Goal: Task Accomplishment & Management: Use online tool/utility

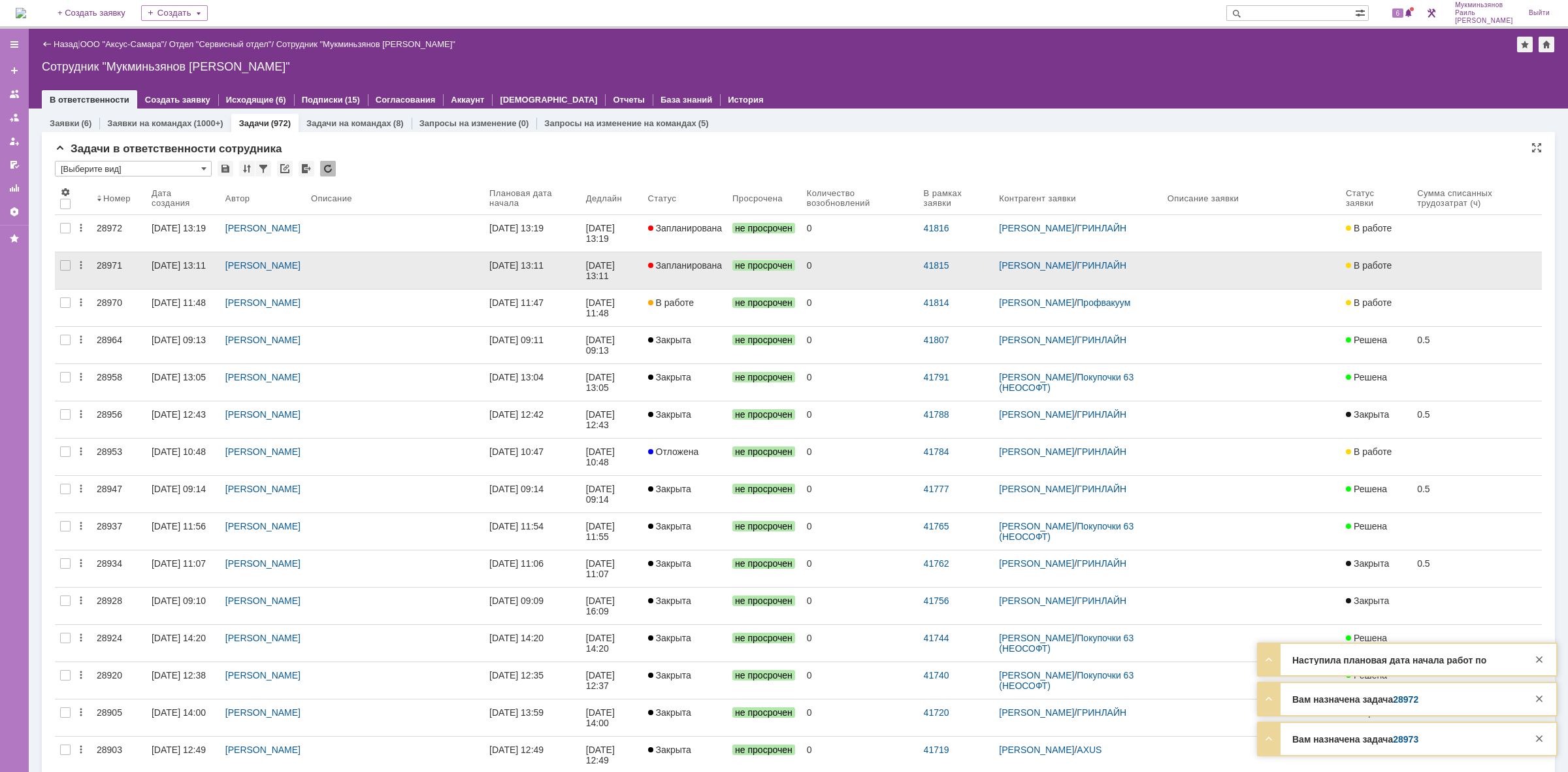
click at [484, 272] on link at bounding box center [395, 270] width 179 height 37
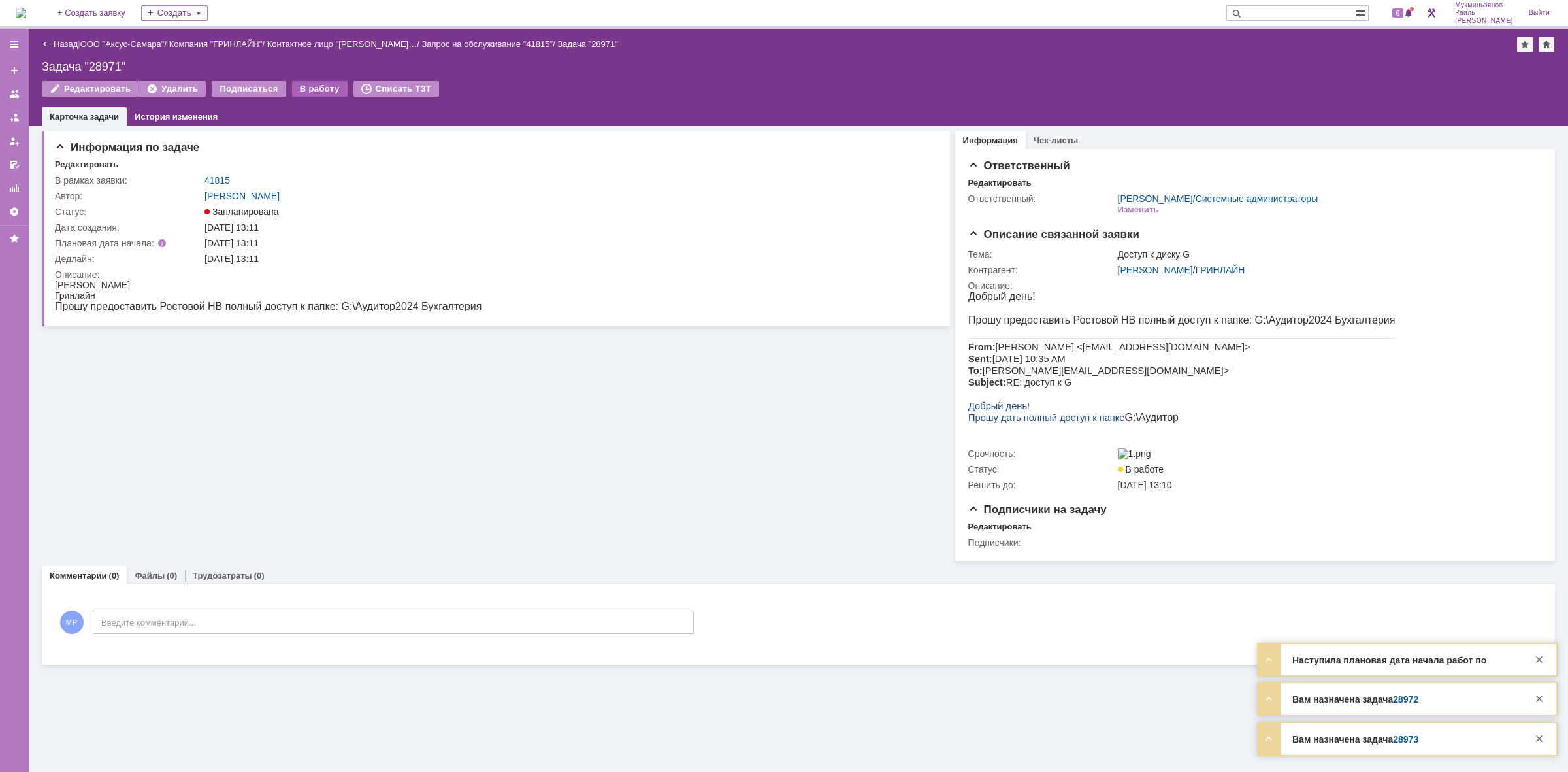
drag, startPoint x: 296, startPoint y: 88, endPoint x: 318, endPoint y: 129, distance: 46.5
click at [297, 88] on div "В работу" at bounding box center [319, 89] width 55 height 16
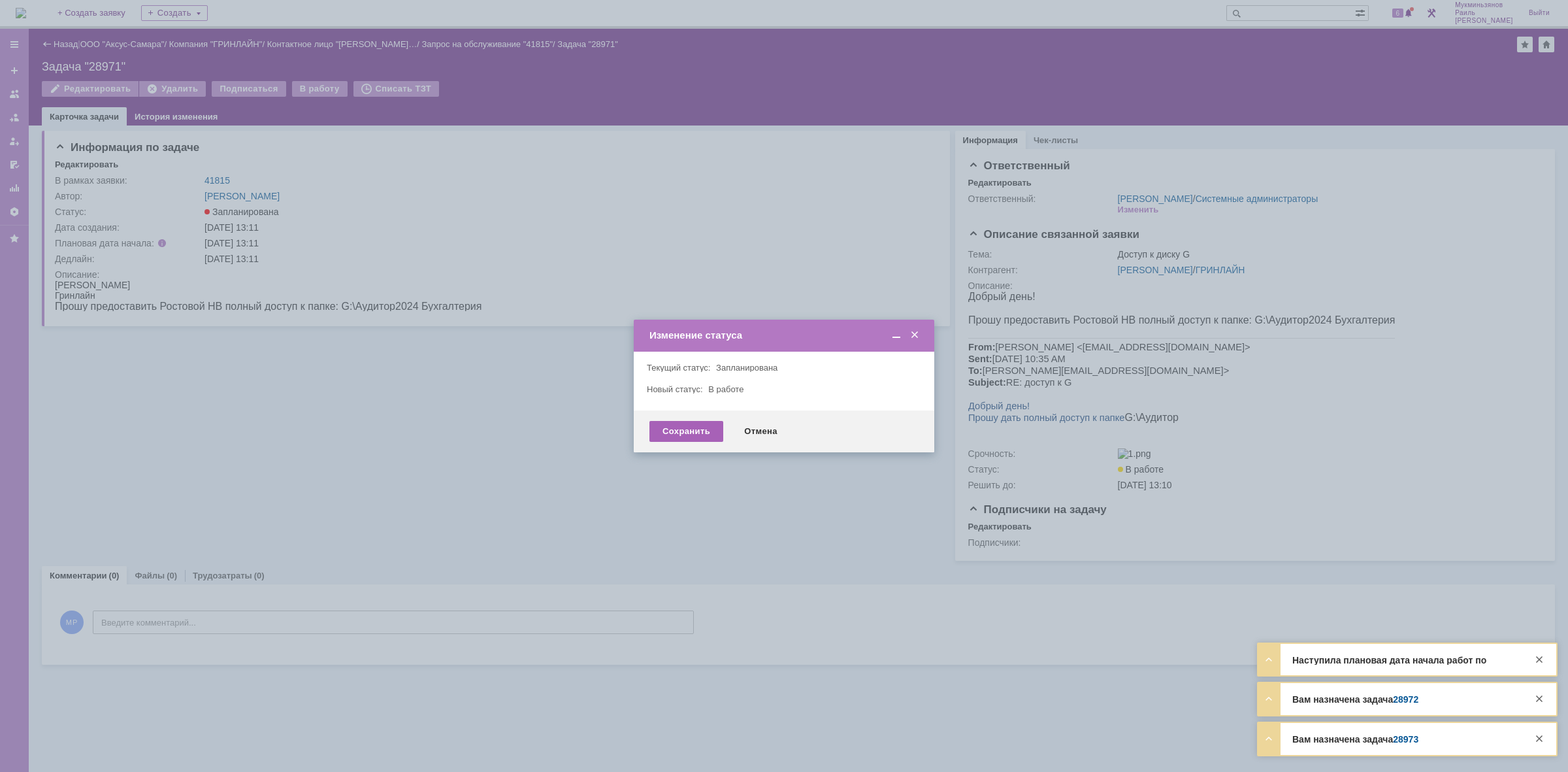
click at [674, 427] on div "Сохранить" at bounding box center [686, 431] width 74 height 21
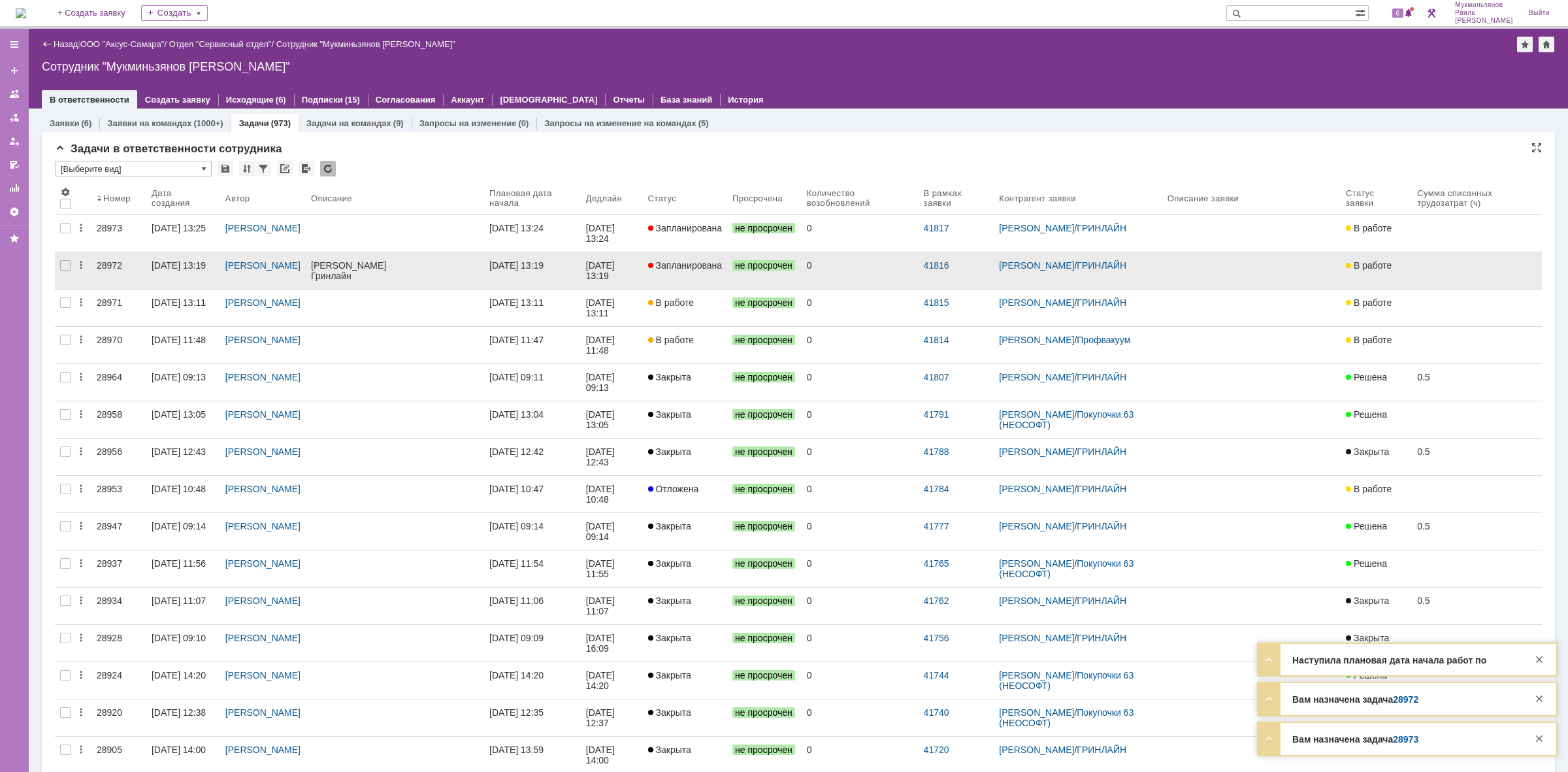
click at [685, 259] on link "Запланирована" at bounding box center [685, 270] width 85 height 37
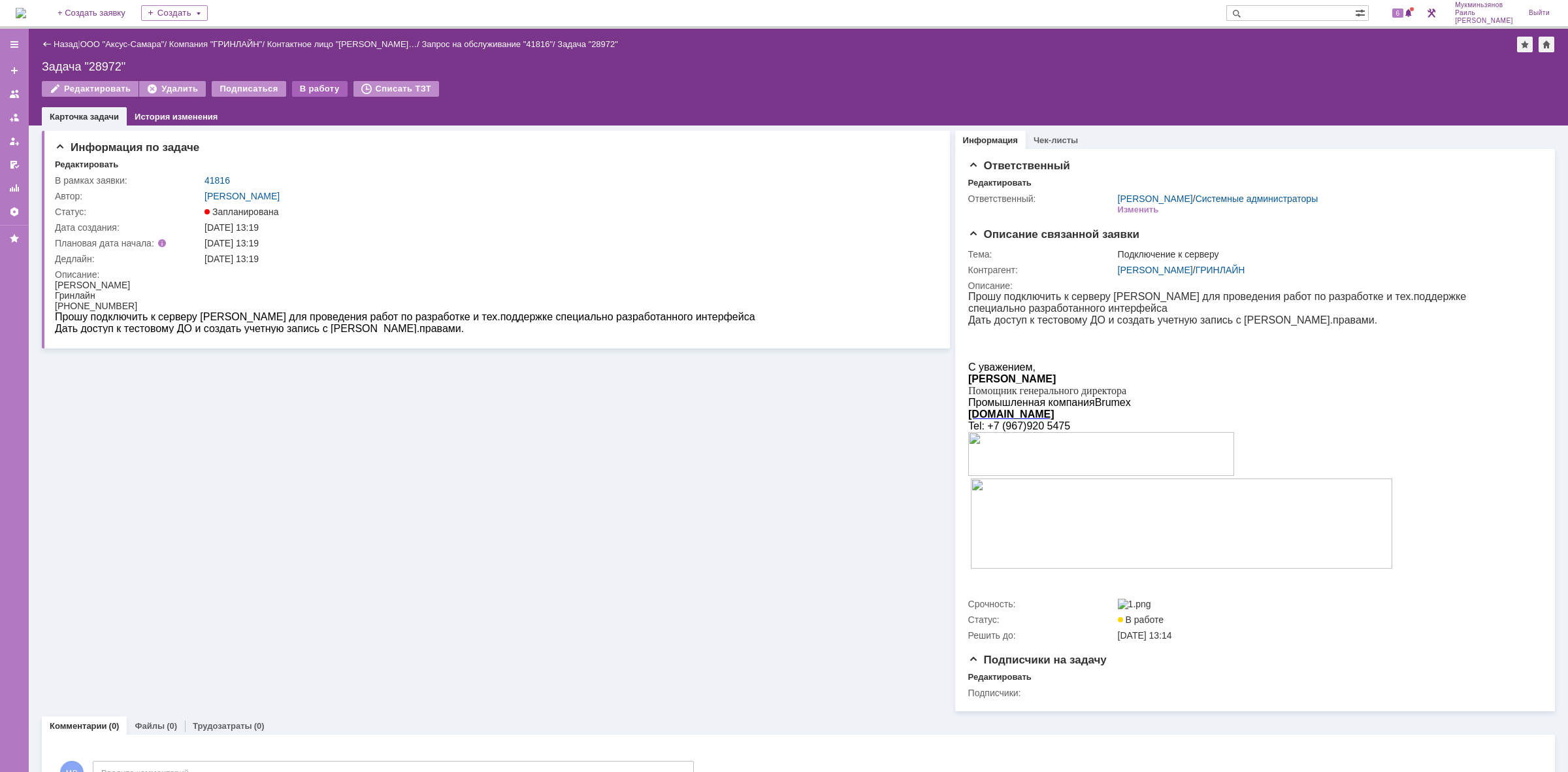
click at [319, 83] on div "В работу" at bounding box center [319, 89] width 55 height 16
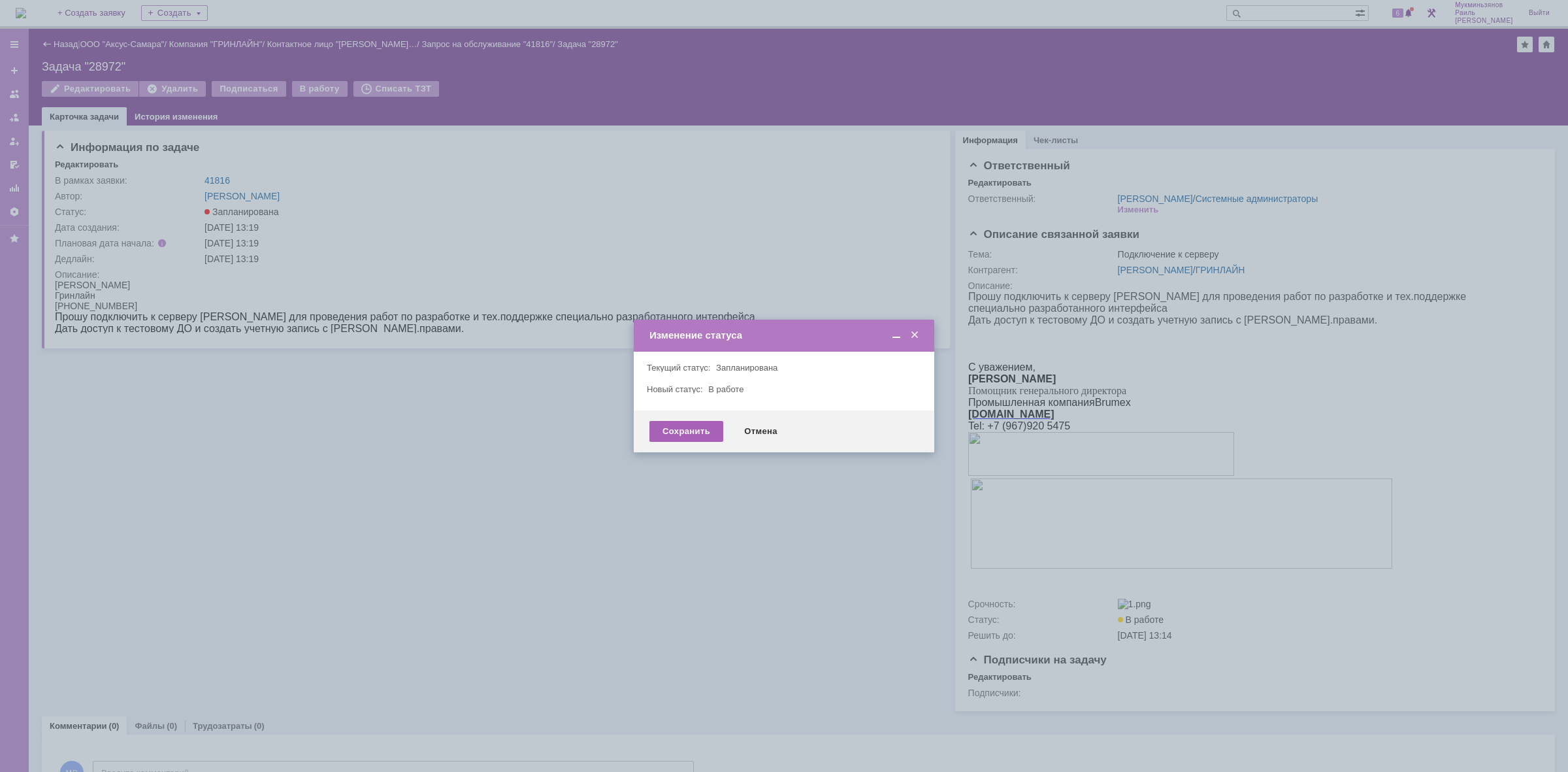
click at [675, 426] on div "Сохранить" at bounding box center [686, 431] width 74 height 21
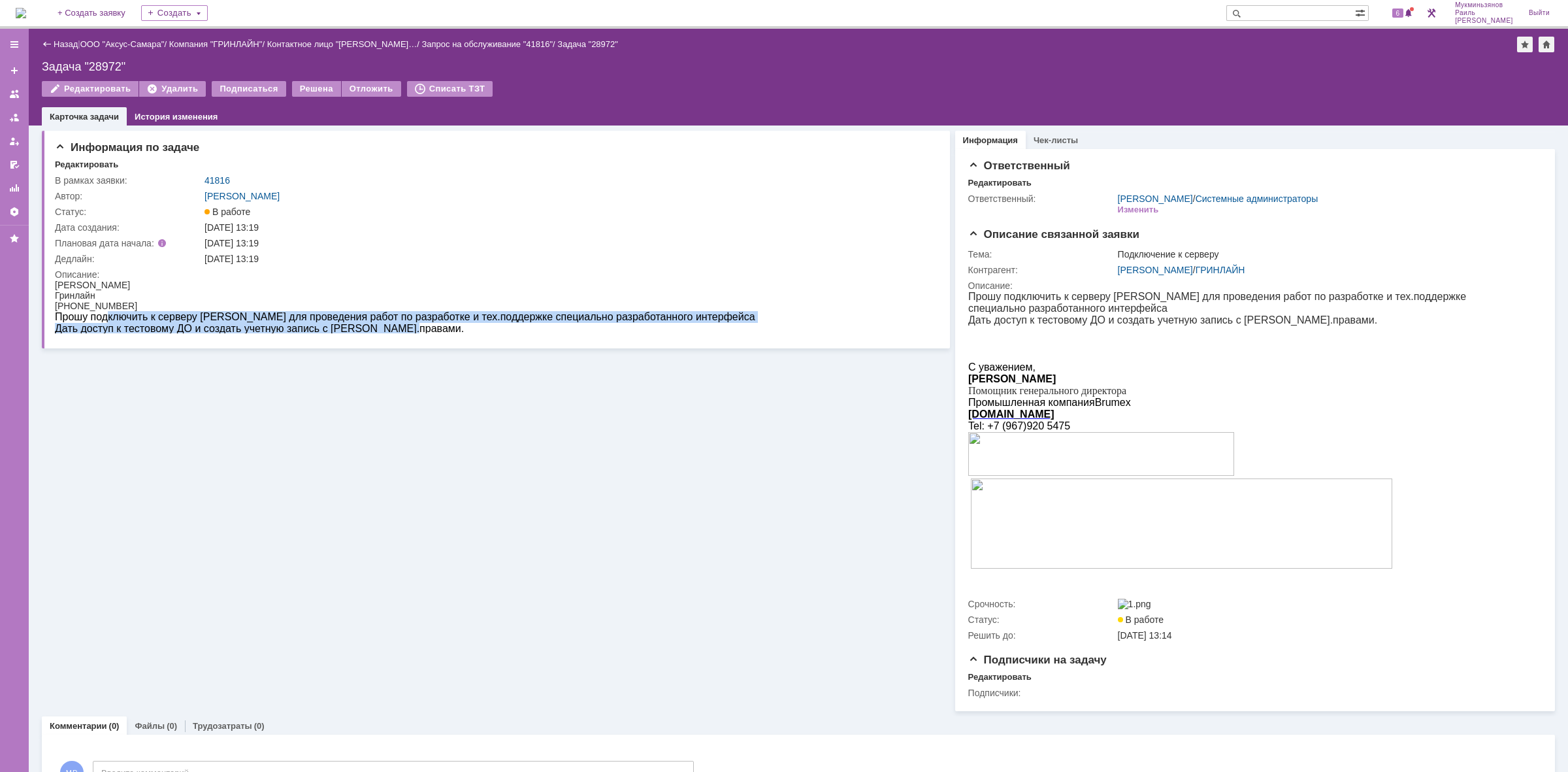
drag, startPoint x: 104, startPoint y: 313, endPoint x: 388, endPoint y: 331, distance: 284.6
click at [388, 331] on body "Чуриова [PERSON_NAME] [PHONE_NUMBER] Прошу подключить к серверу [PERSON_NAME] д…" at bounding box center [404, 307] width 700 height 55
click at [388, 331] on p "Дать доступ к тестовому ДО и создать учетную запись с [PERSON_NAME].правами." at bounding box center [404, 329] width 700 height 12
drag, startPoint x: 388, startPoint y: 331, endPoint x: 55, endPoint y: 431, distance: 347.7
click at [55, 322] on html "Чуриова [PERSON_NAME] [PHONE_NUMBER] Прошу подключить к серверу [PERSON_NAME] д…" at bounding box center [488, 307] width 868 height 55
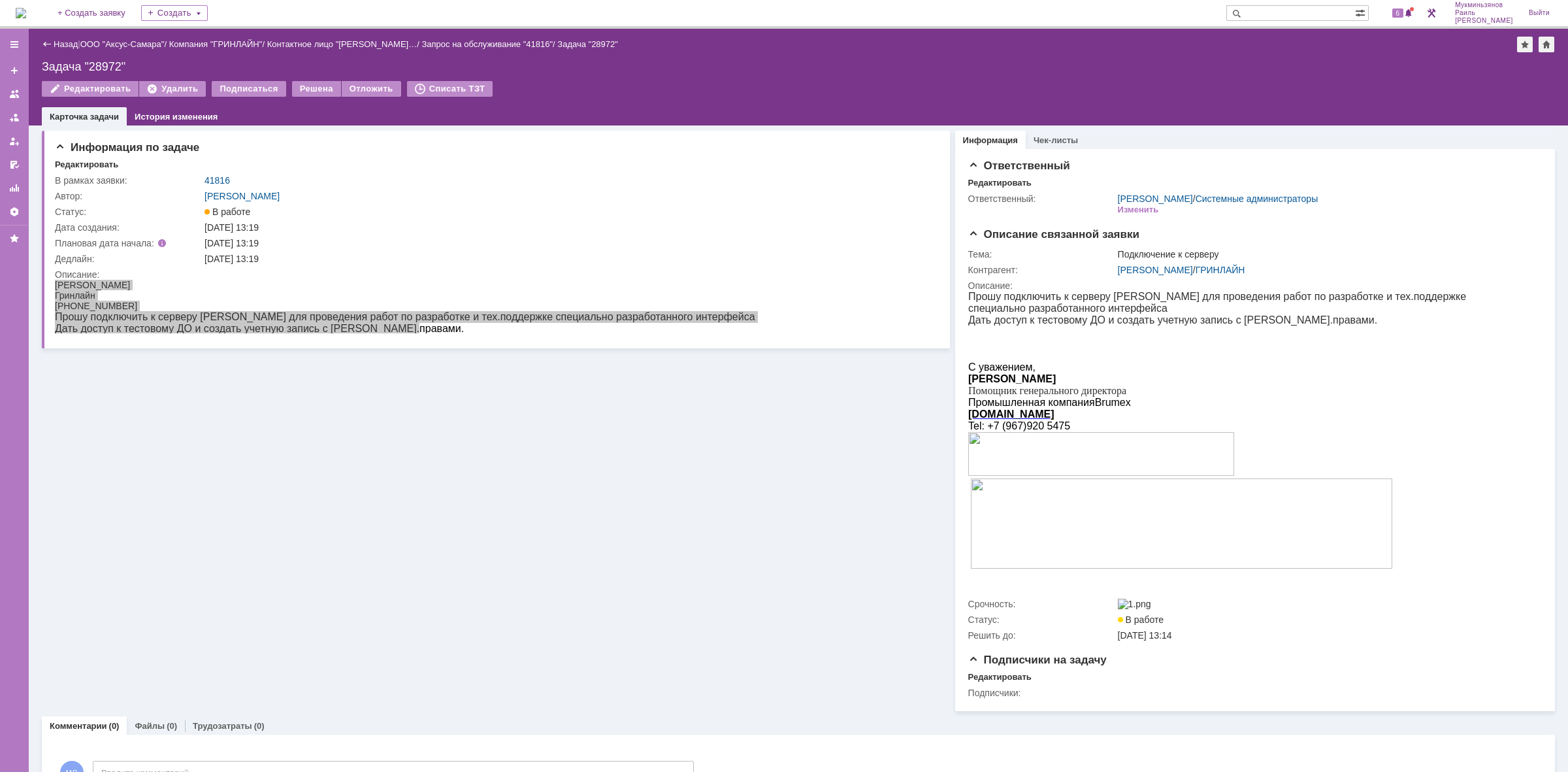
click at [26, 14] on img at bounding box center [21, 13] width 11 height 11
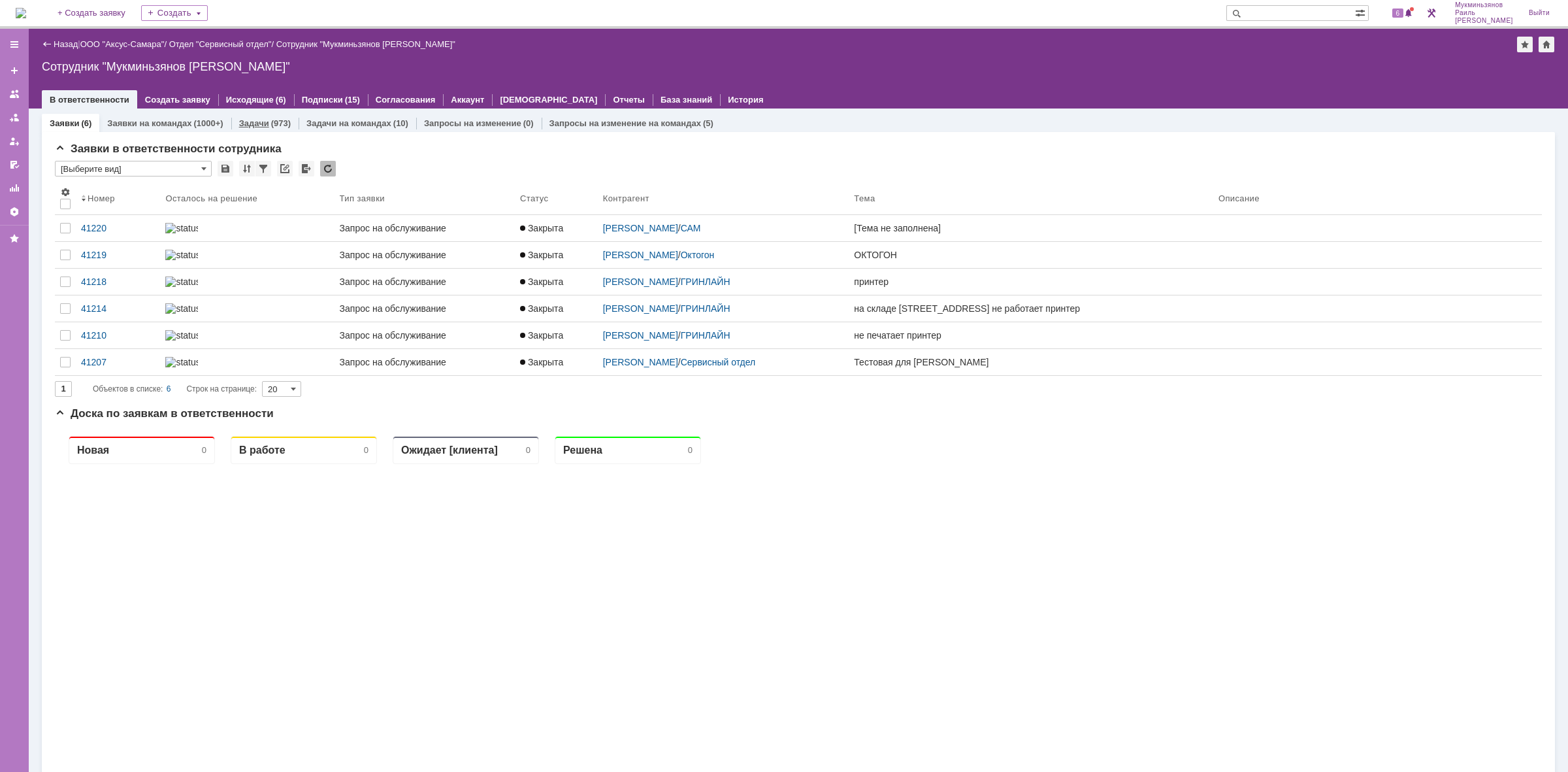
click at [265, 123] on link "Задачи" at bounding box center [254, 123] width 30 height 10
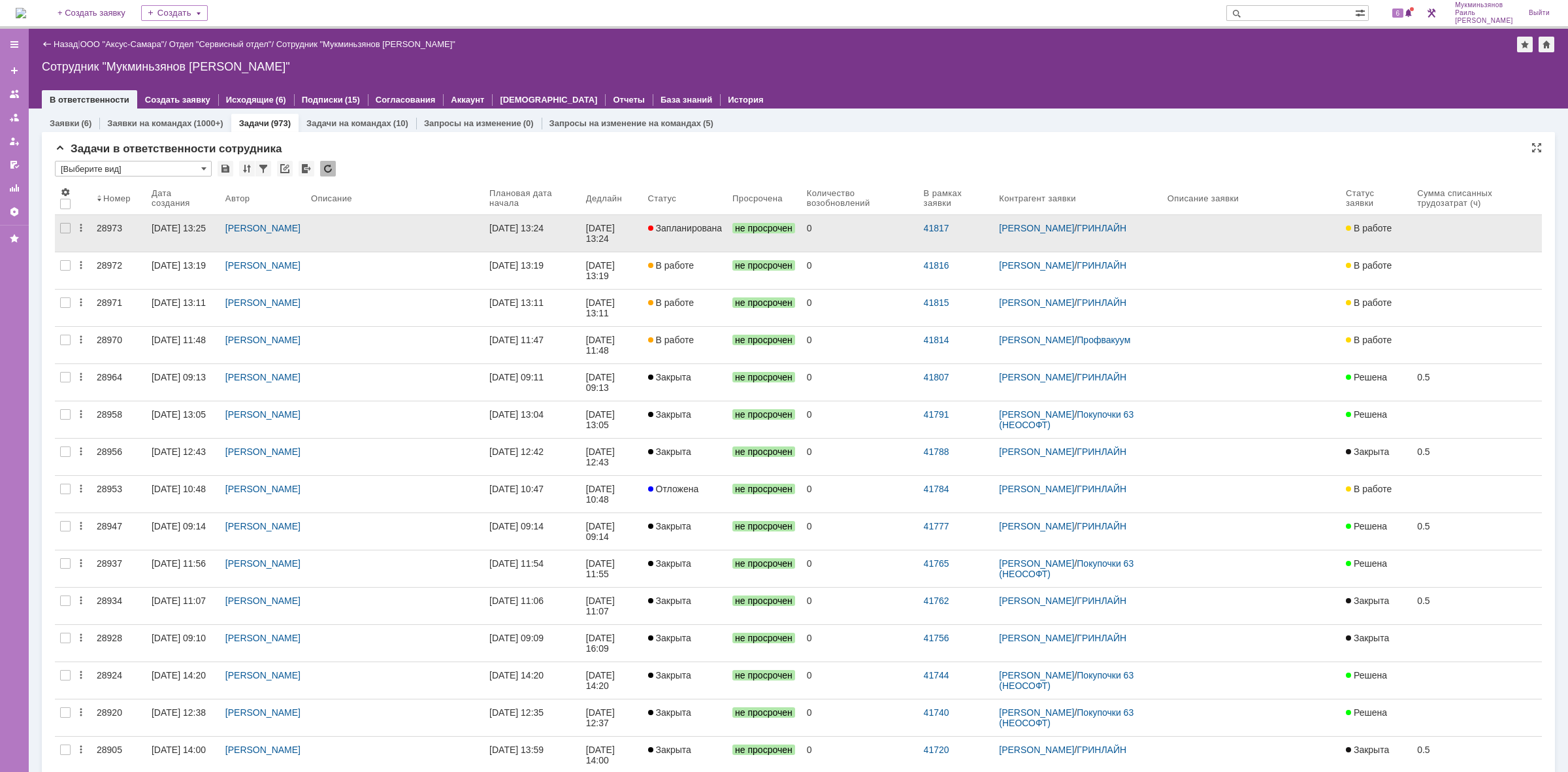
click at [614, 226] on div "[DATE] 13:24" at bounding box center [602, 233] width 31 height 21
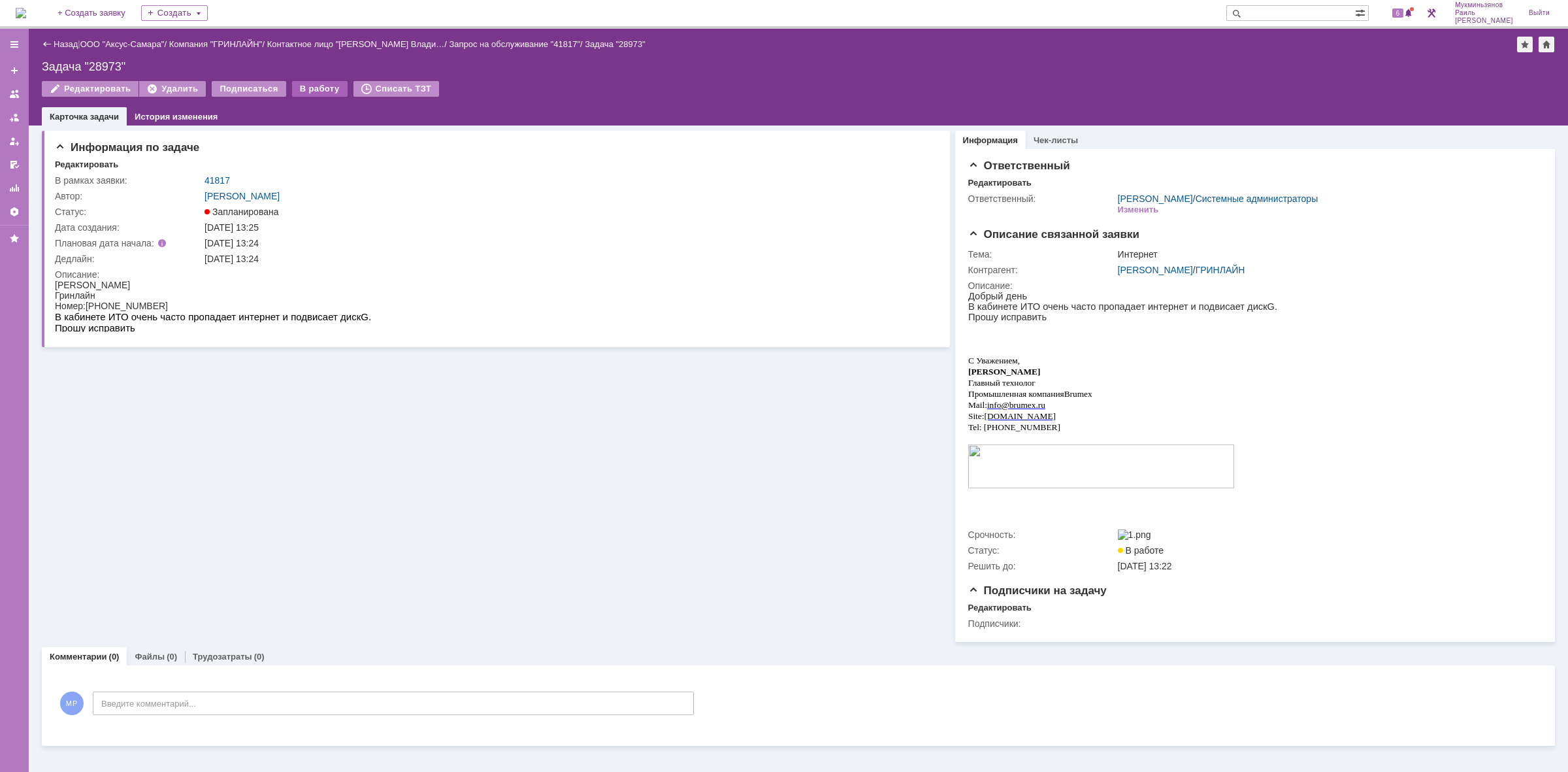
click at [304, 91] on div "В работу" at bounding box center [319, 89] width 55 height 16
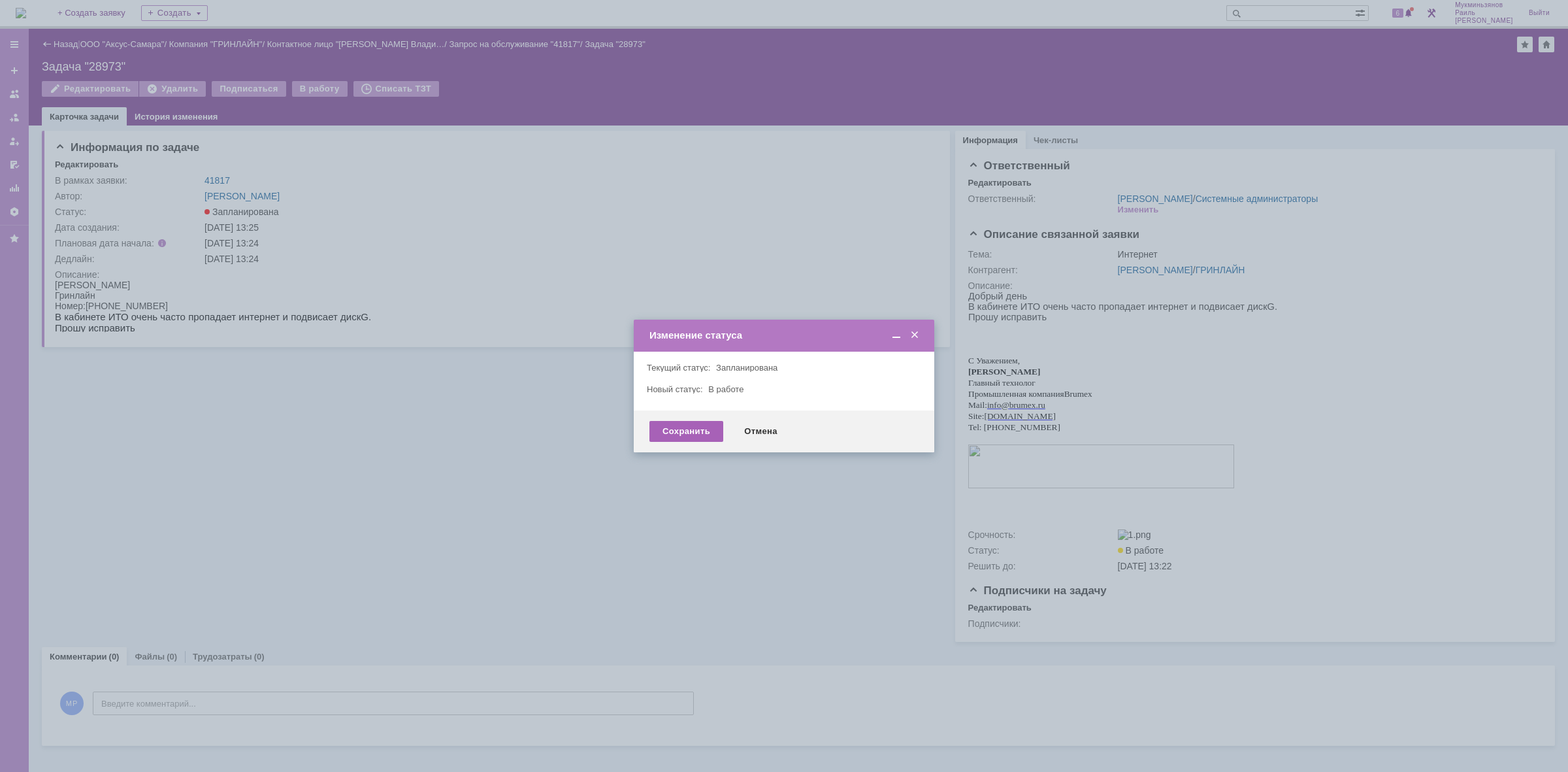
click at [696, 421] on div "Сохранить" at bounding box center [686, 431] width 74 height 21
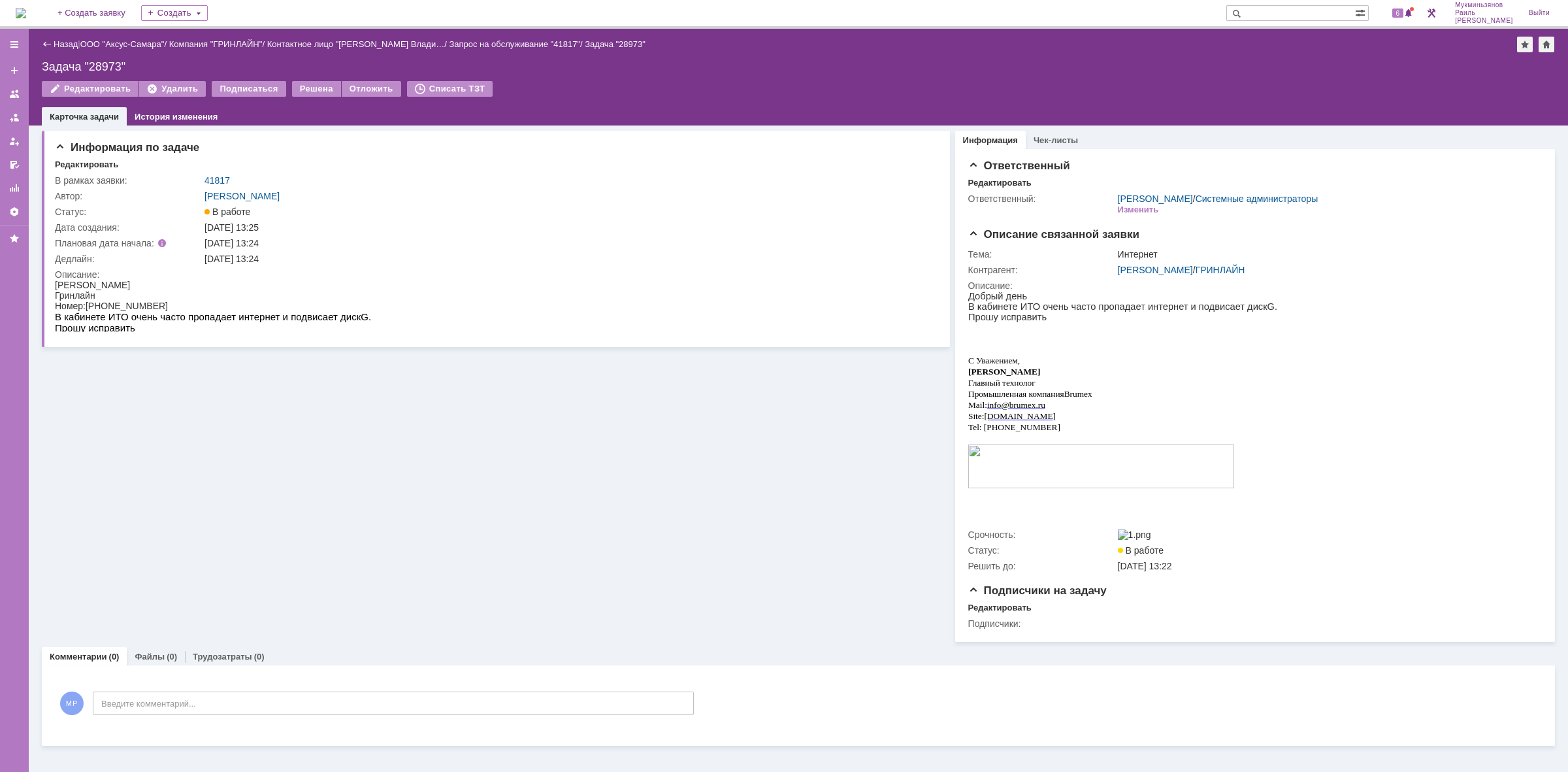
click at [26, 17] on img at bounding box center [21, 13] width 11 height 11
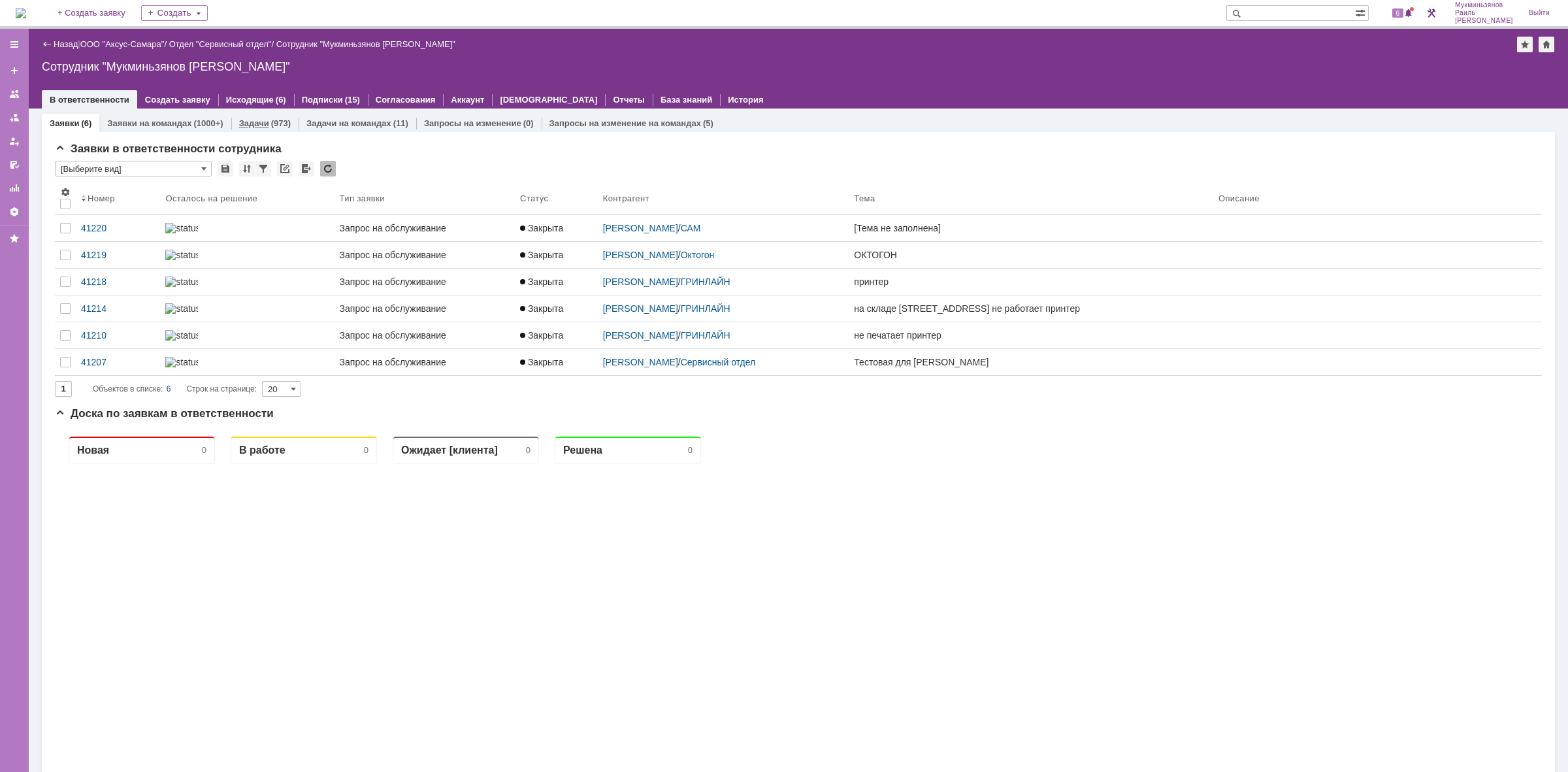
click at [245, 115] on div "Задачи (973)" at bounding box center [265, 123] width 67 height 19
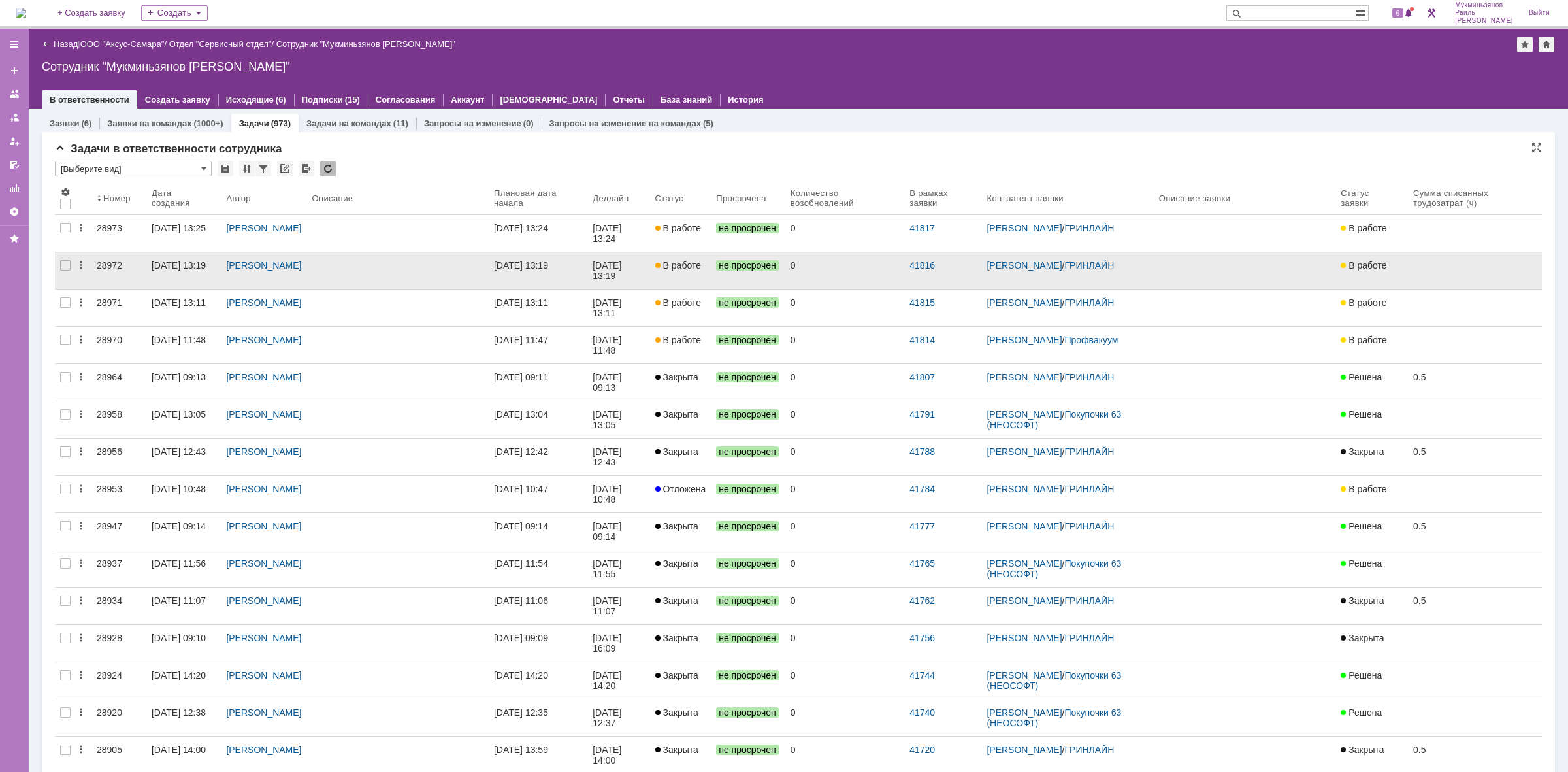
click at [613, 260] on div "[DATE] 13:19" at bounding box center [608, 270] width 31 height 21
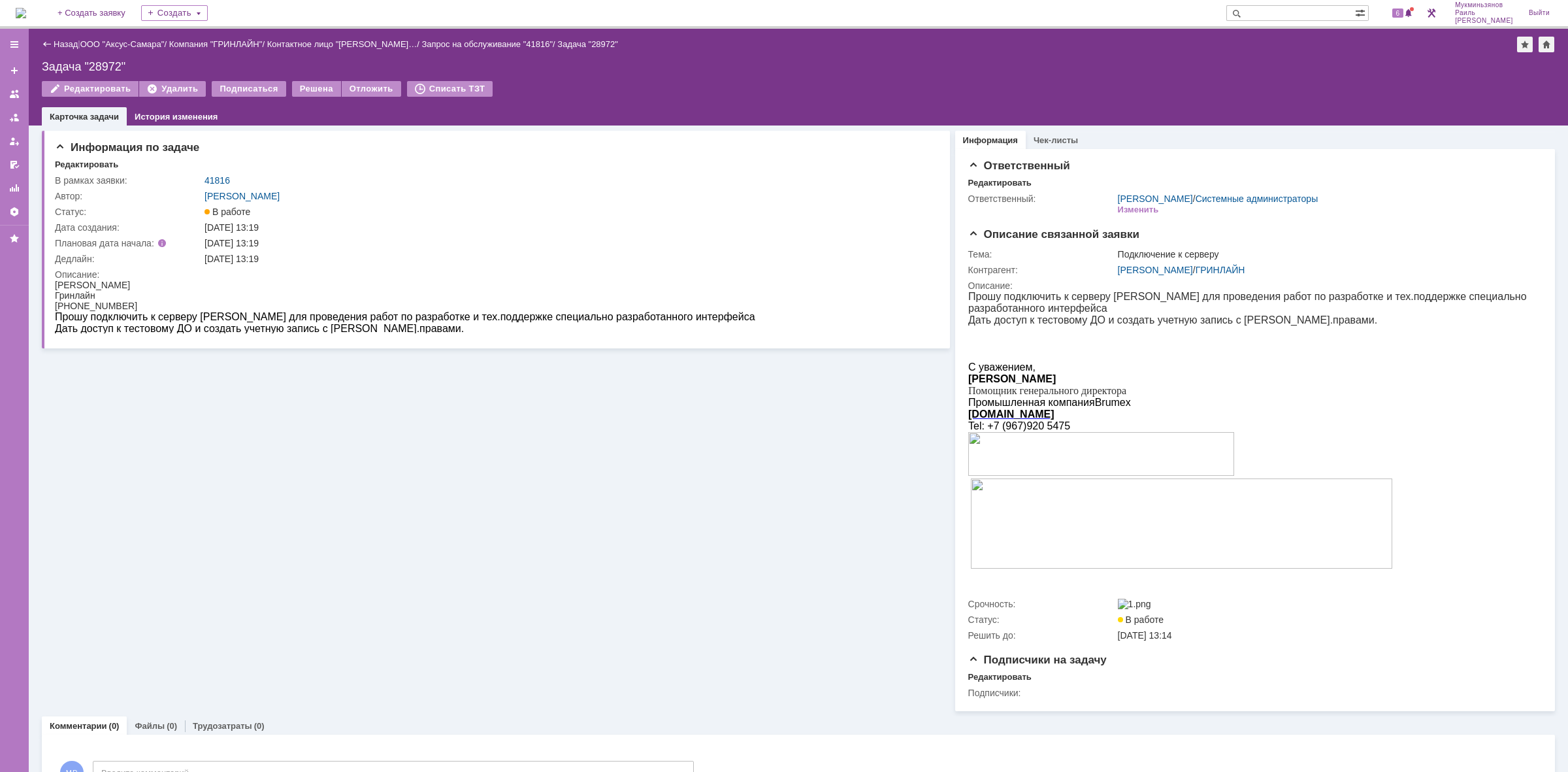
click at [26, 13] on img at bounding box center [21, 13] width 11 height 11
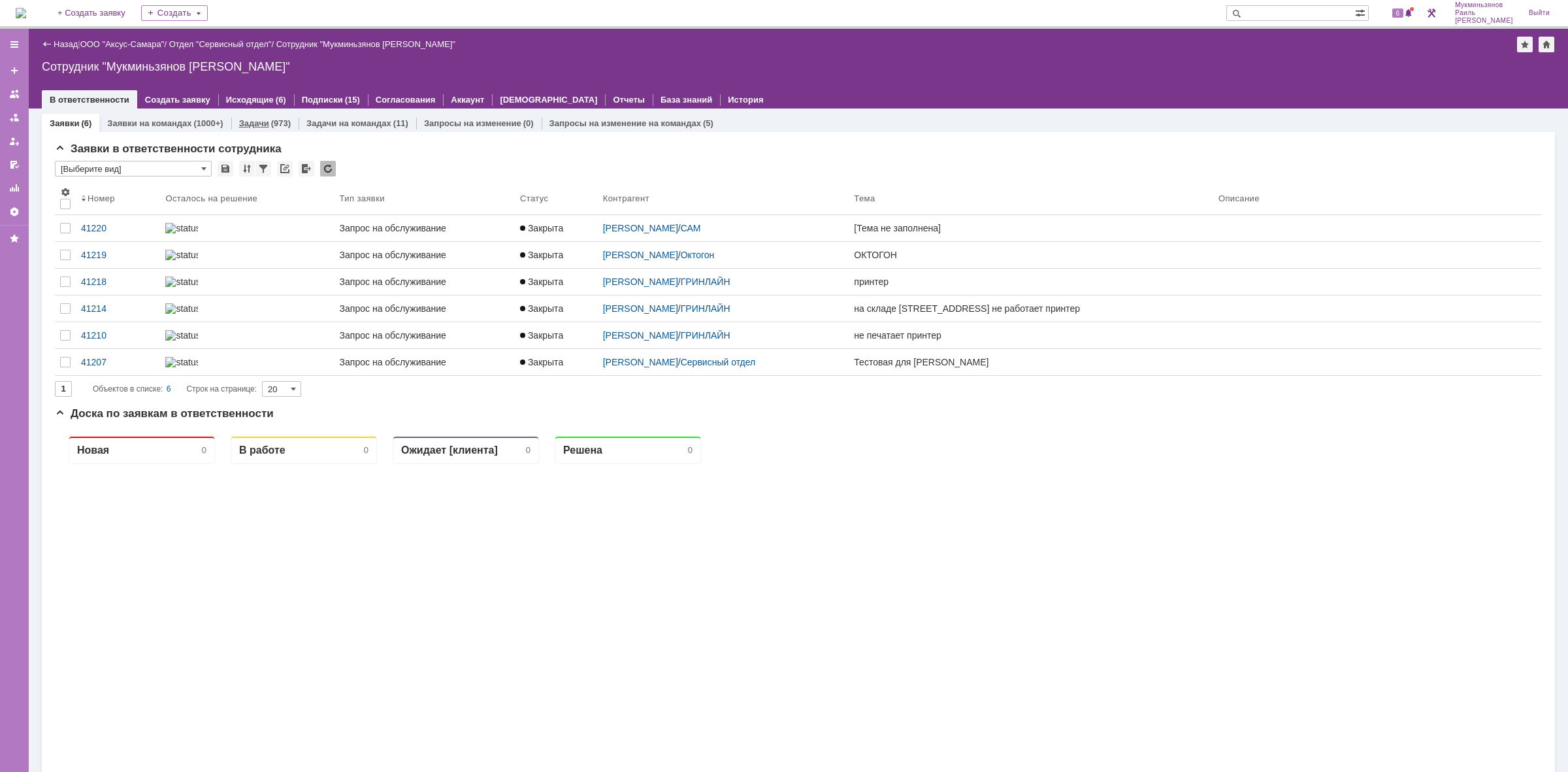
click at [279, 121] on div "(973)" at bounding box center [281, 123] width 19 height 10
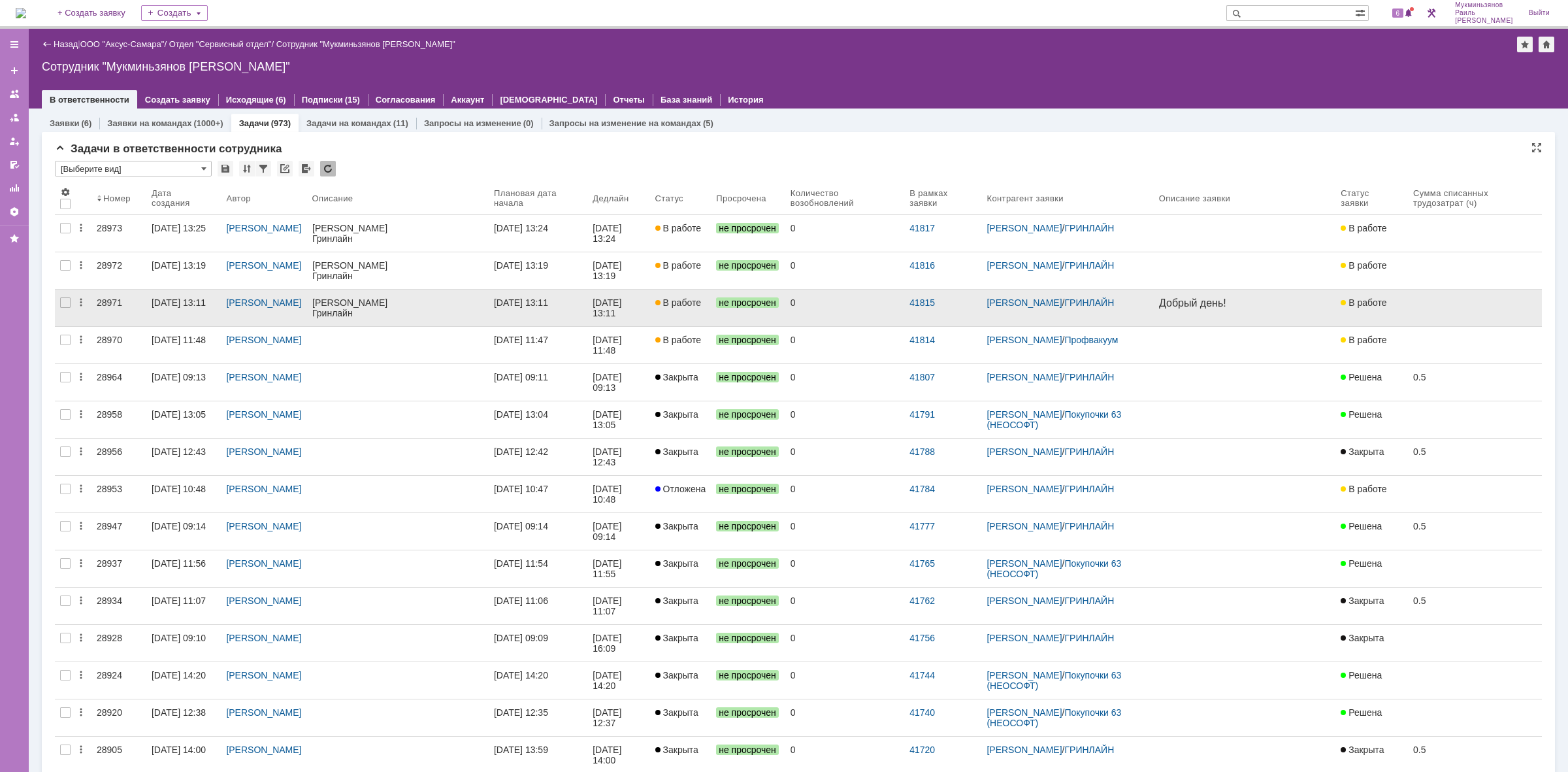
click at [690, 301] on span "В работе" at bounding box center [678, 303] width 46 height 11
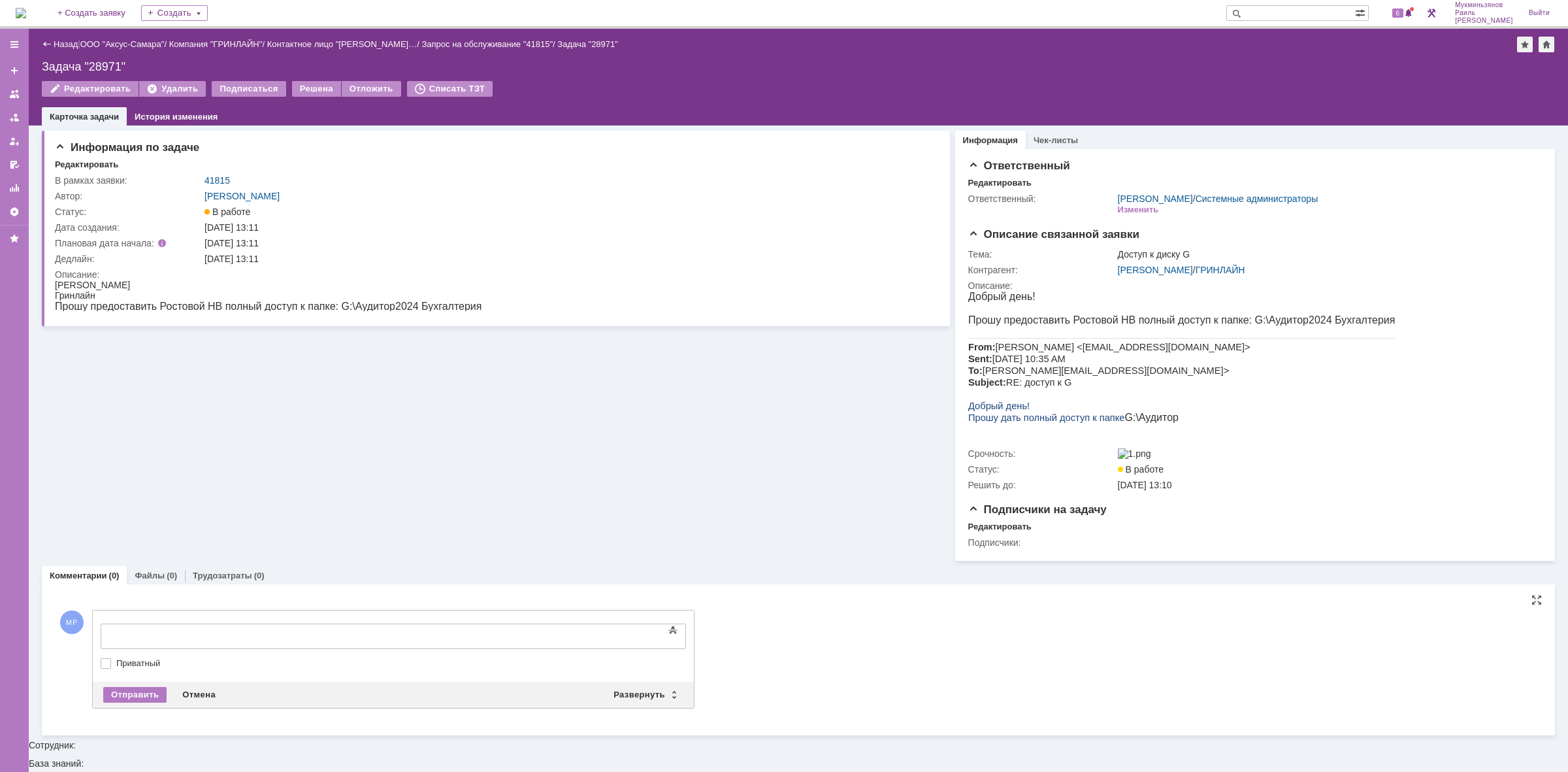
click at [300, 634] on div at bounding box center [207, 635] width 185 height 11
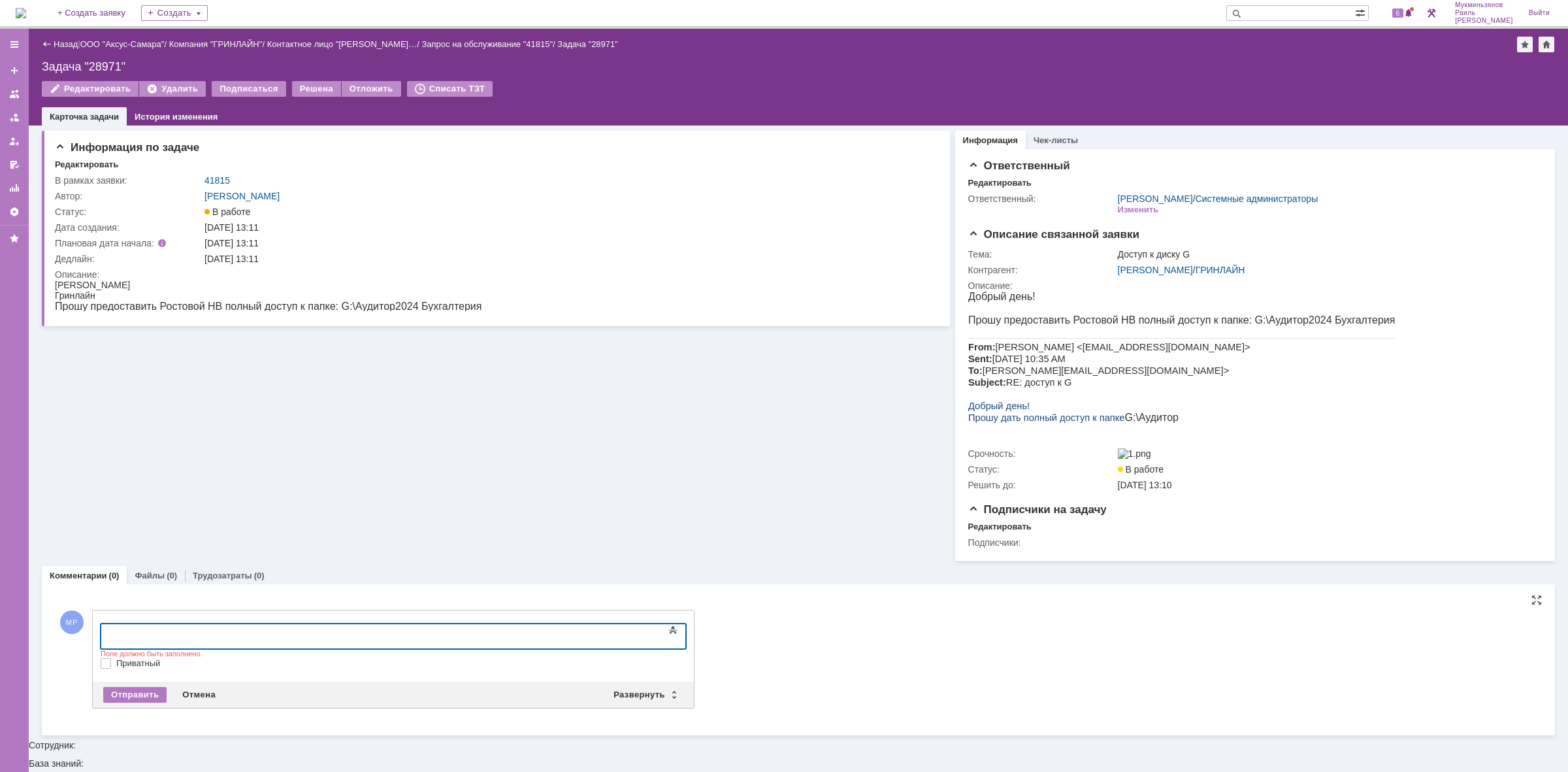
click at [137, 634] on div at bounding box center [207, 635] width 185 height 11
drag, startPoint x: 216, startPoint y: 633, endPoint x: 84, endPoint y: 644, distance: 132.5
click at [109, 644] on html "Доступ предоставлен" at bounding box center [207, 635] width 196 height 22
copy div "Доступ предоставлен"
click at [135, 703] on div "Отправить" at bounding box center [135, 695] width 63 height 16
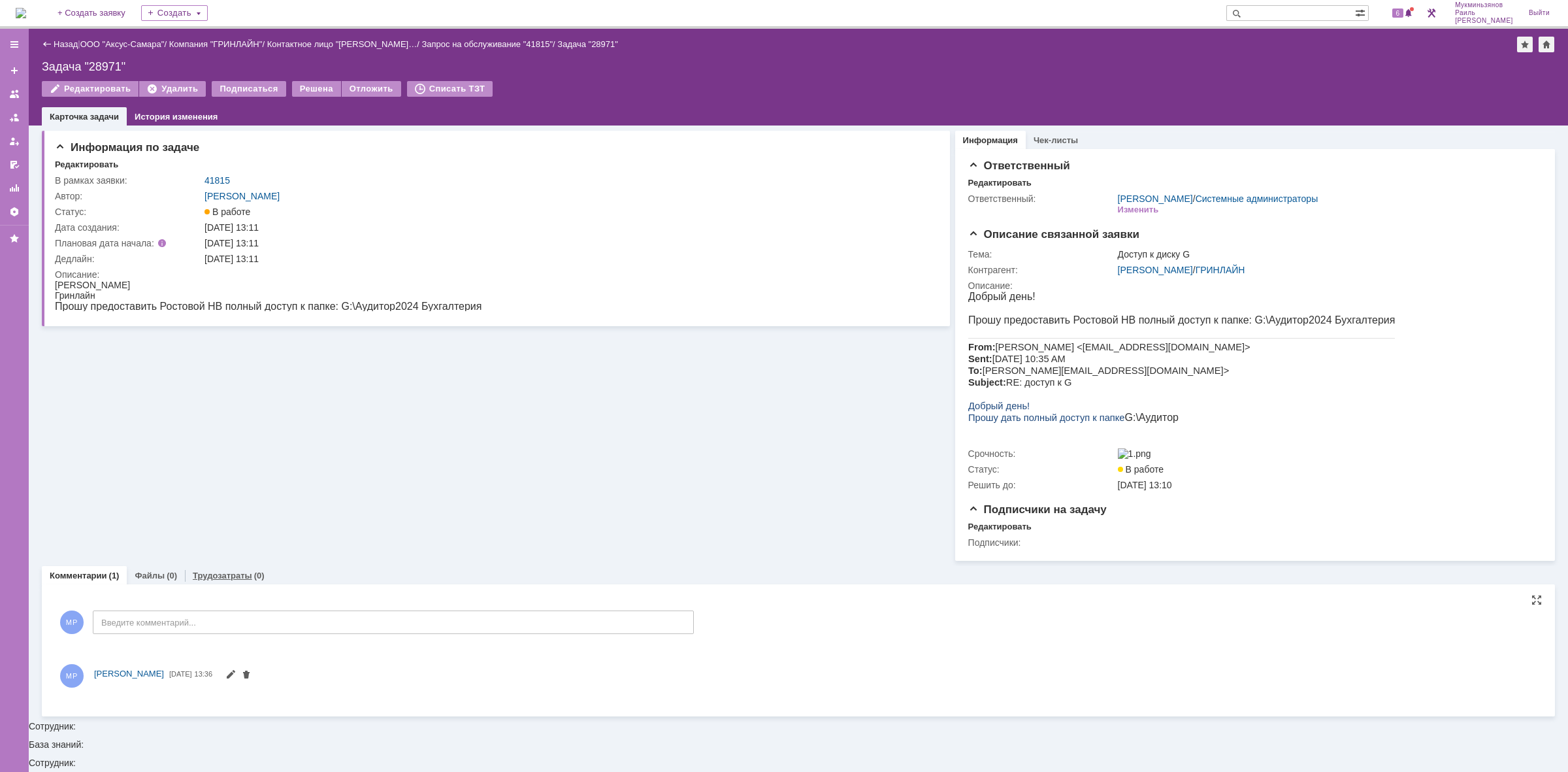
click at [223, 585] on div "Трудозатраты (0)" at bounding box center [228, 575] width 87 height 19
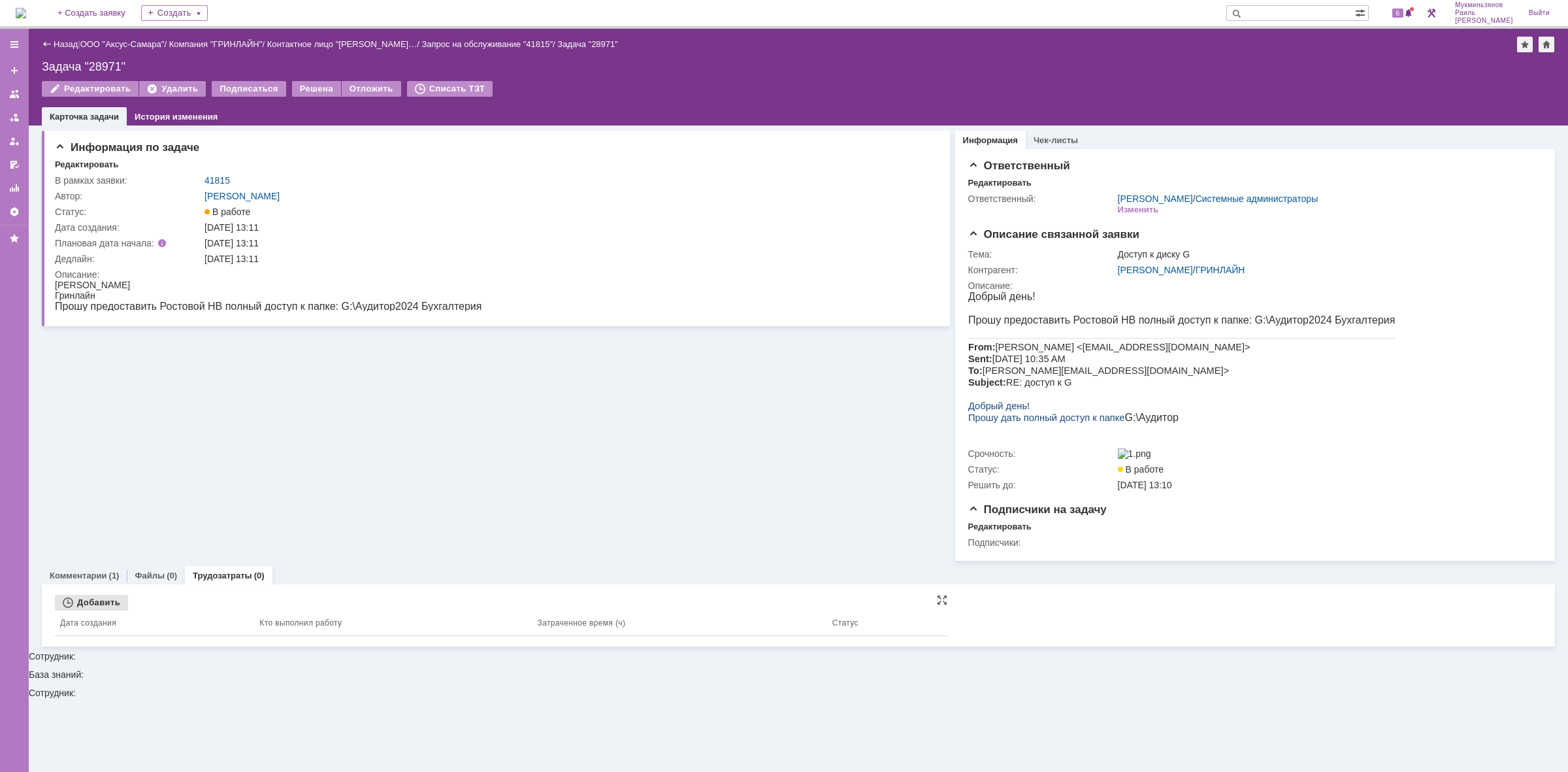
click at [89, 611] on div "Добавить" at bounding box center [91, 603] width 73 height 16
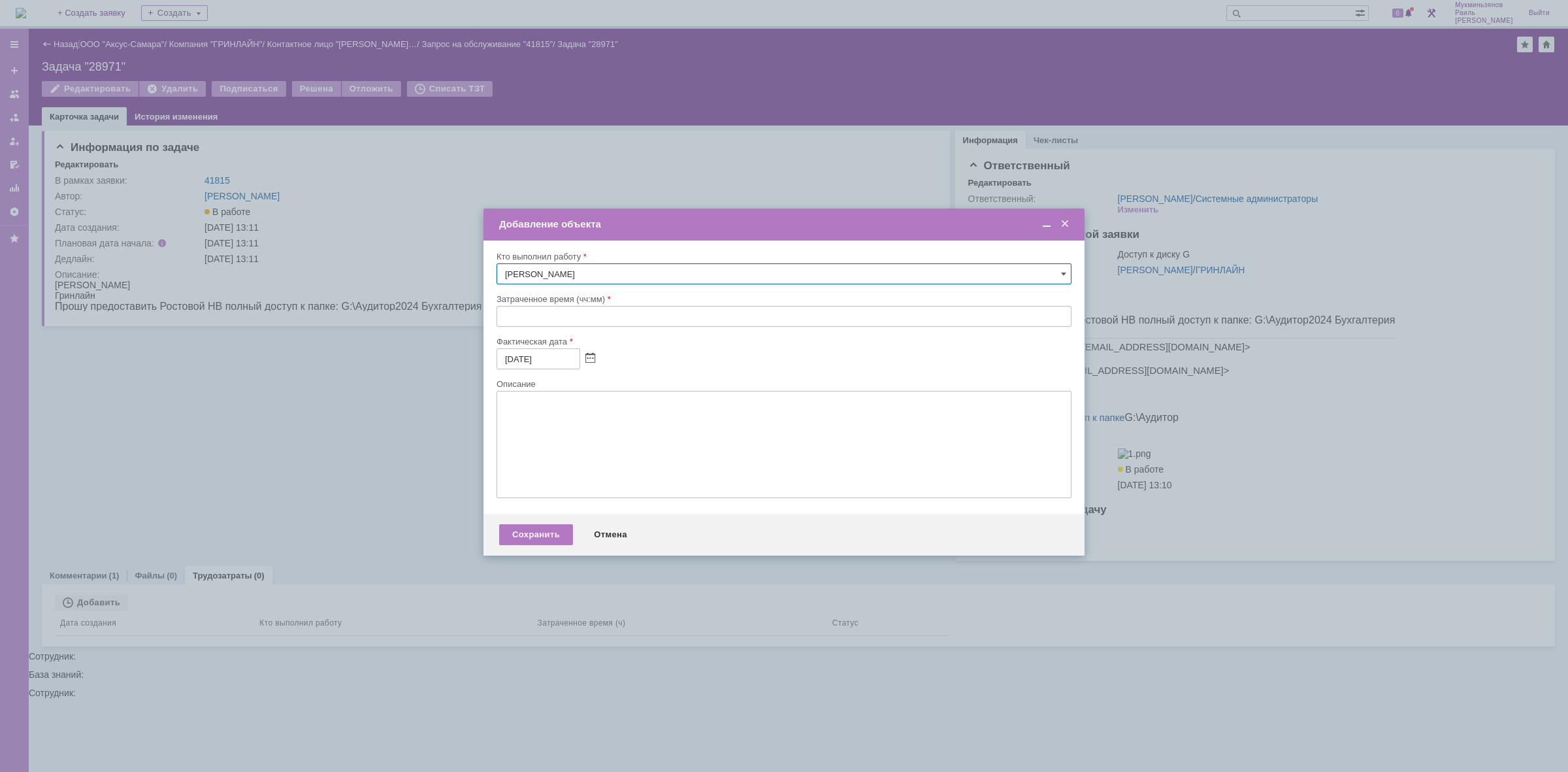
click at [620, 319] on input "text" at bounding box center [784, 316] width 575 height 21
type input "00:30"
click at [683, 415] on textarea at bounding box center [784, 444] width 575 height 107
paste textarea "Доступ предоставлен"
type textarea "Доступ предоставлен"
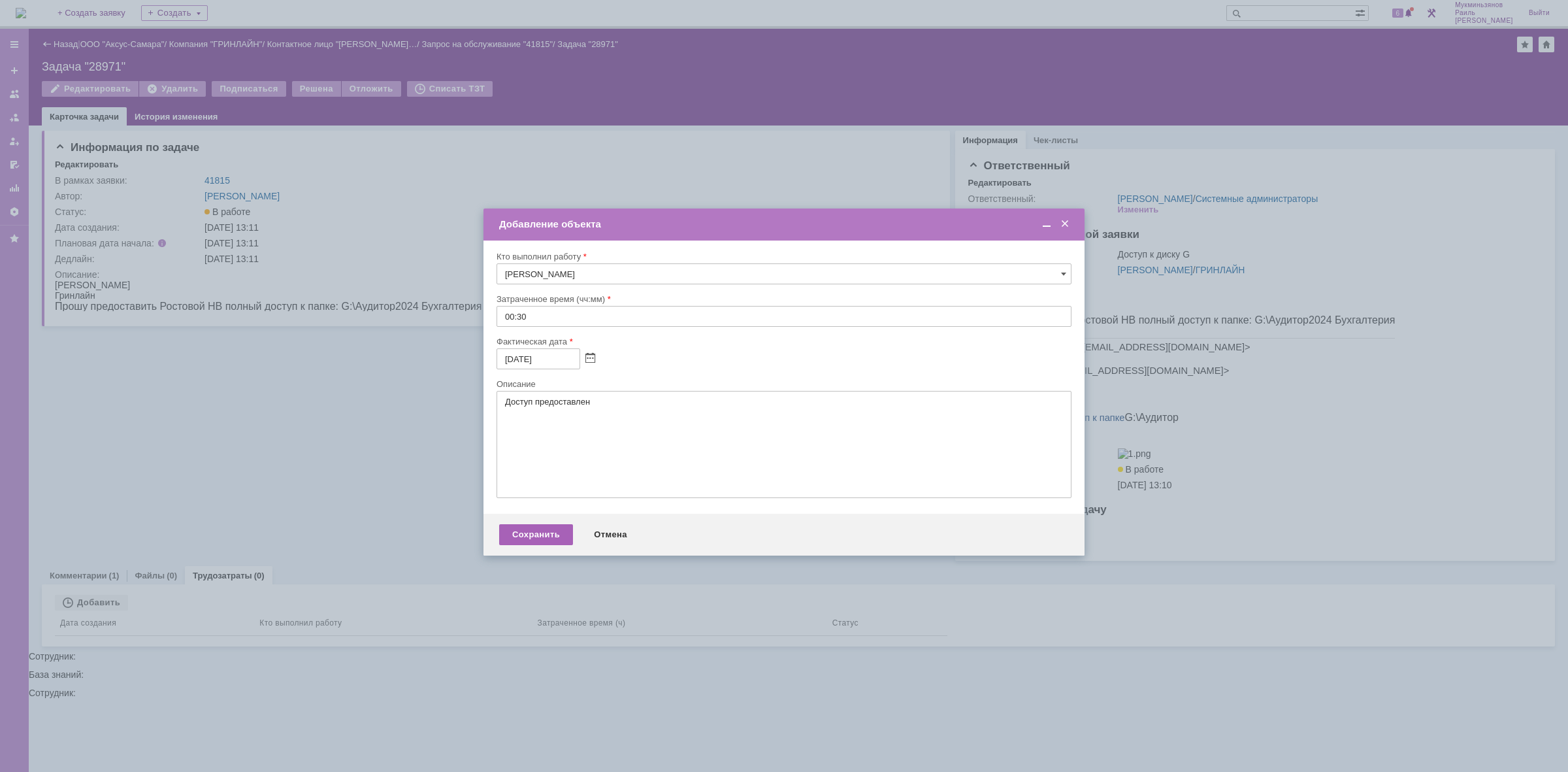
click at [530, 537] on div "Сохранить" at bounding box center [536, 534] width 74 height 21
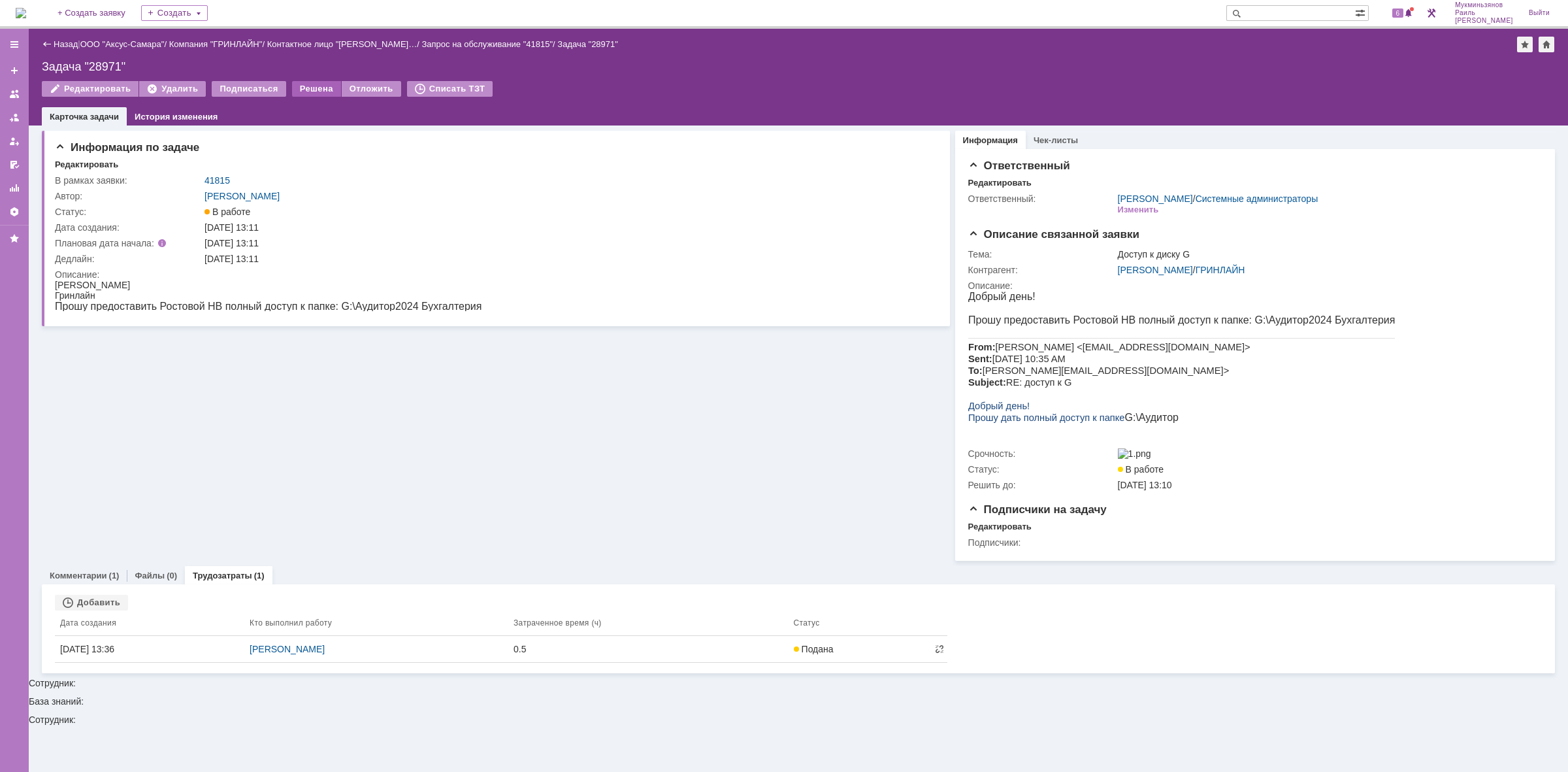
click at [295, 91] on div "Решена" at bounding box center [317, 89] width 49 height 16
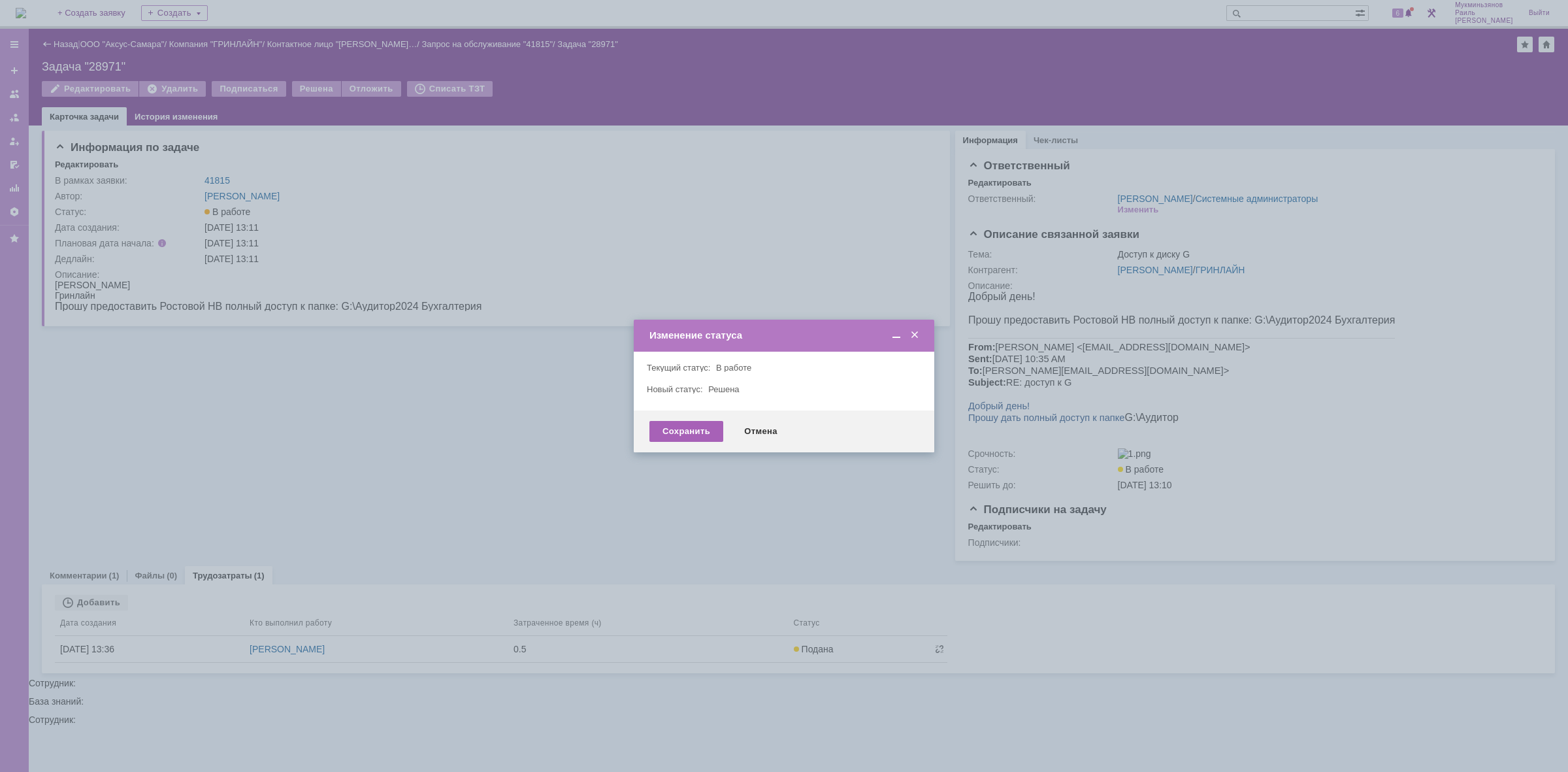
click at [678, 439] on div "Сохранить" at bounding box center [686, 431] width 74 height 21
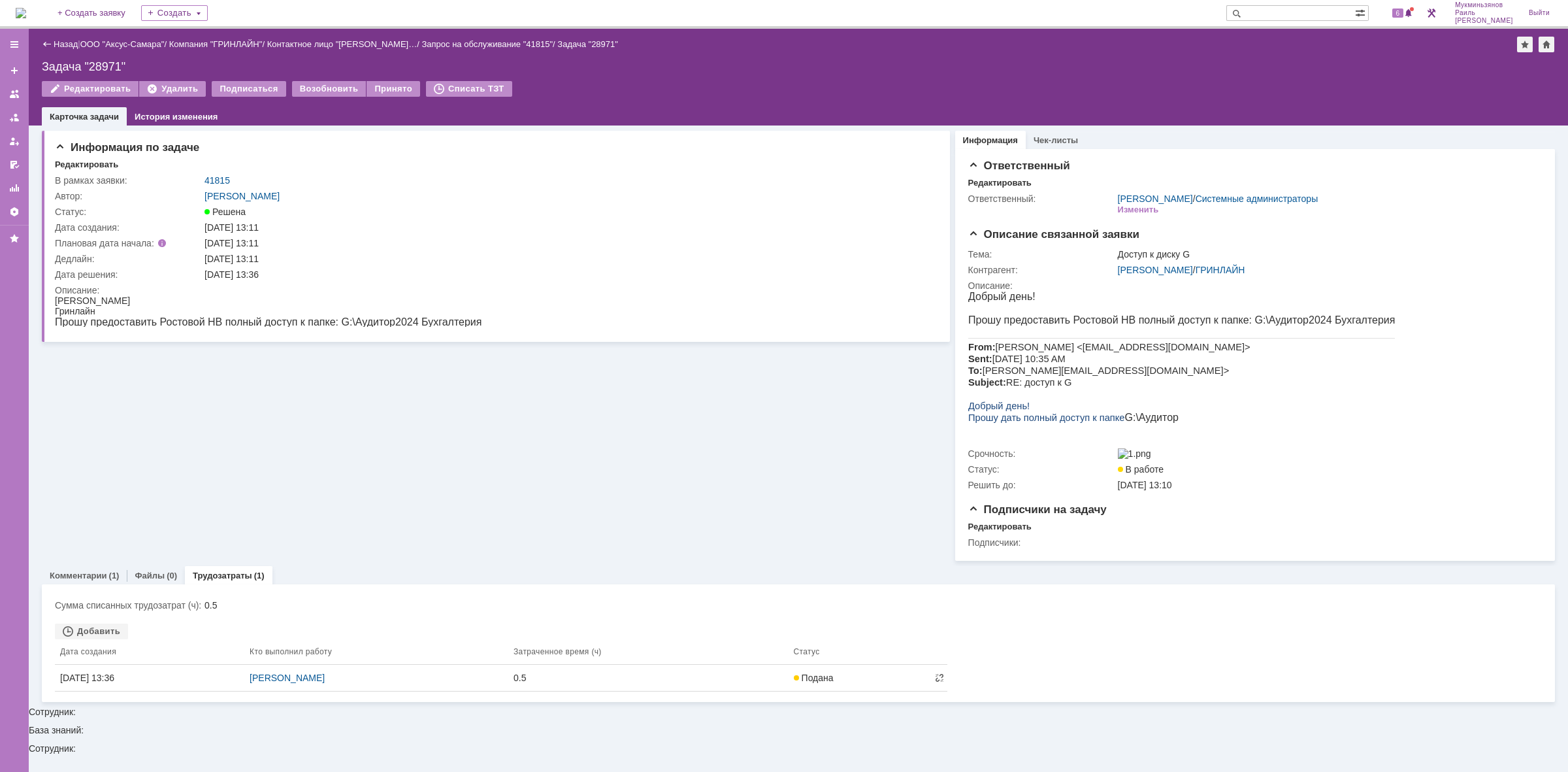
click at [26, 15] on img at bounding box center [21, 13] width 11 height 11
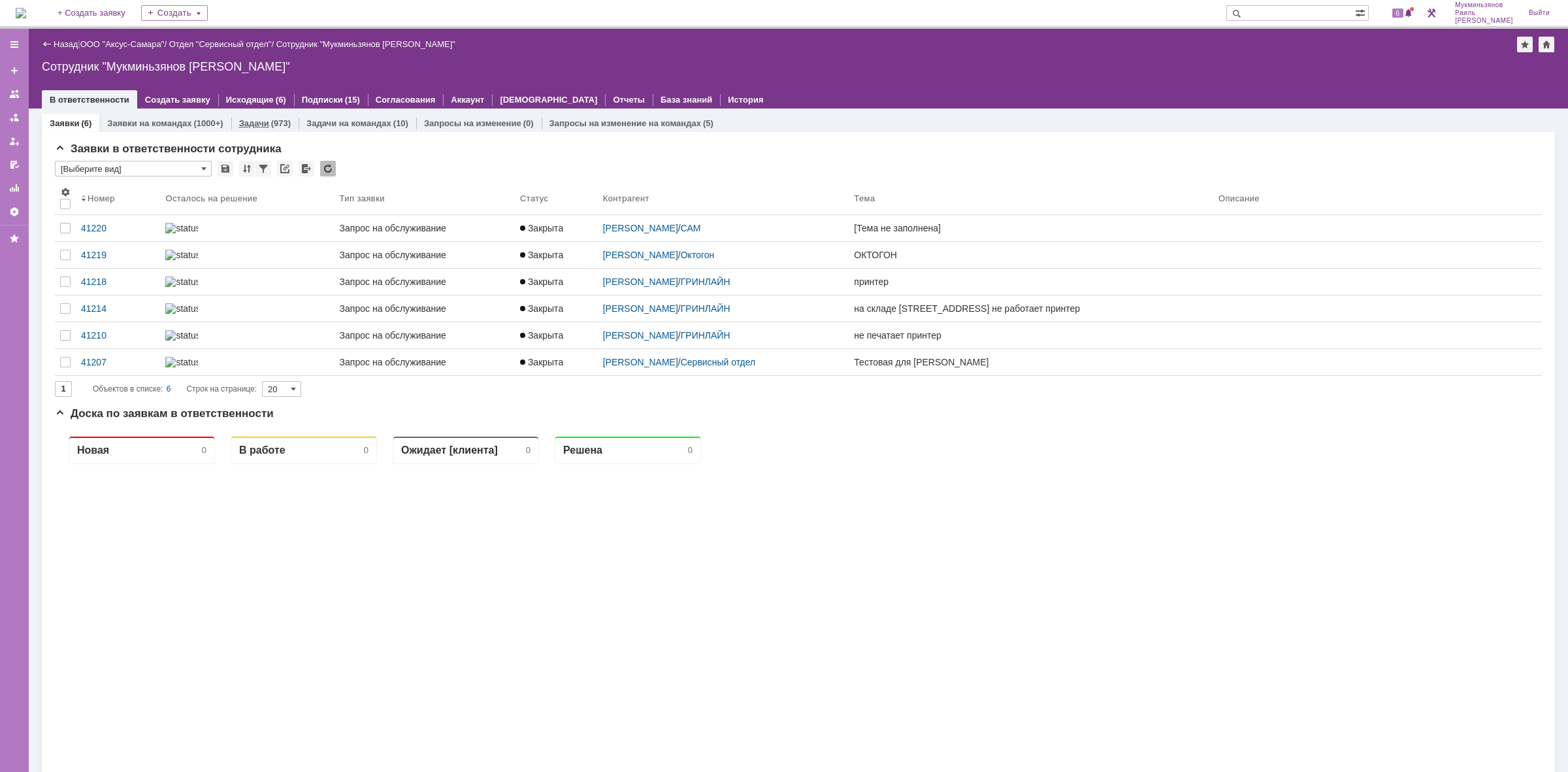
click at [256, 123] on link "Задачи" at bounding box center [254, 123] width 30 height 10
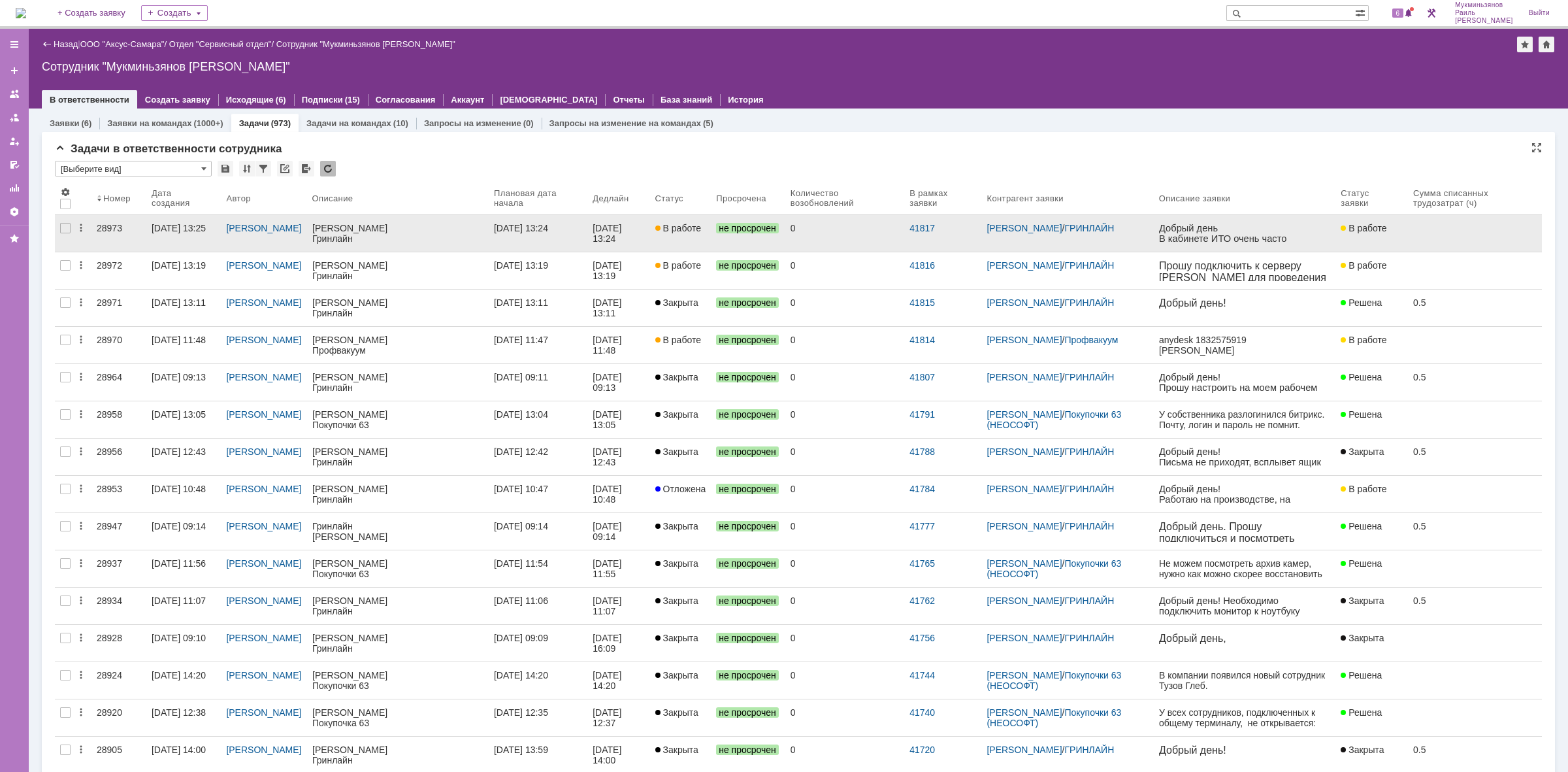
click at [546, 231] on div "[DATE] 13:24" at bounding box center [520, 228] width 54 height 11
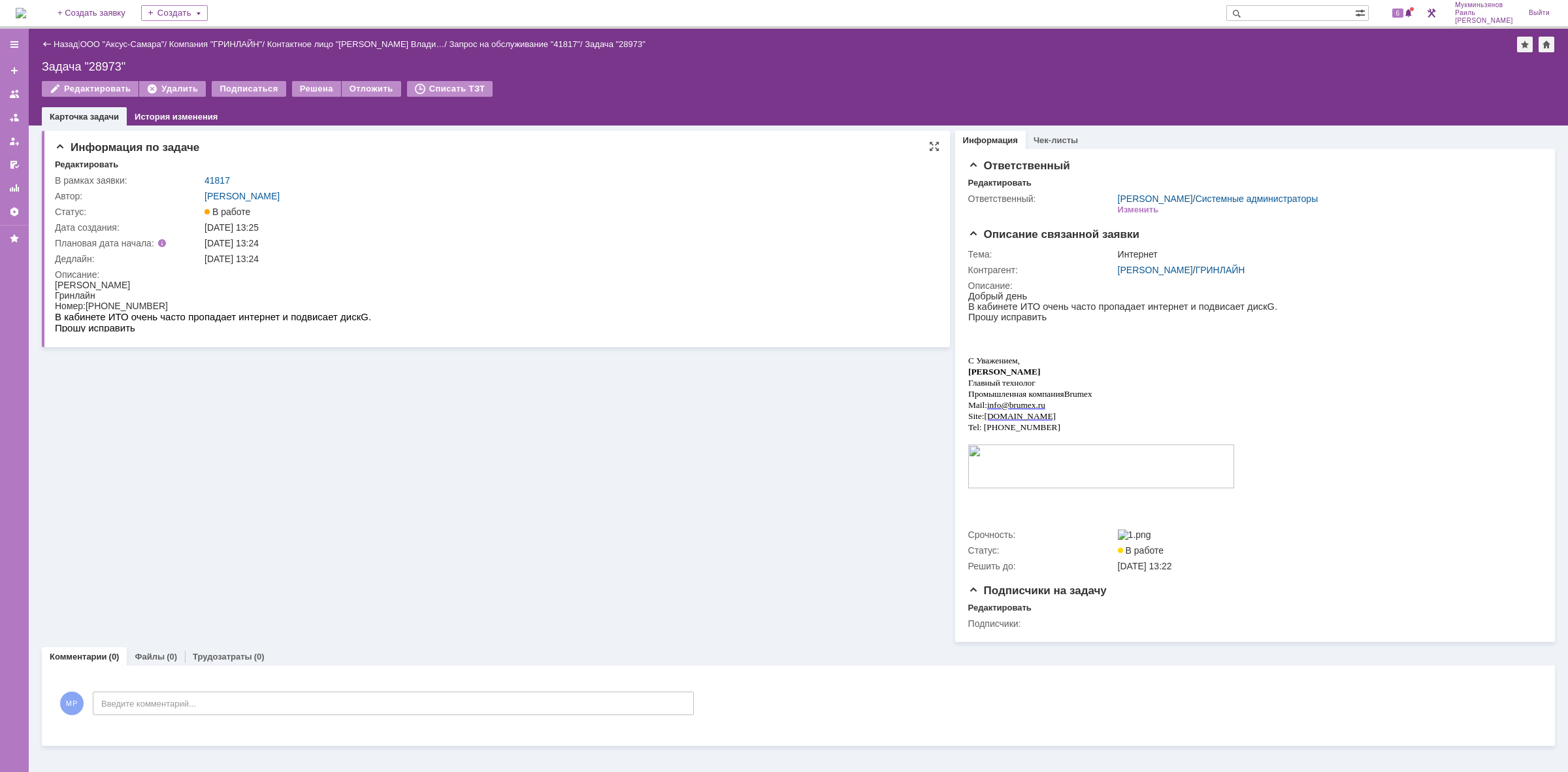
drag, startPoint x: 335, startPoint y: 308, endPoint x: 155, endPoint y: 317, distance: 180.2
click at [155, 317] on p "В кабинете ИТО очень часто пропадает интернет и подвисает диск G ." at bounding box center [213, 317] width 317 height 11
drag, startPoint x: 155, startPoint y: 317, endPoint x: 383, endPoint y: 324, distance: 228.1
click at [383, 324] on html "[PERSON_NAME]: [PHONE_NUMBER] В кабинете ИТО очень часто пропадает интернет и п…" at bounding box center [492, 307] width 875 height 53
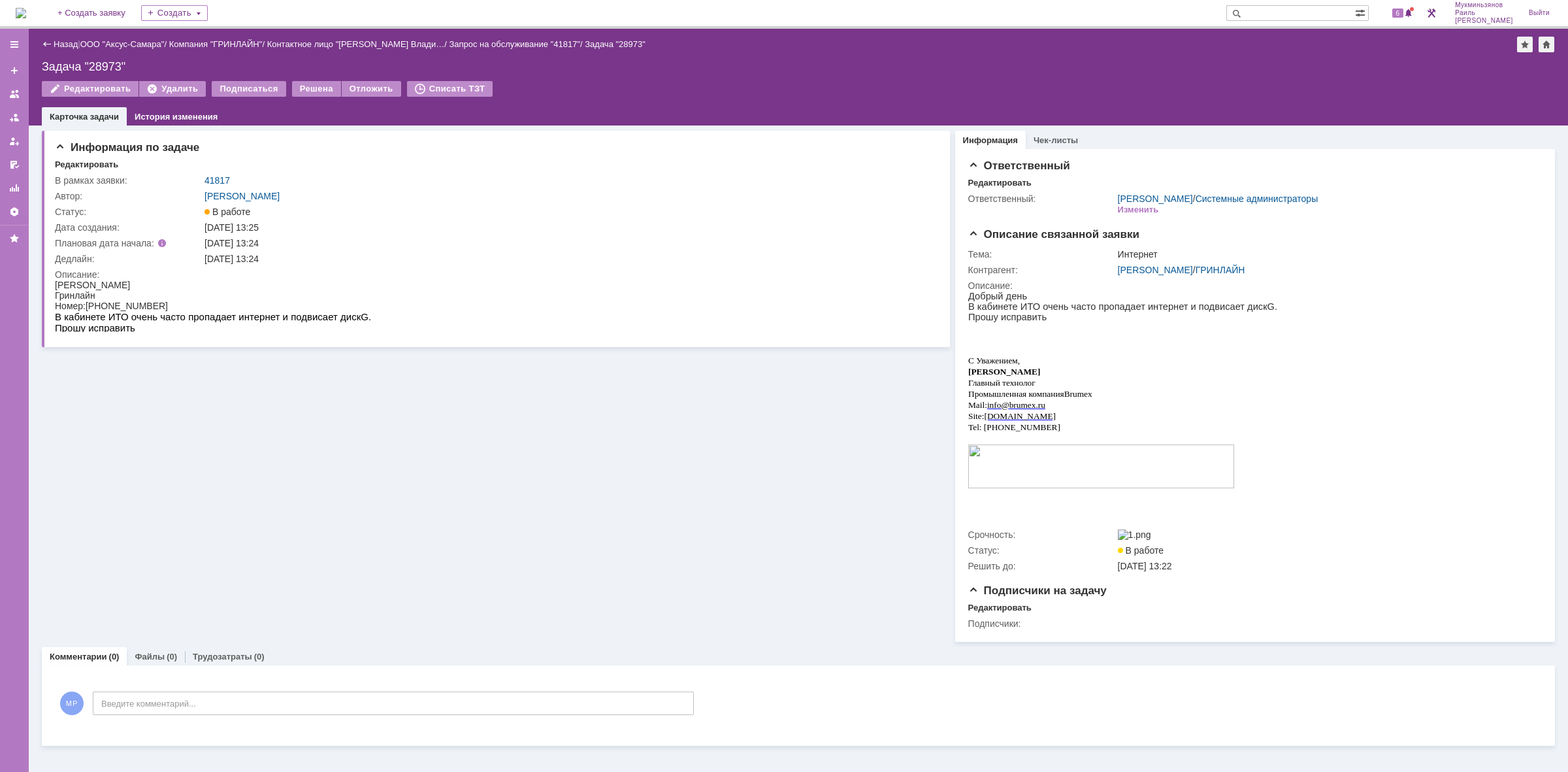
click at [17, 9] on img at bounding box center [21, 13] width 11 height 11
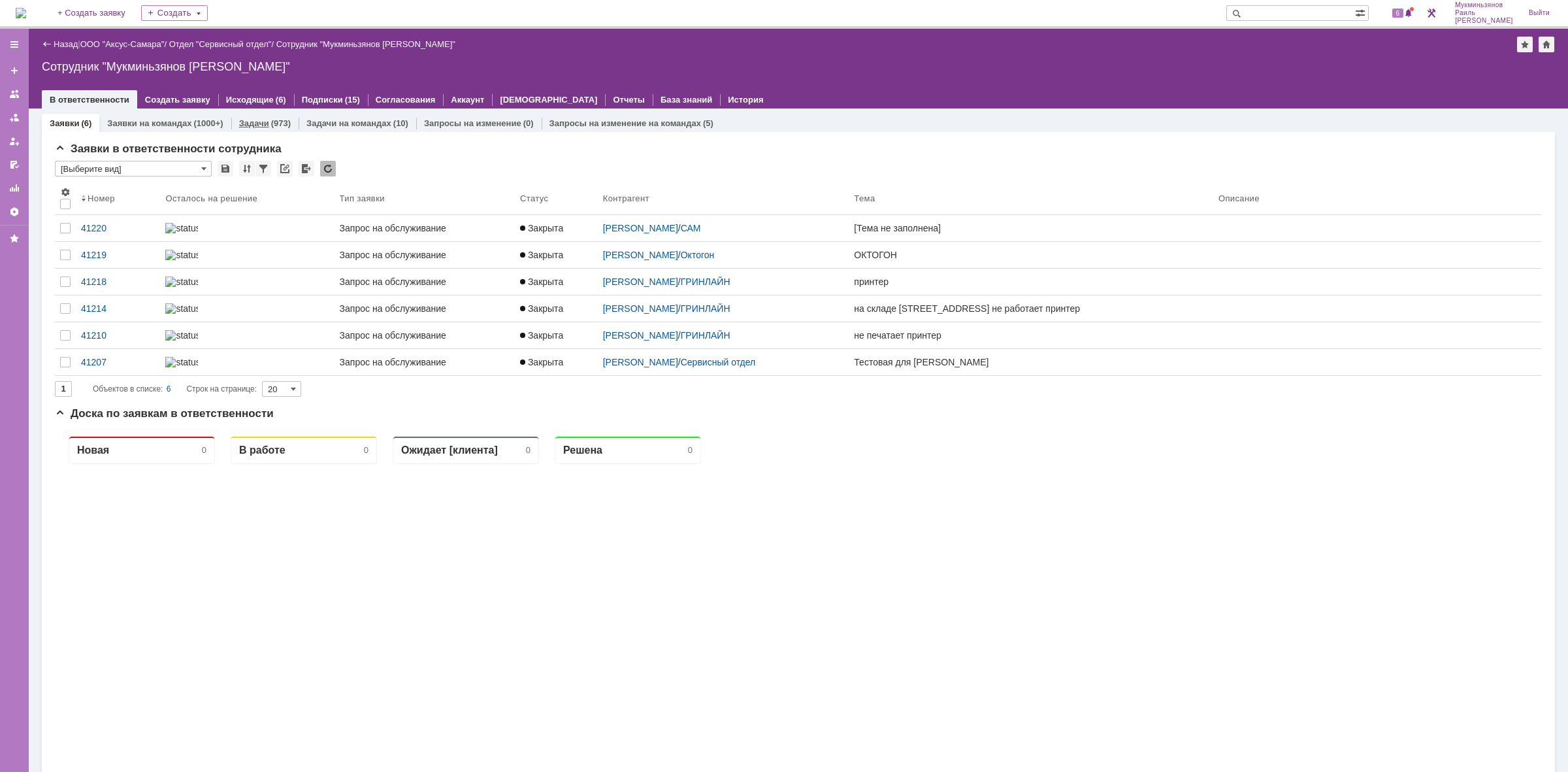
click at [282, 121] on div "(973)" at bounding box center [281, 123] width 19 height 10
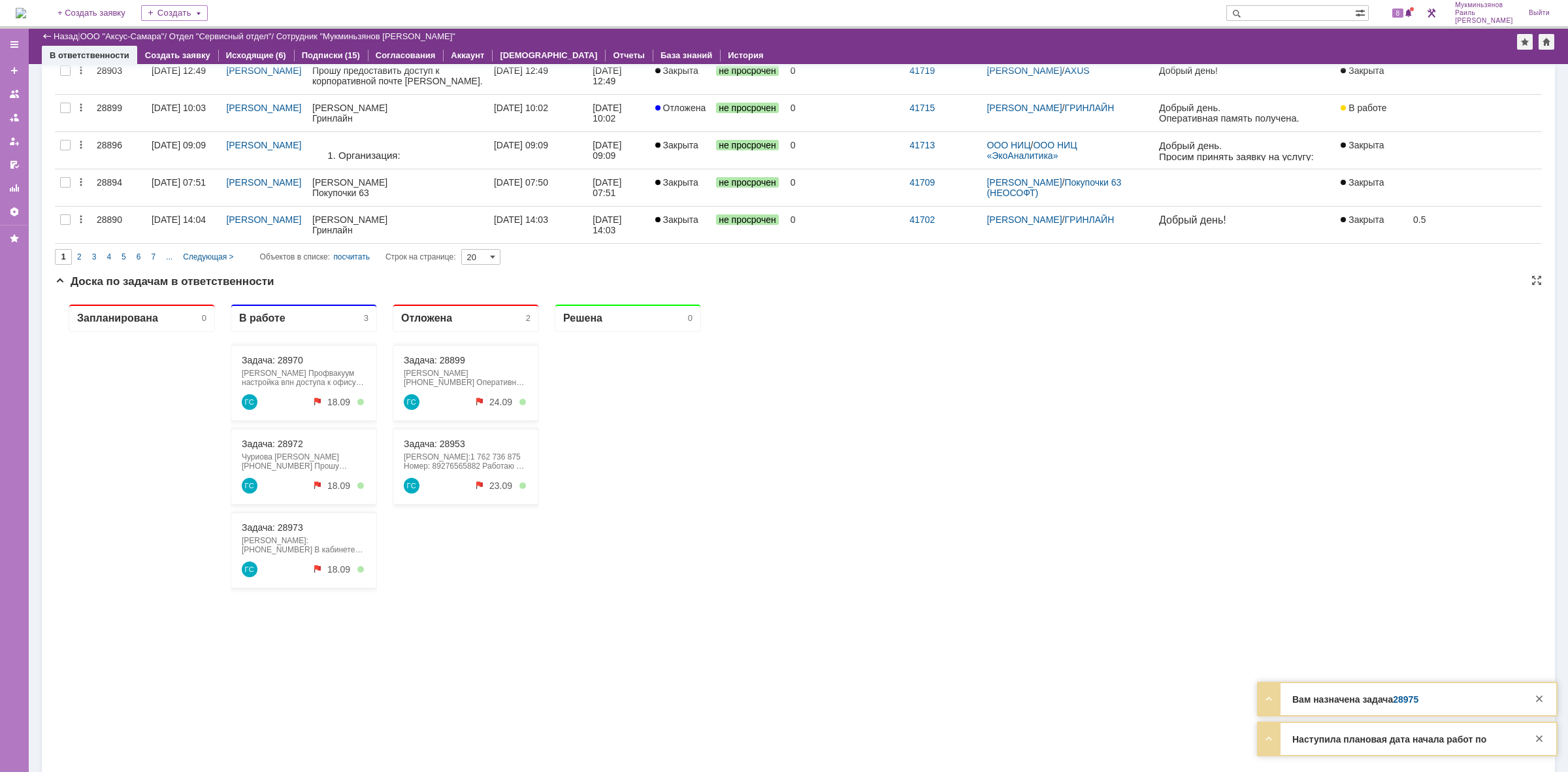
scroll to position [736, 0]
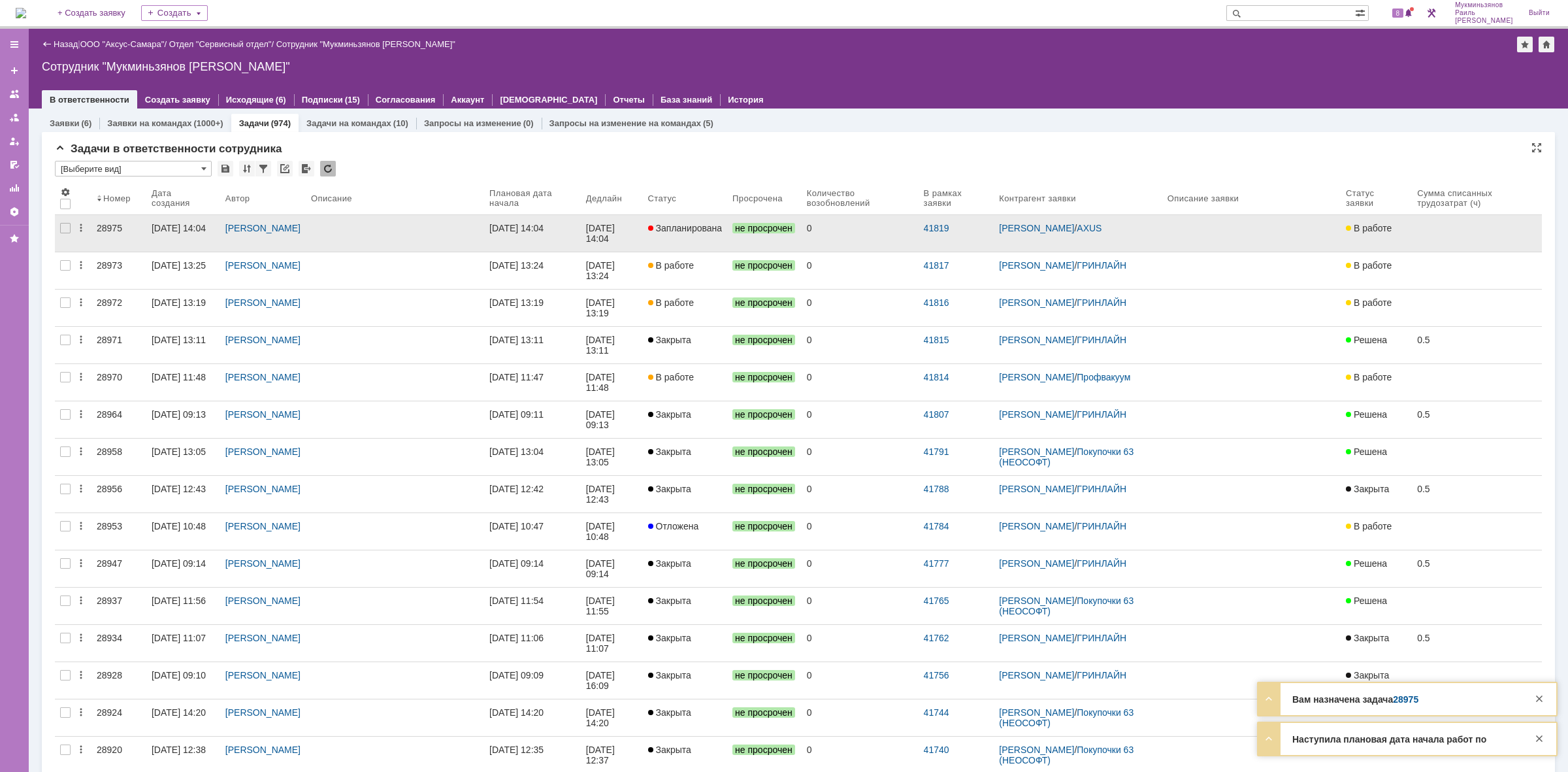
click at [544, 223] on div "16.09.2025 14:04" at bounding box center [516, 228] width 54 height 11
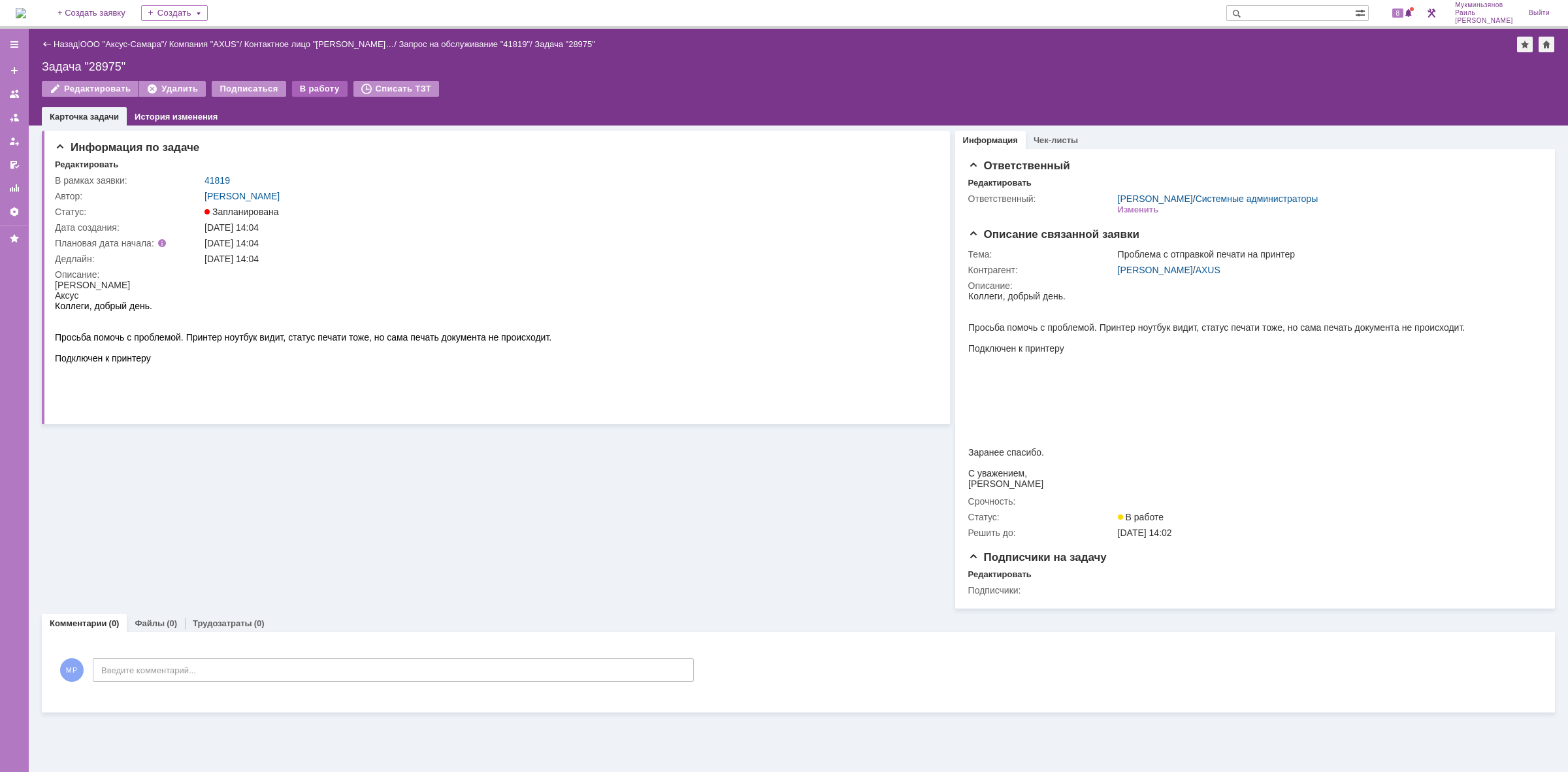
click at [304, 91] on div "В работу" at bounding box center [319, 89] width 55 height 16
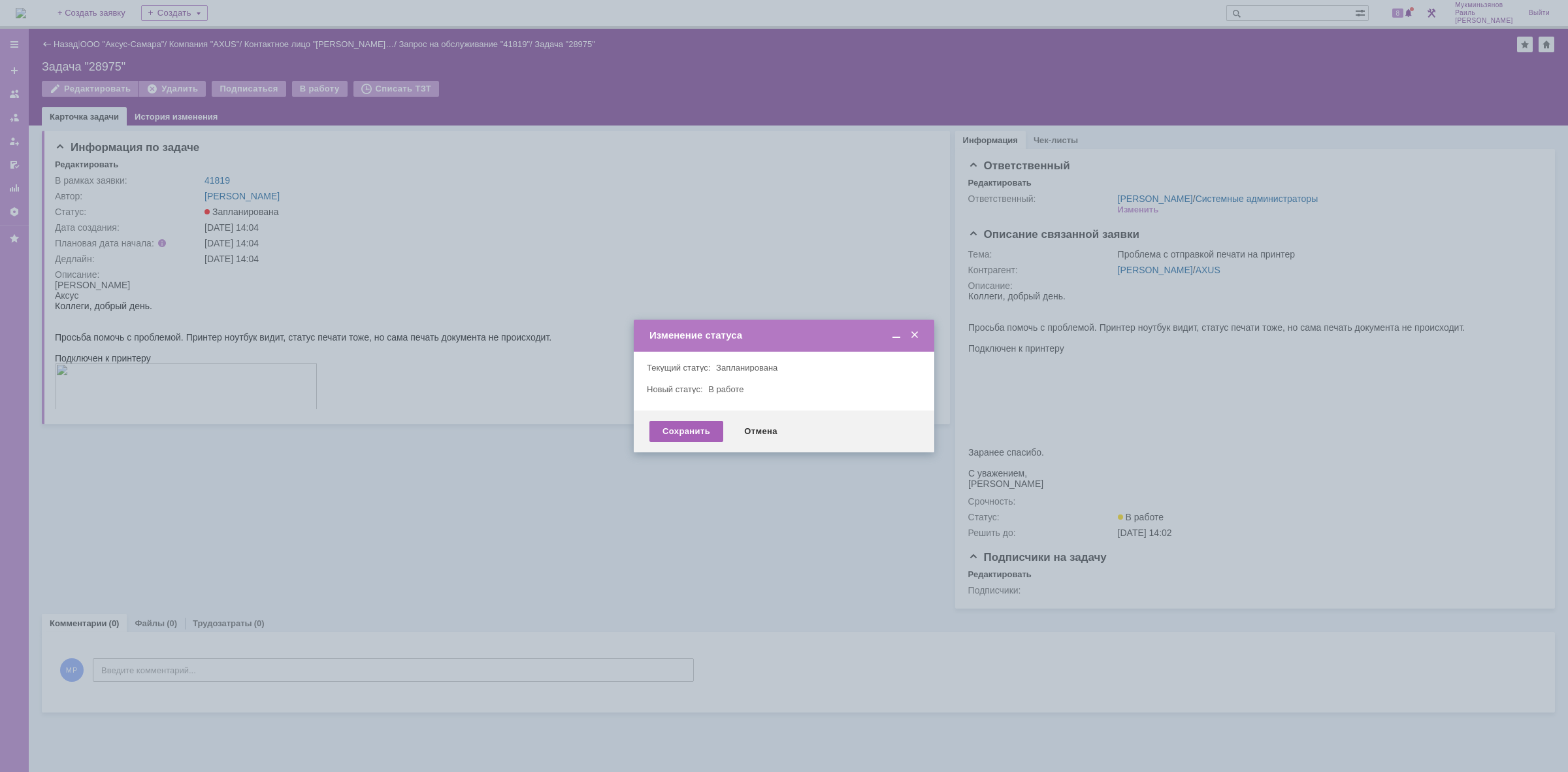
click at [680, 421] on div "Сохранить" at bounding box center [686, 431] width 74 height 21
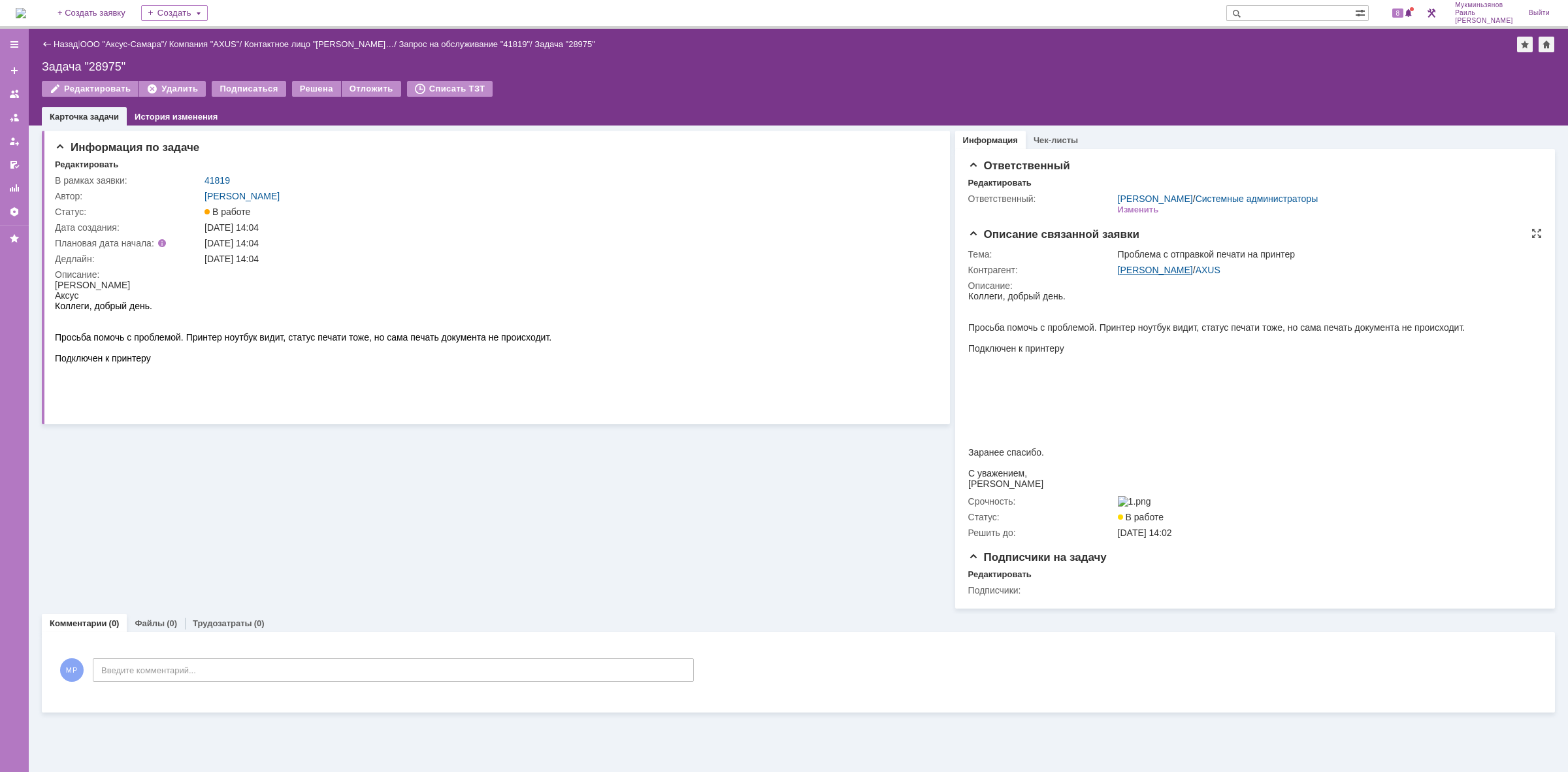
click at [1121, 266] on link "Роман Потапов" at bounding box center [1156, 270] width 75 height 11
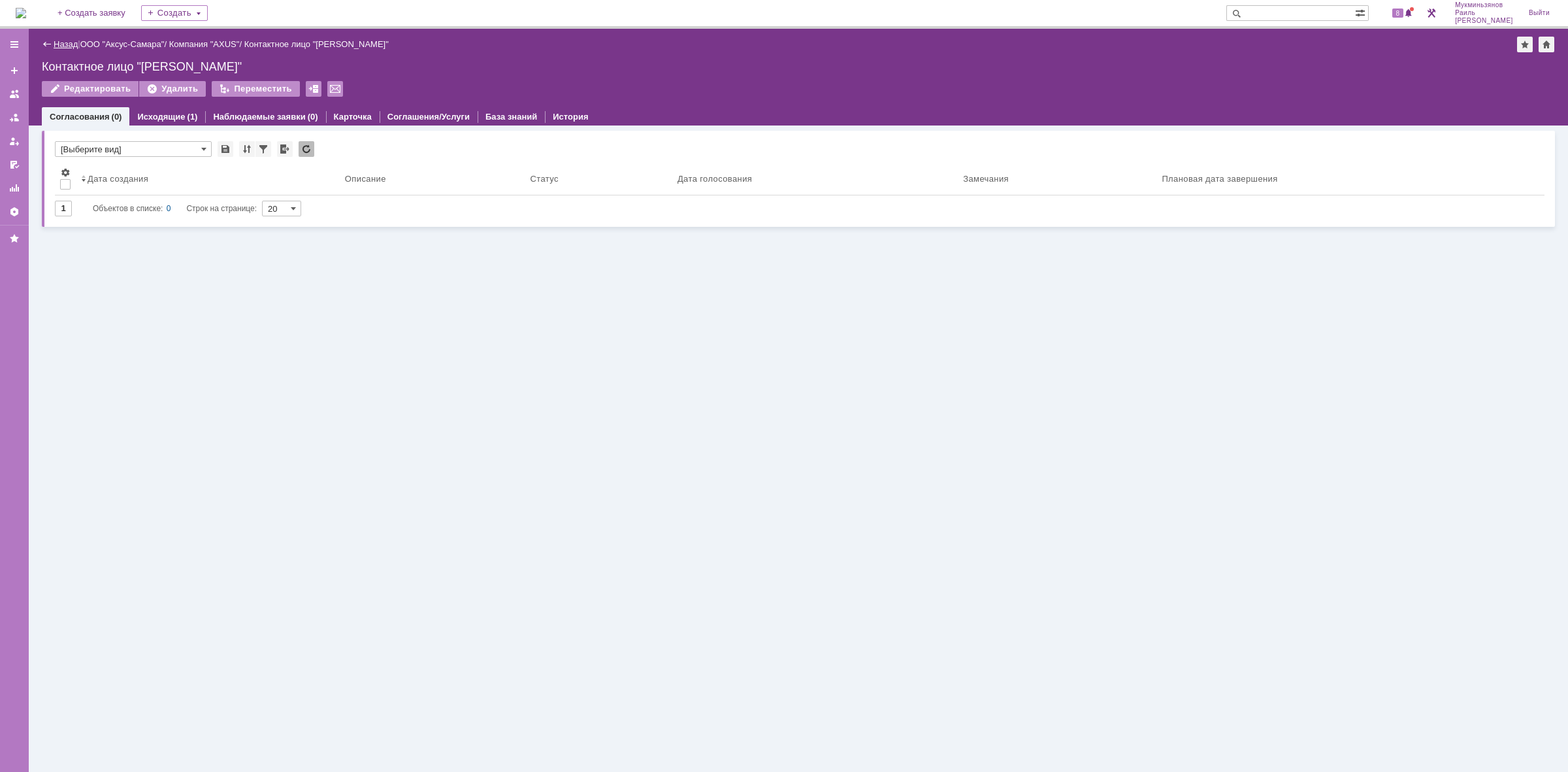
click at [62, 43] on link "Назад" at bounding box center [65, 44] width 24 height 10
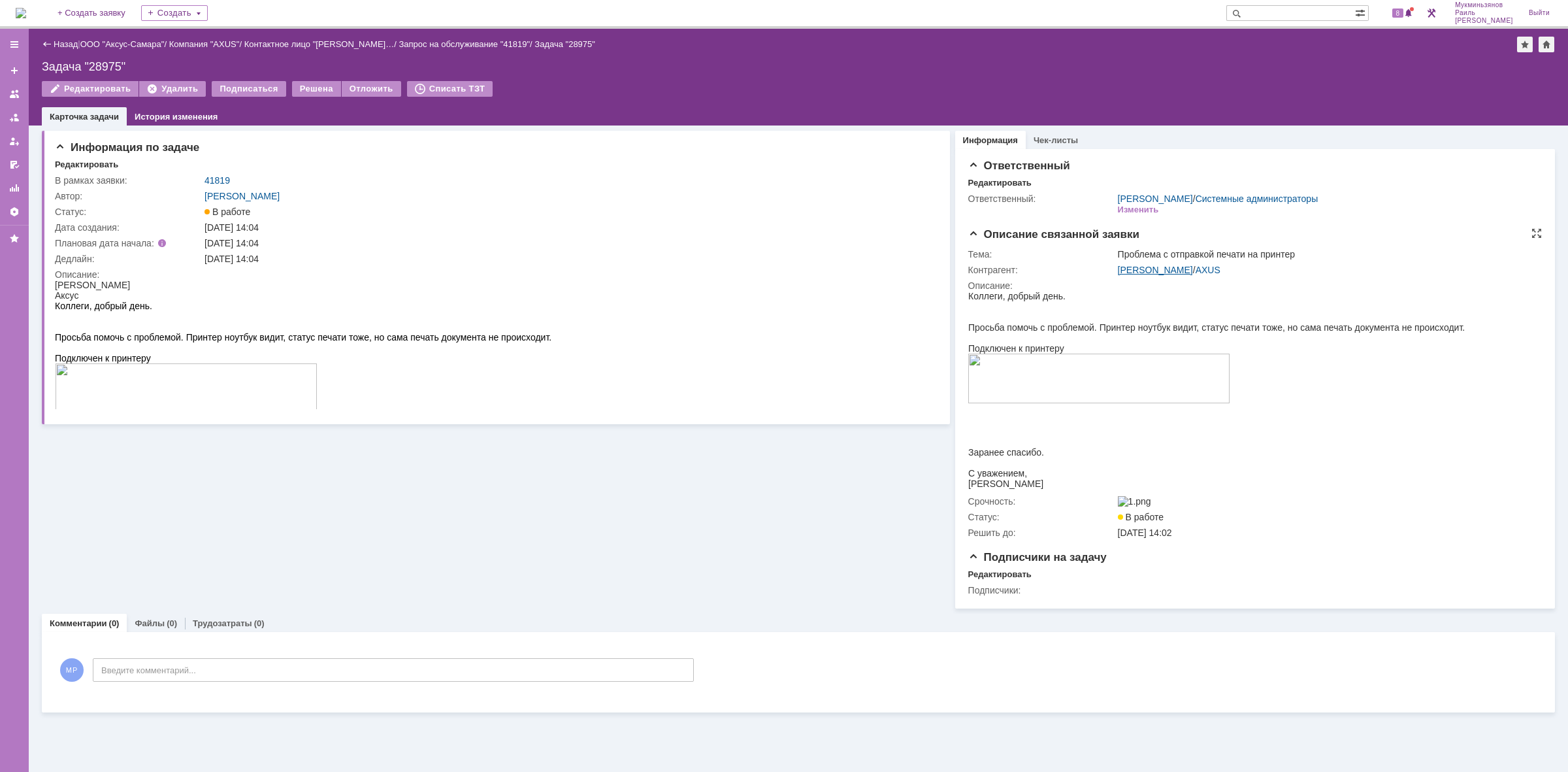
click at [1160, 265] on link "Роман Потапов" at bounding box center [1156, 270] width 75 height 11
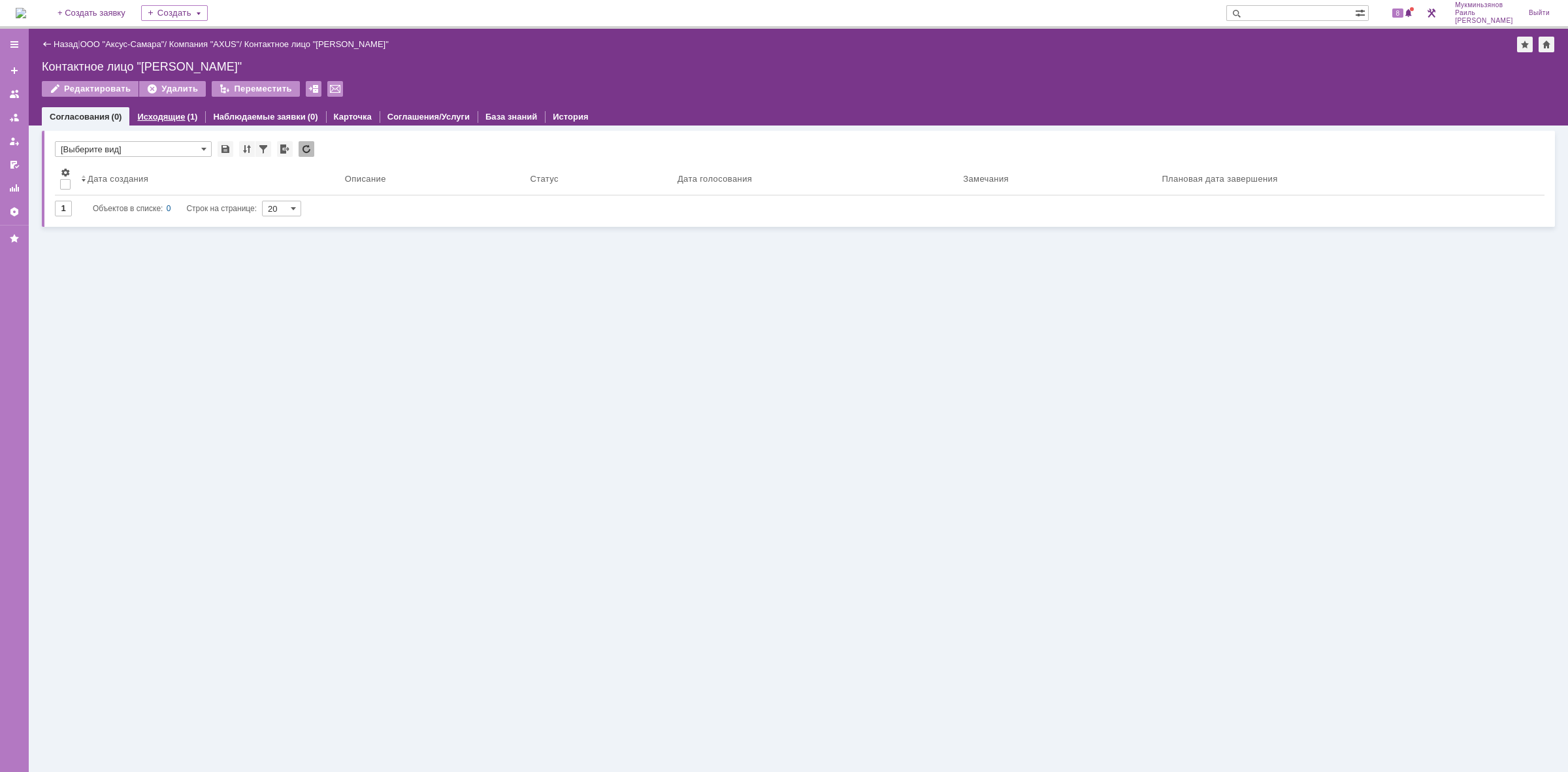
click at [164, 117] on link "Исходящие" at bounding box center [161, 117] width 48 height 10
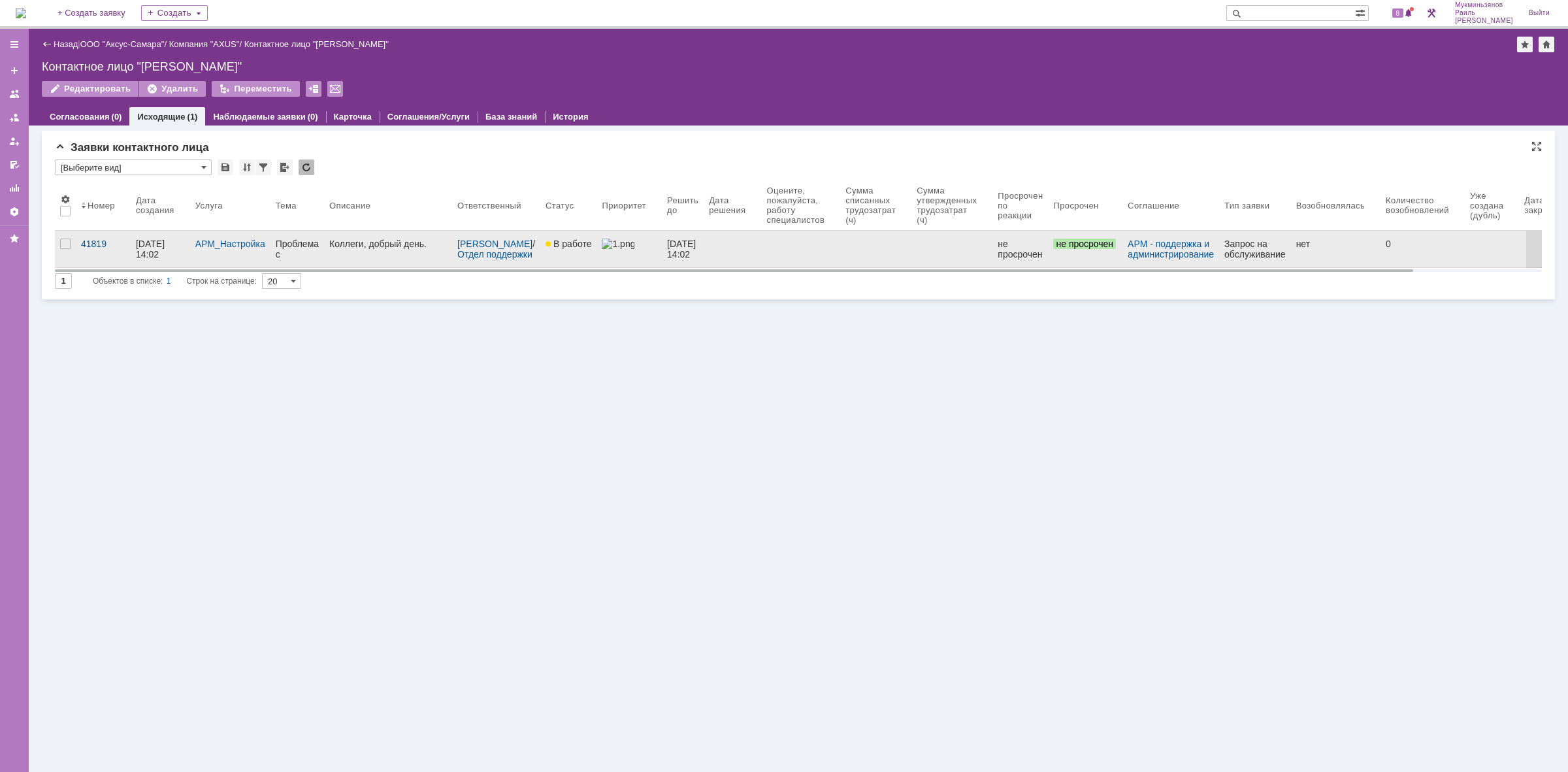
click at [312, 256] on div "Проблема с отправкой печати на принтер" at bounding box center [297, 249] width 43 height 21
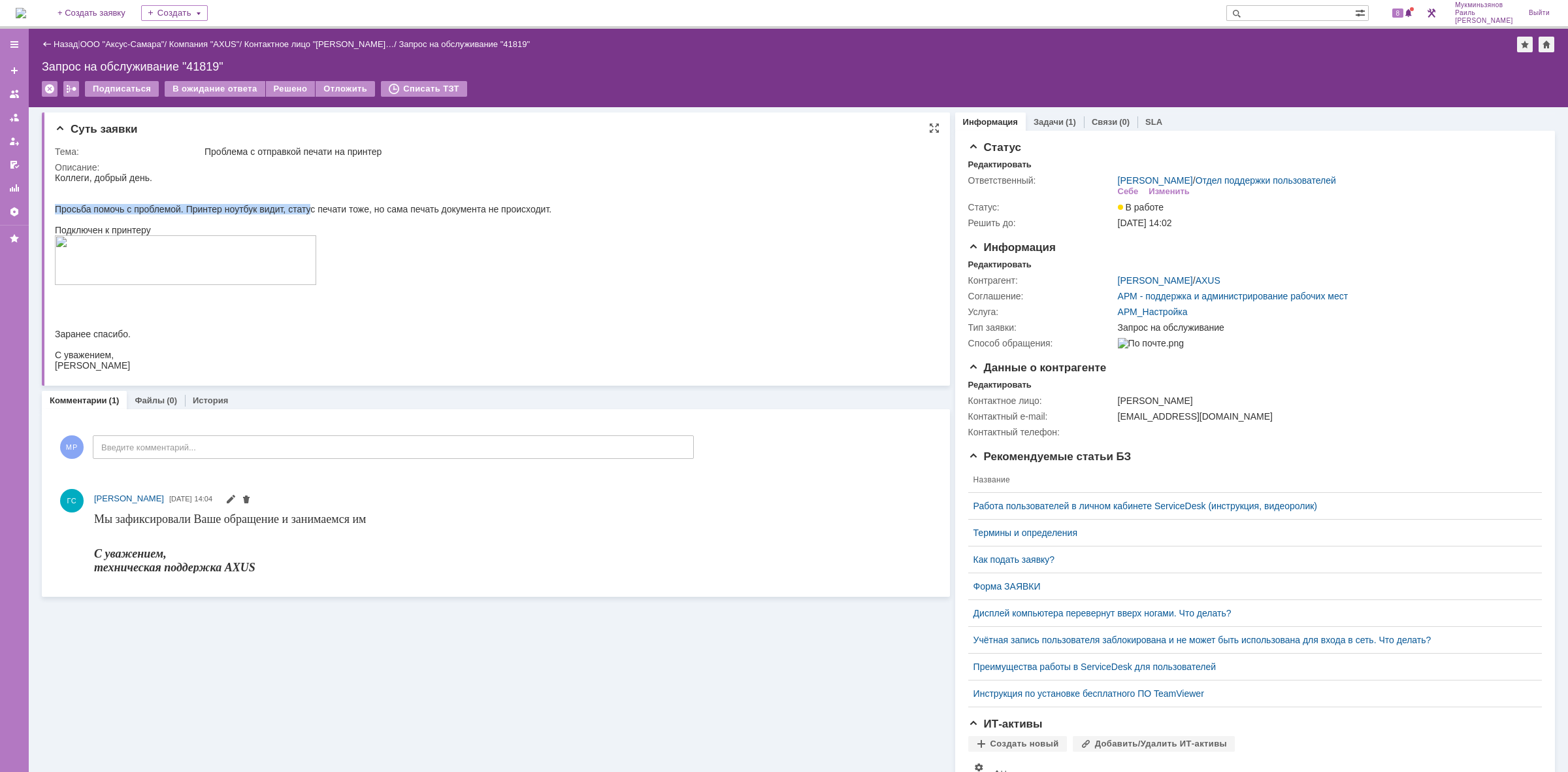
drag, startPoint x: 328, startPoint y: 205, endPoint x: 446, endPoint y: 200, distance: 118.1
click at [446, 200] on body "Коллеги, добрый день. Просьба помочь с проблемой. Принтер ноутбук видит, статус…" at bounding box center [303, 277] width 496 height 209
click at [446, 200] on div at bounding box center [303, 199] width 496 height 11
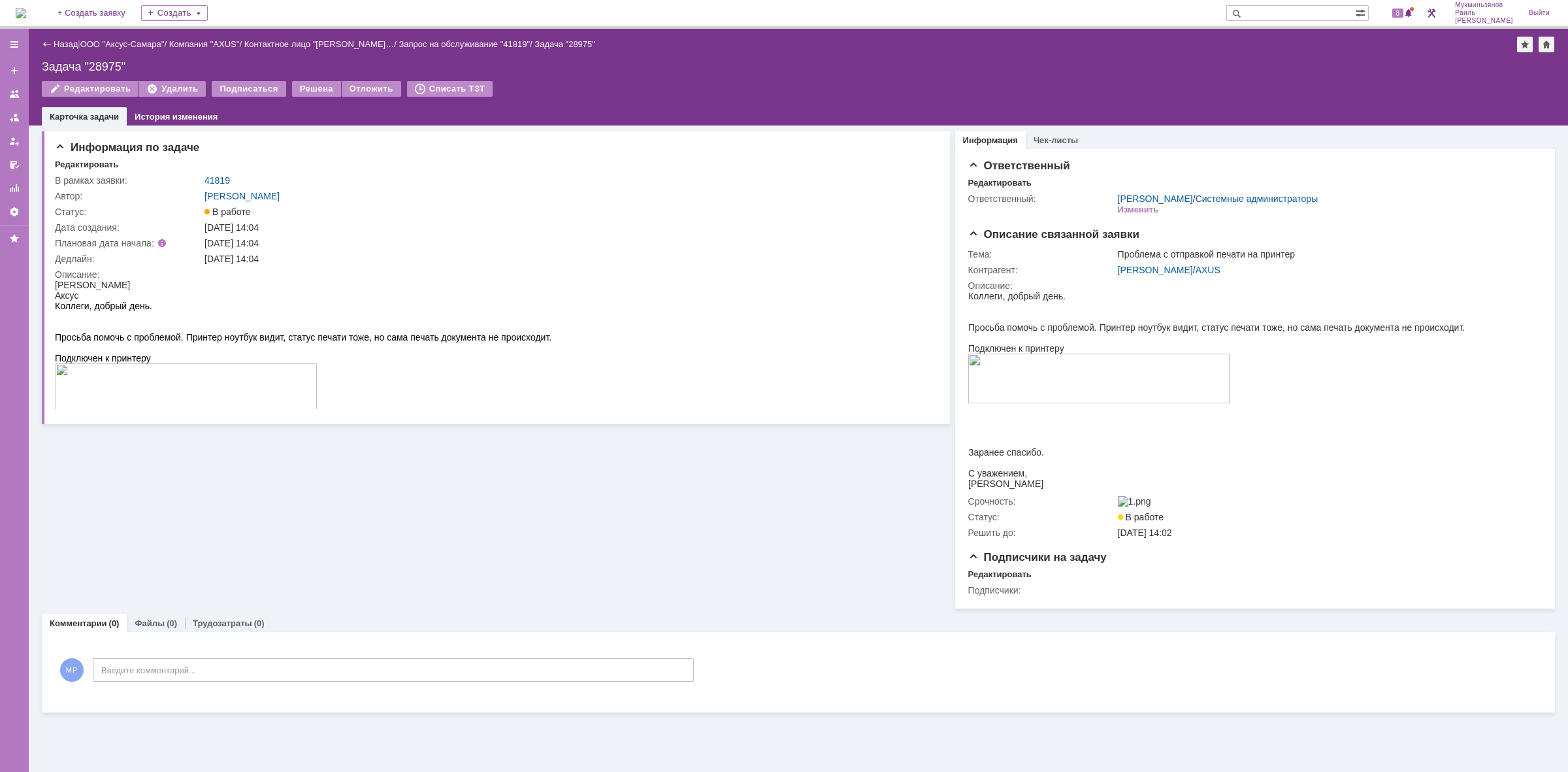
click at [26, 18] on img at bounding box center [21, 13] width 11 height 11
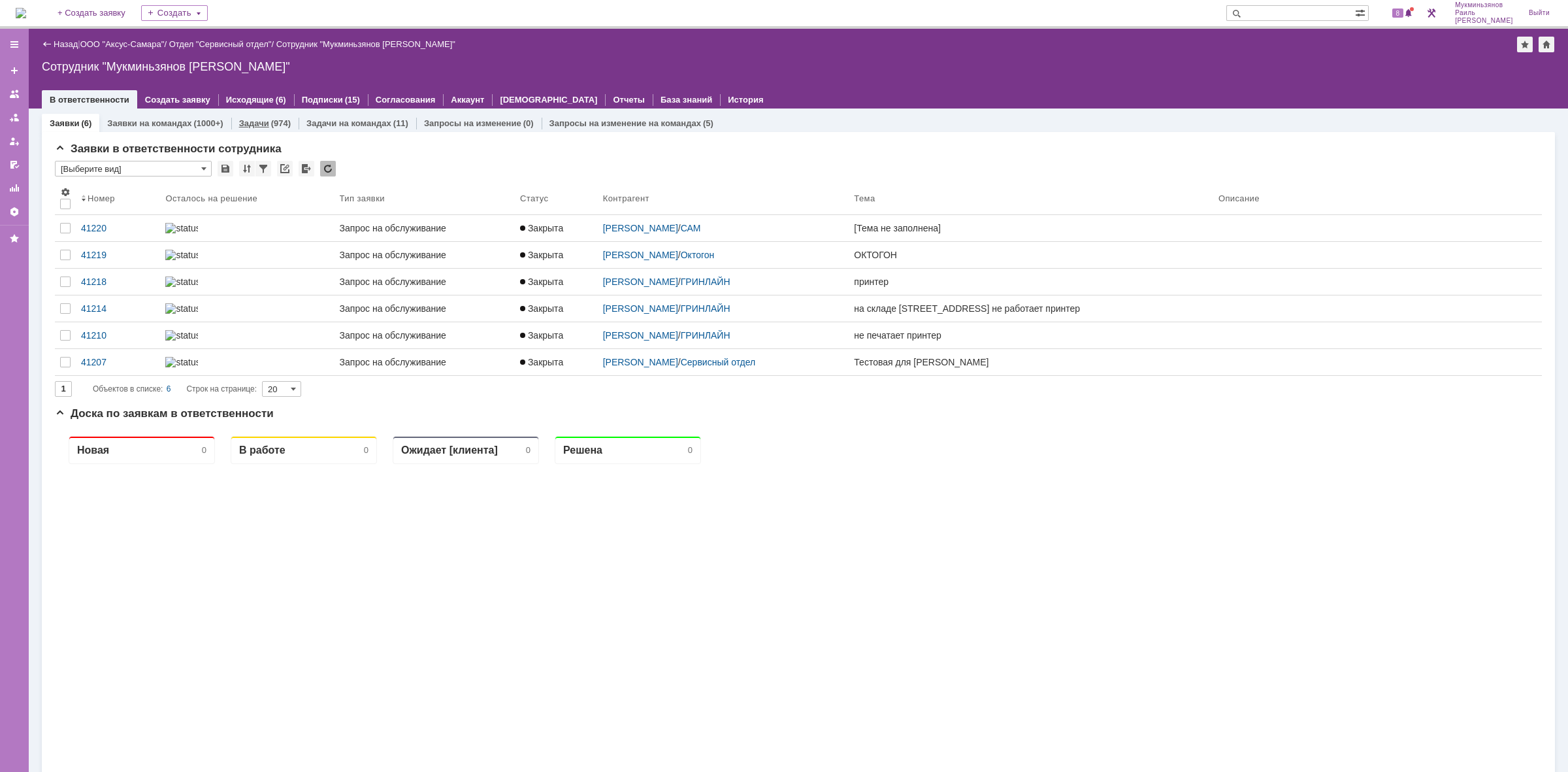
click at [243, 116] on div "Задачи (974)" at bounding box center [265, 123] width 67 height 19
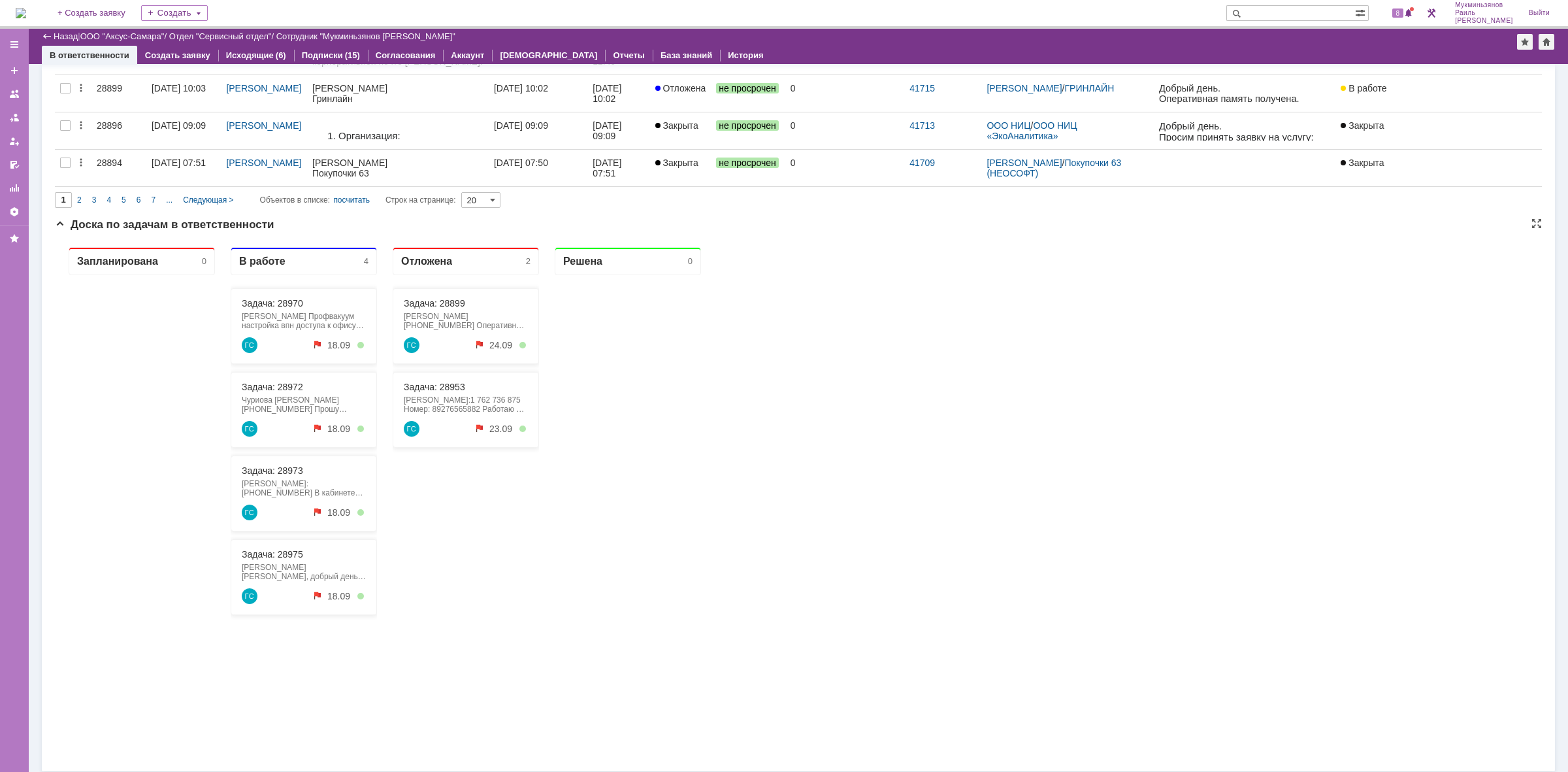
scroll to position [736, 0]
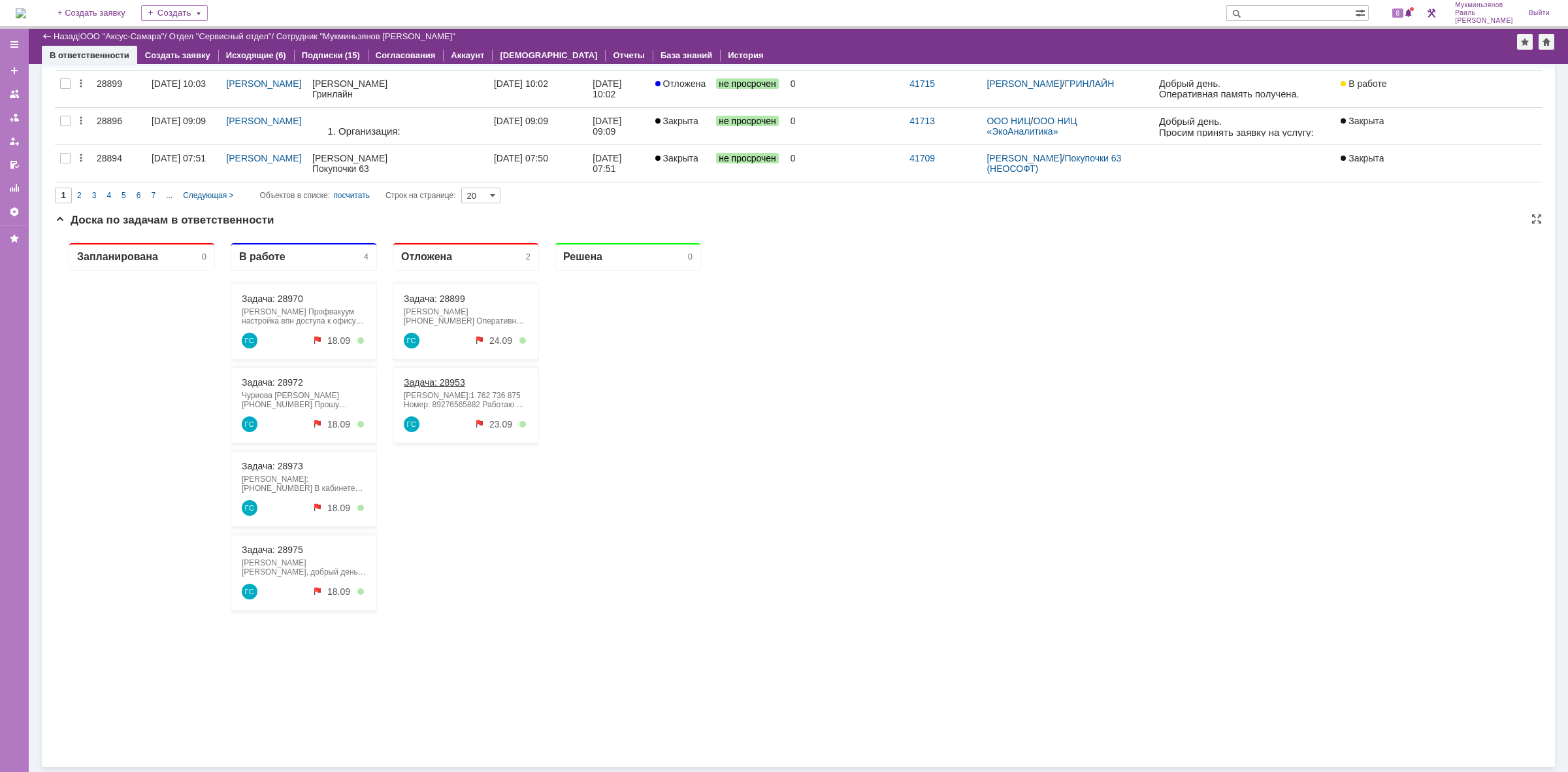
click at [428, 387] on link "Задача: 28953" at bounding box center [434, 383] width 61 height 11
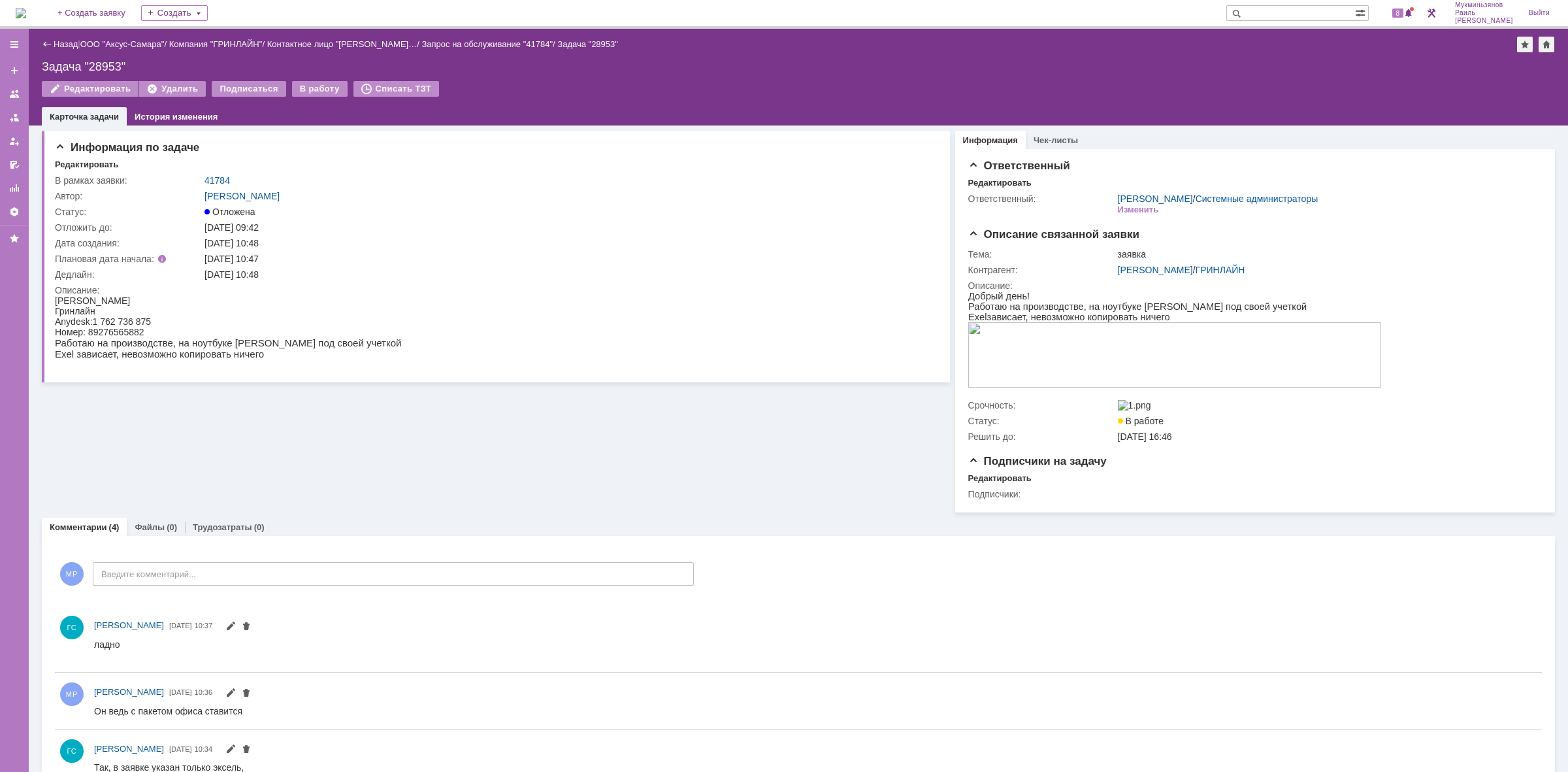
click at [26, 17] on img at bounding box center [21, 13] width 11 height 11
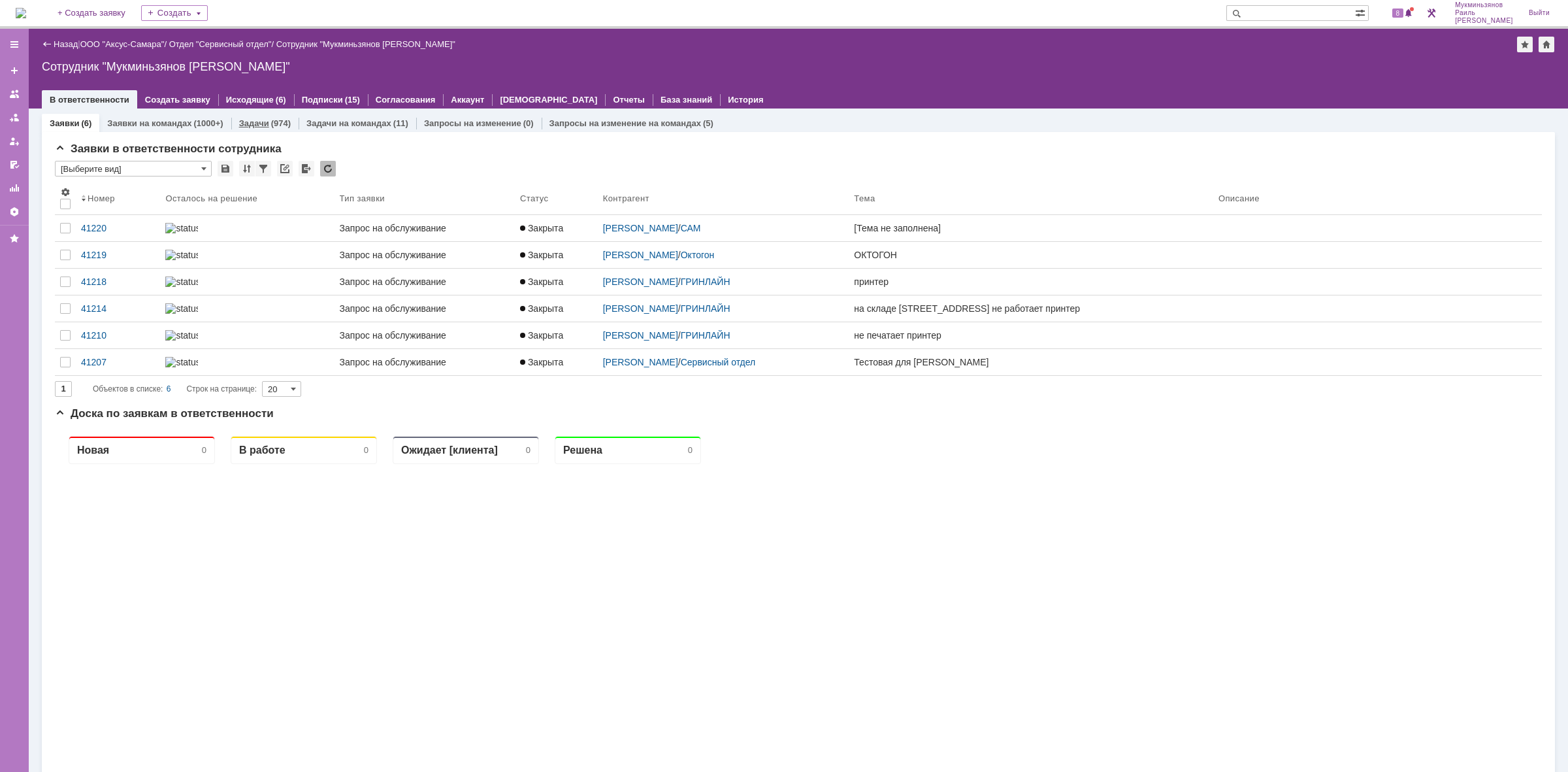
click at [250, 128] on div "Задачи (974)" at bounding box center [265, 123] width 67 height 19
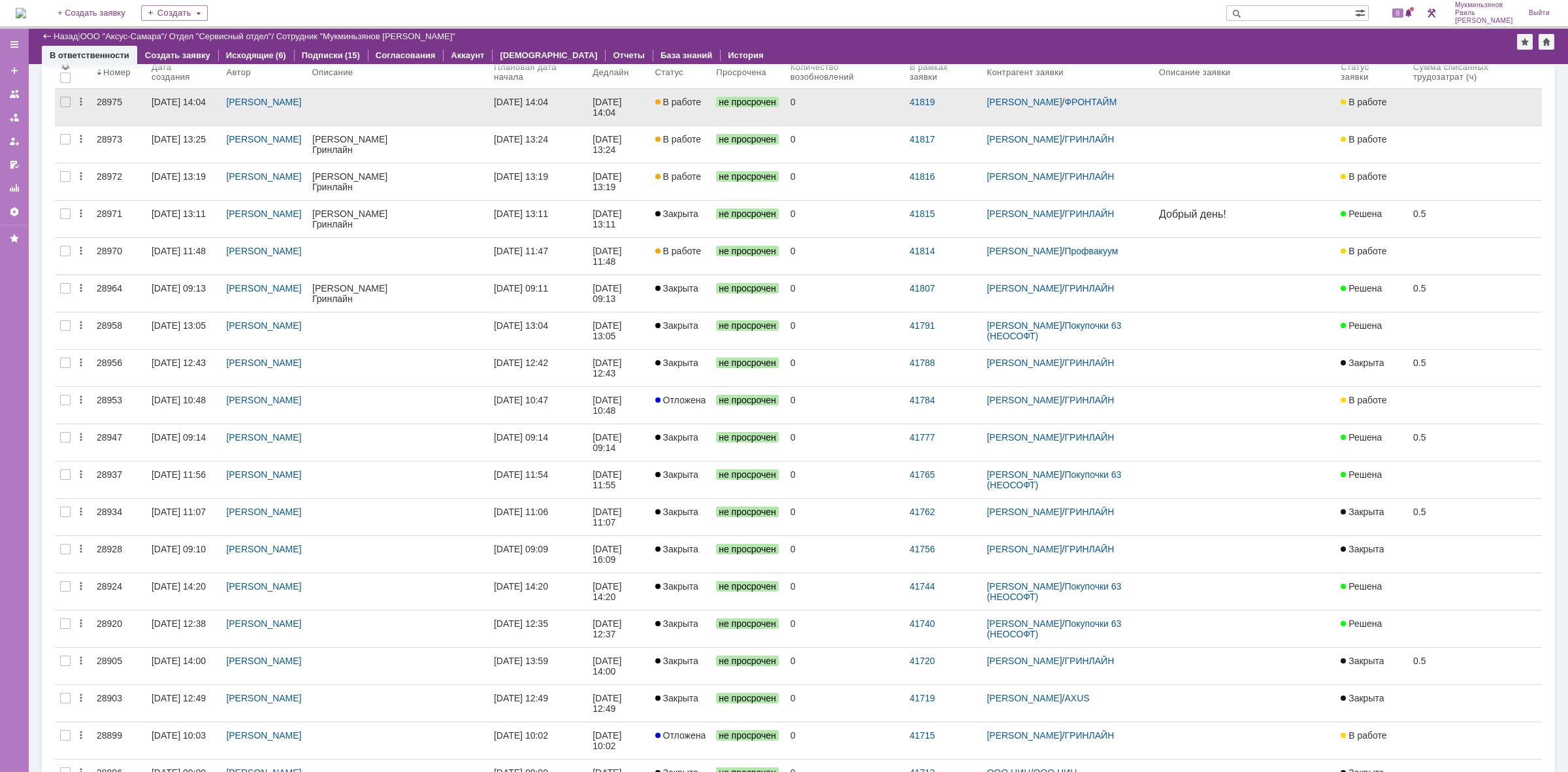
click at [582, 116] on link "16.09.2025 14:04" at bounding box center [538, 107] width 99 height 37
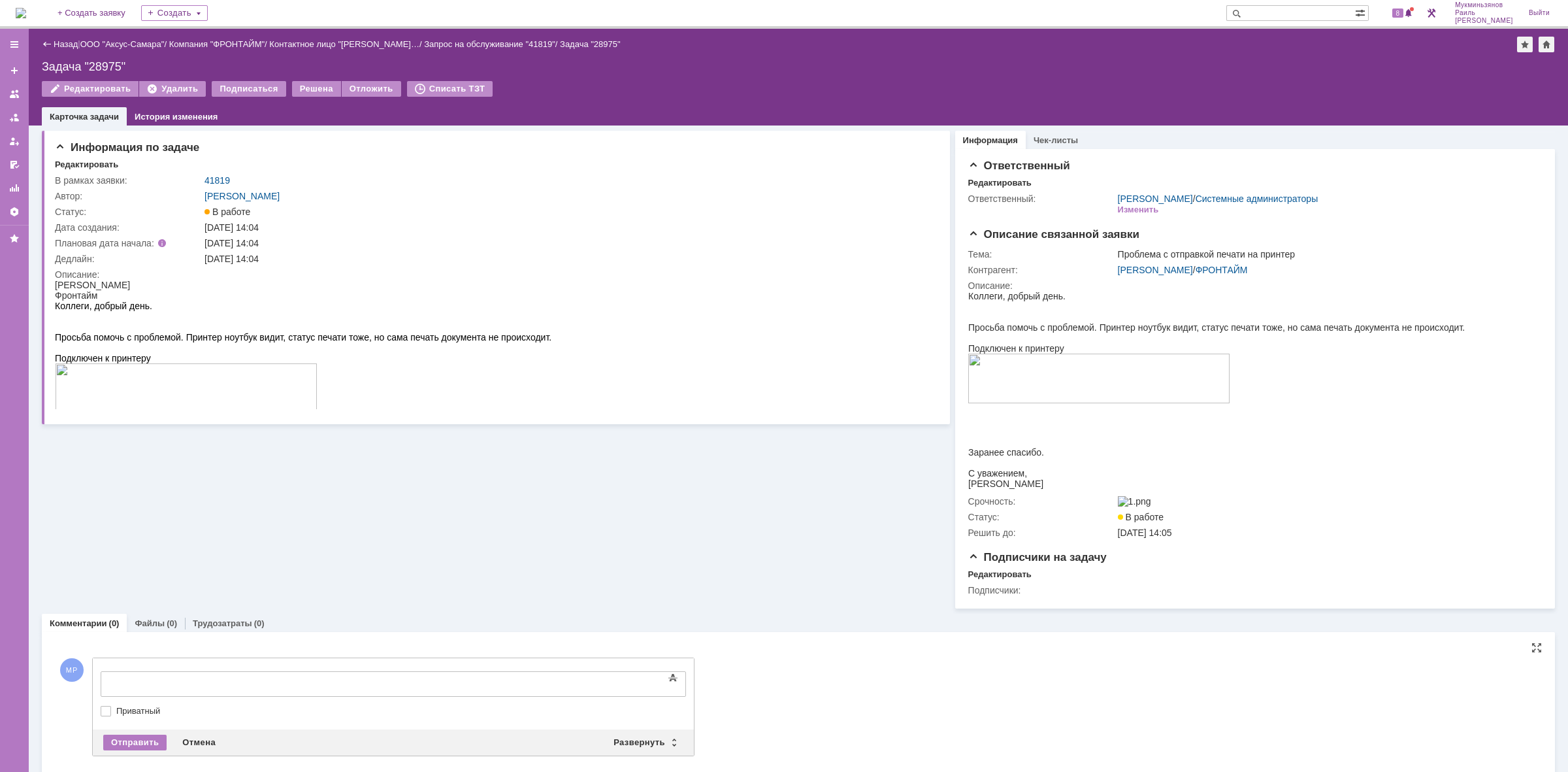
click at [173, 677] on body at bounding box center [207, 683] width 196 height 22
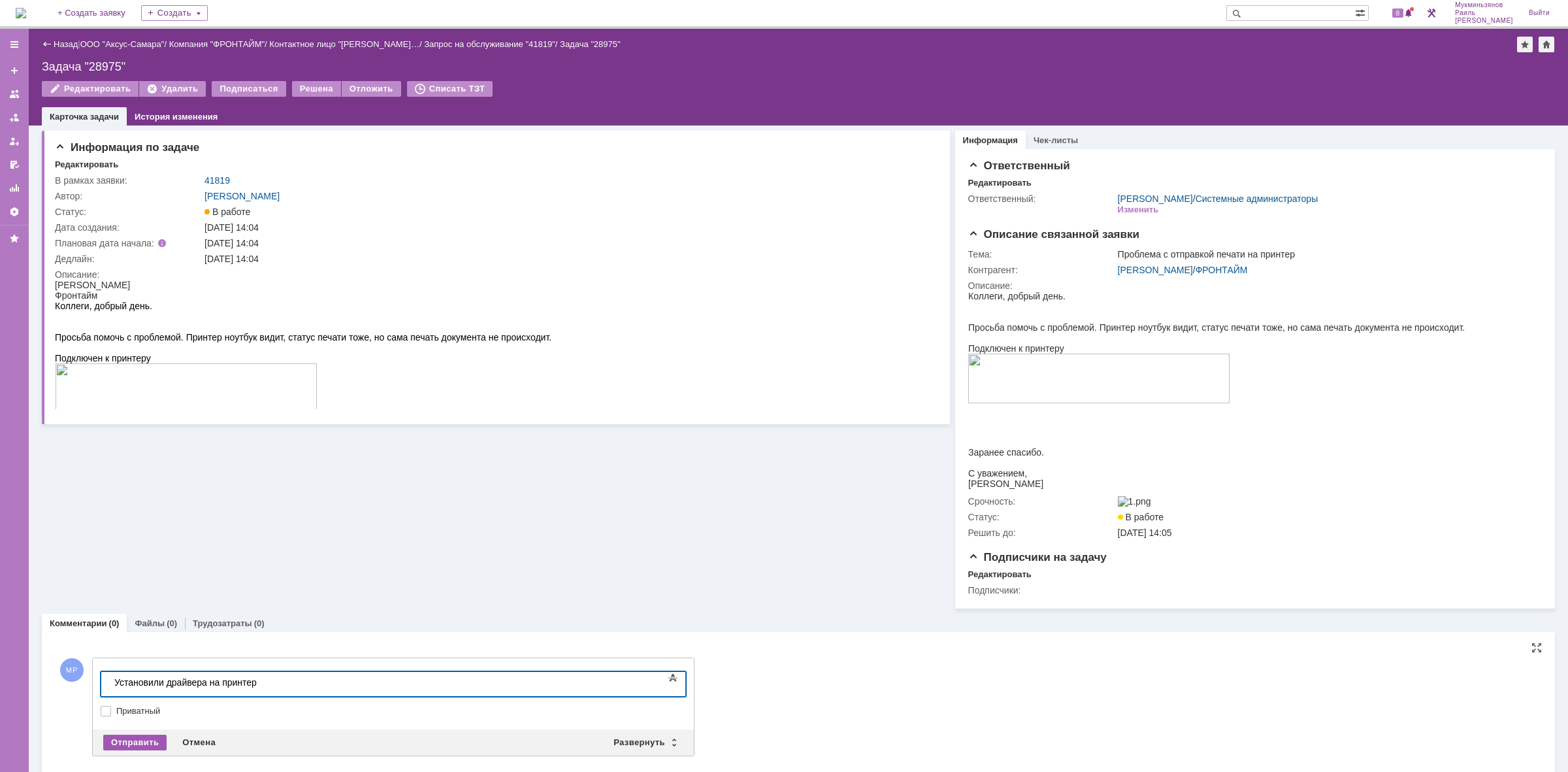
click at [146, 747] on div "Отправить" at bounding box center [135, 743] width 63 height 16
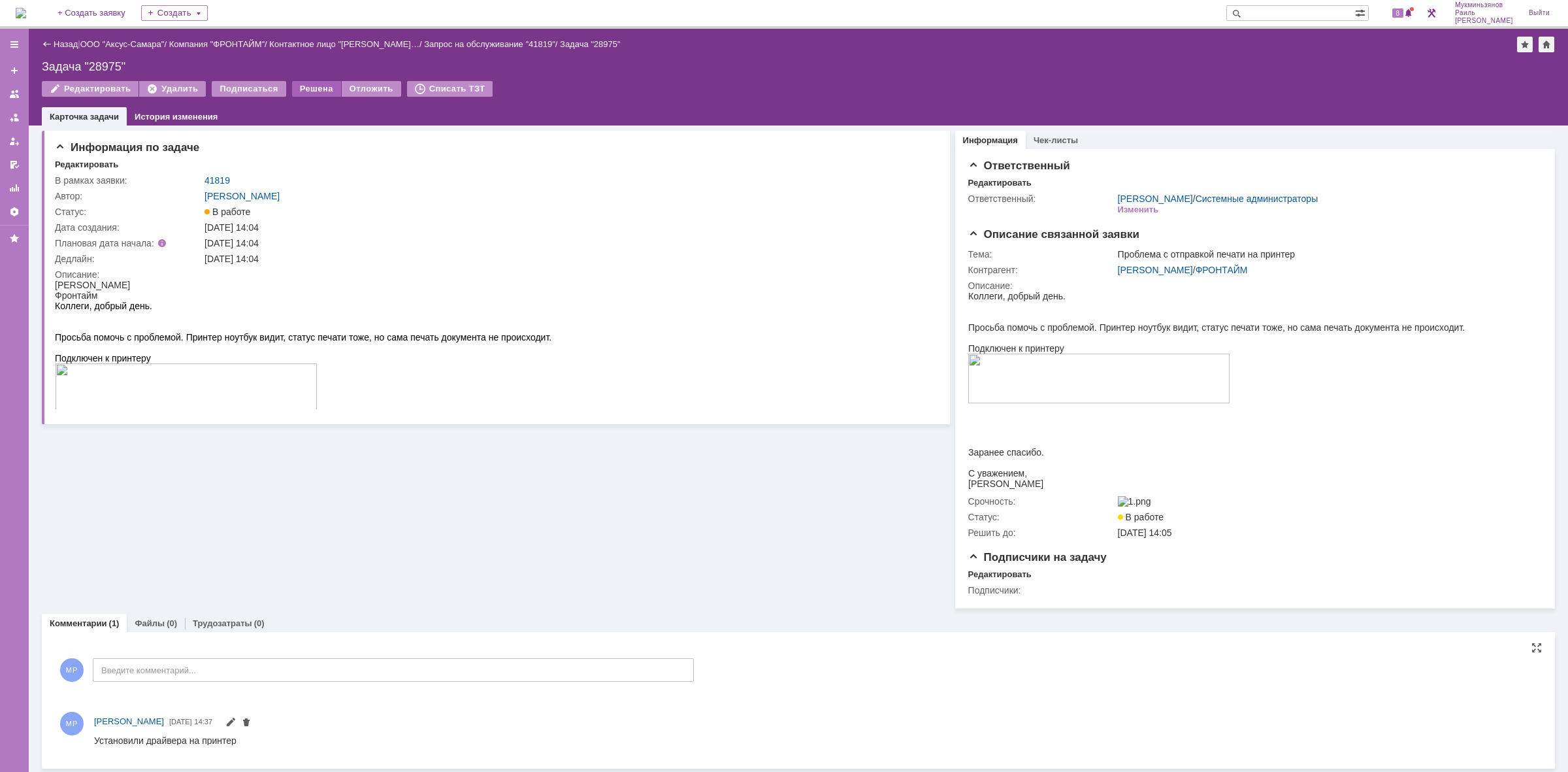
click at [305, 86] on div "Решена" at bounding box center [317, 89] width 49 height 16
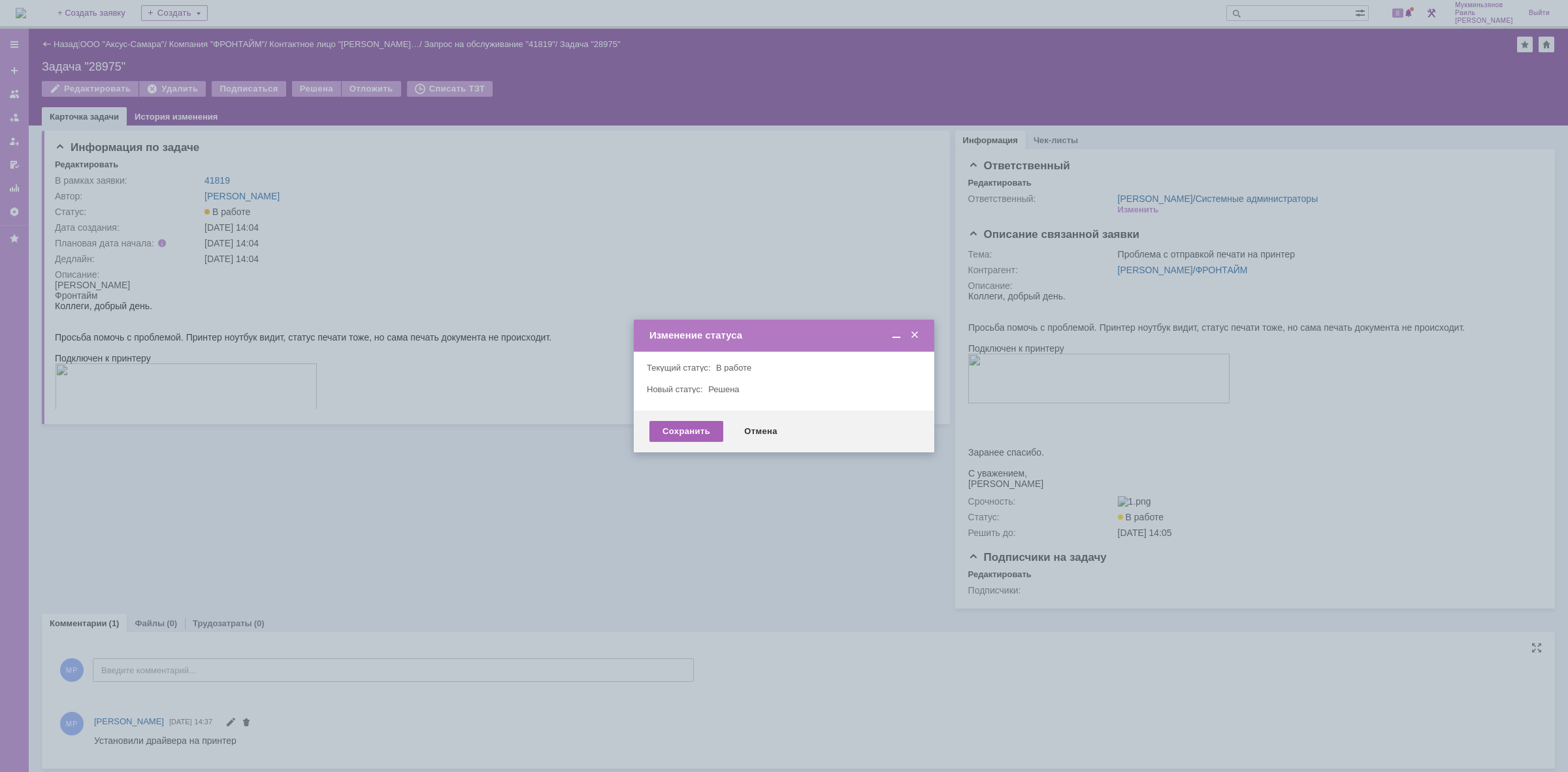
click at [675, 433] on div "Сохранить" at bounding box center [686, 431] width 74 height 21
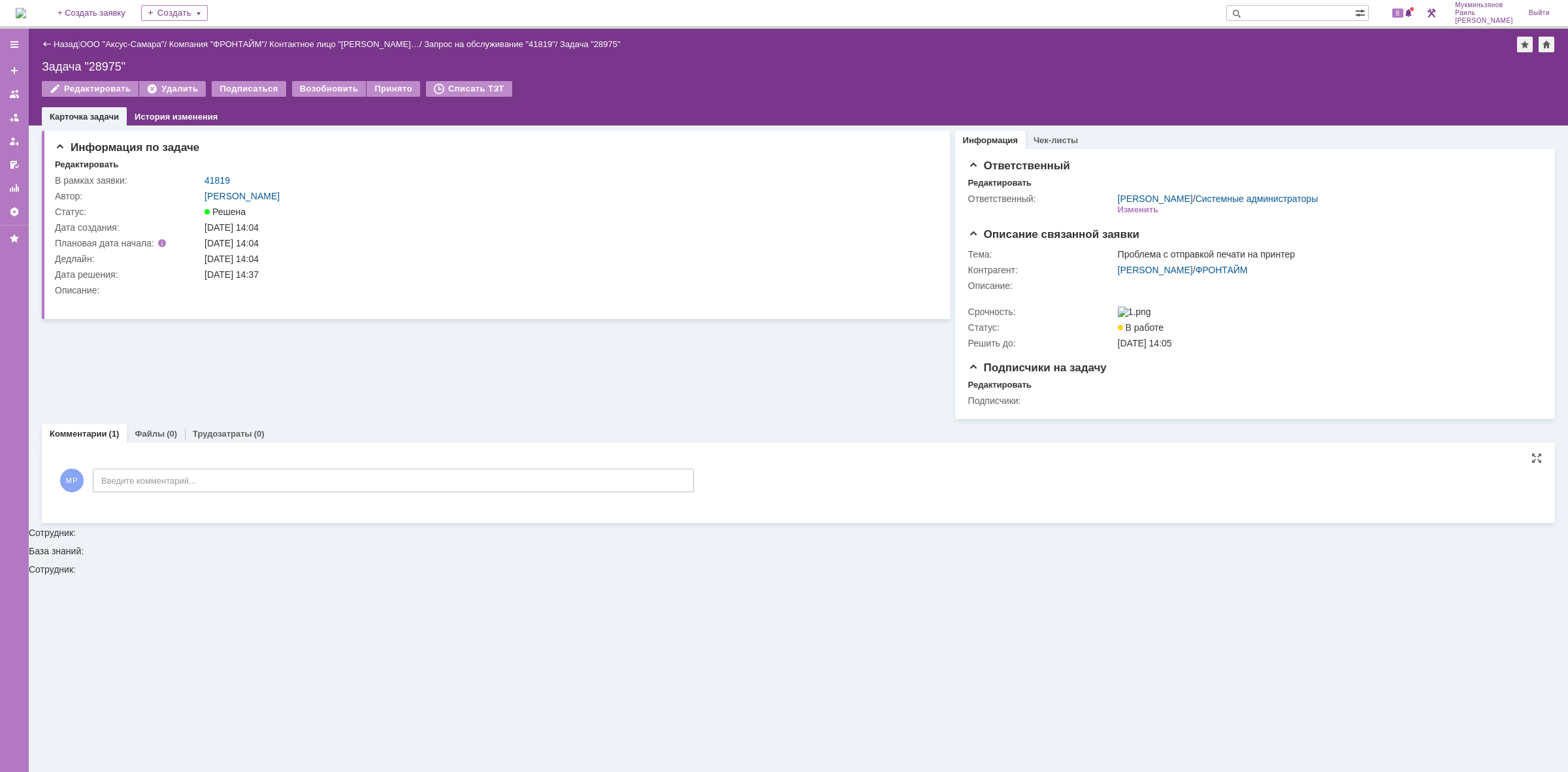
click at [26, 14] on img at bounding box center [21, 13] width 11 height 11
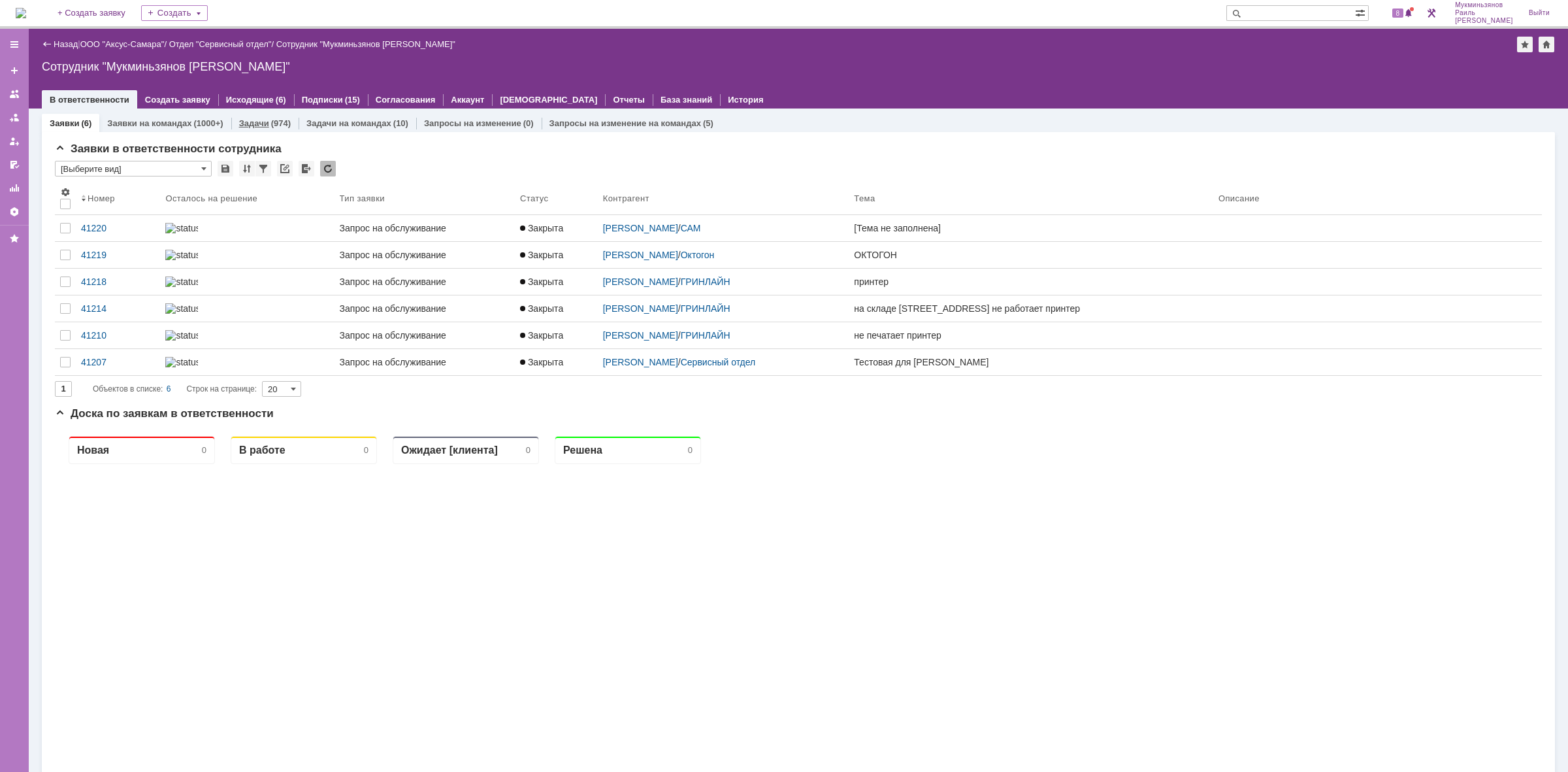
click at [252, 121] on link "Задачи" at bounding box center [254, 123] width 30 height 10
click at [285, 114] on div "Задачи (974)" at bounding box center [265, 123] width 67 height 19
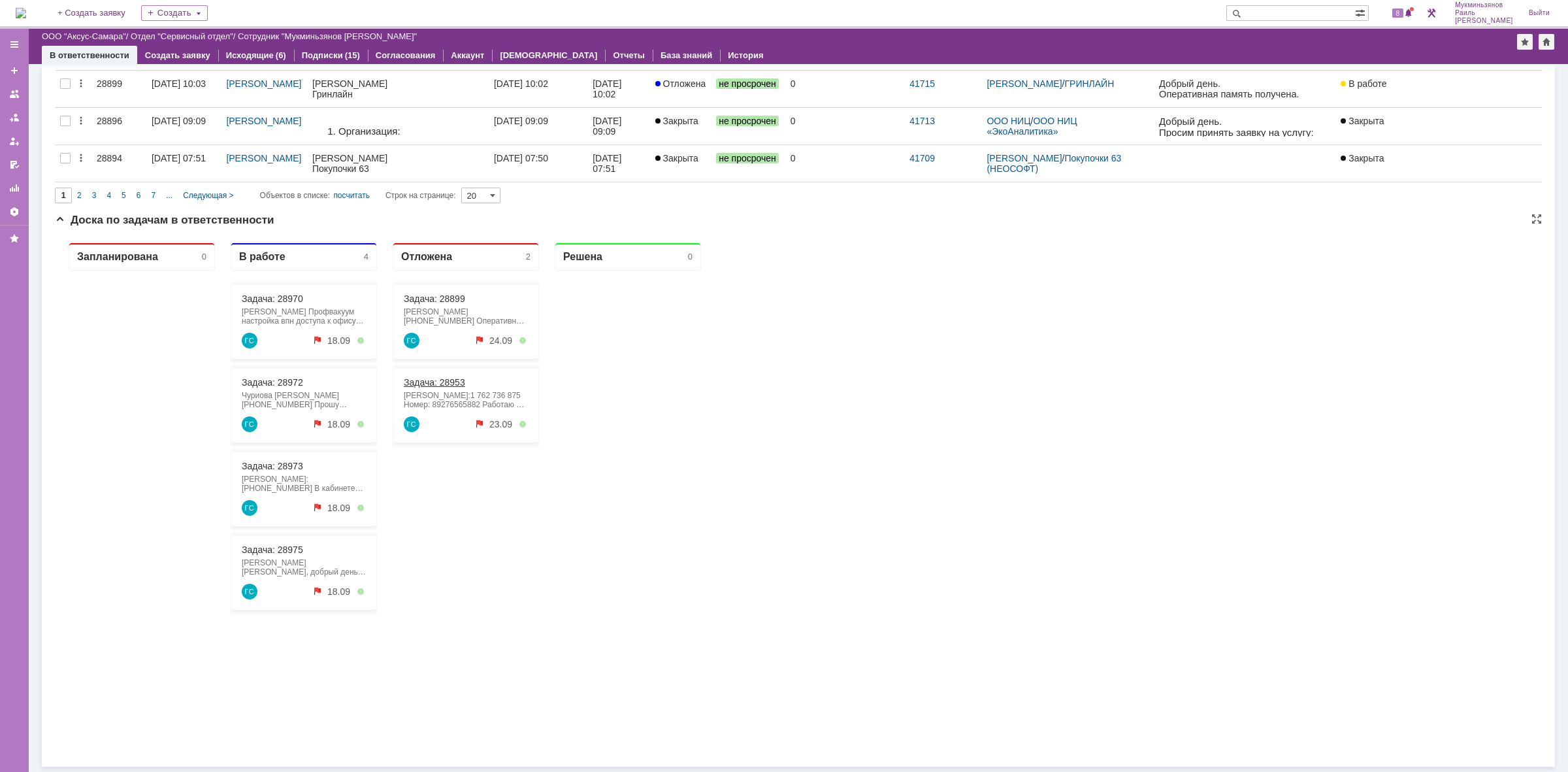
click at [441, 383] on link "Задача: 28953" at bounding box center [434, 383] width 61 height 11
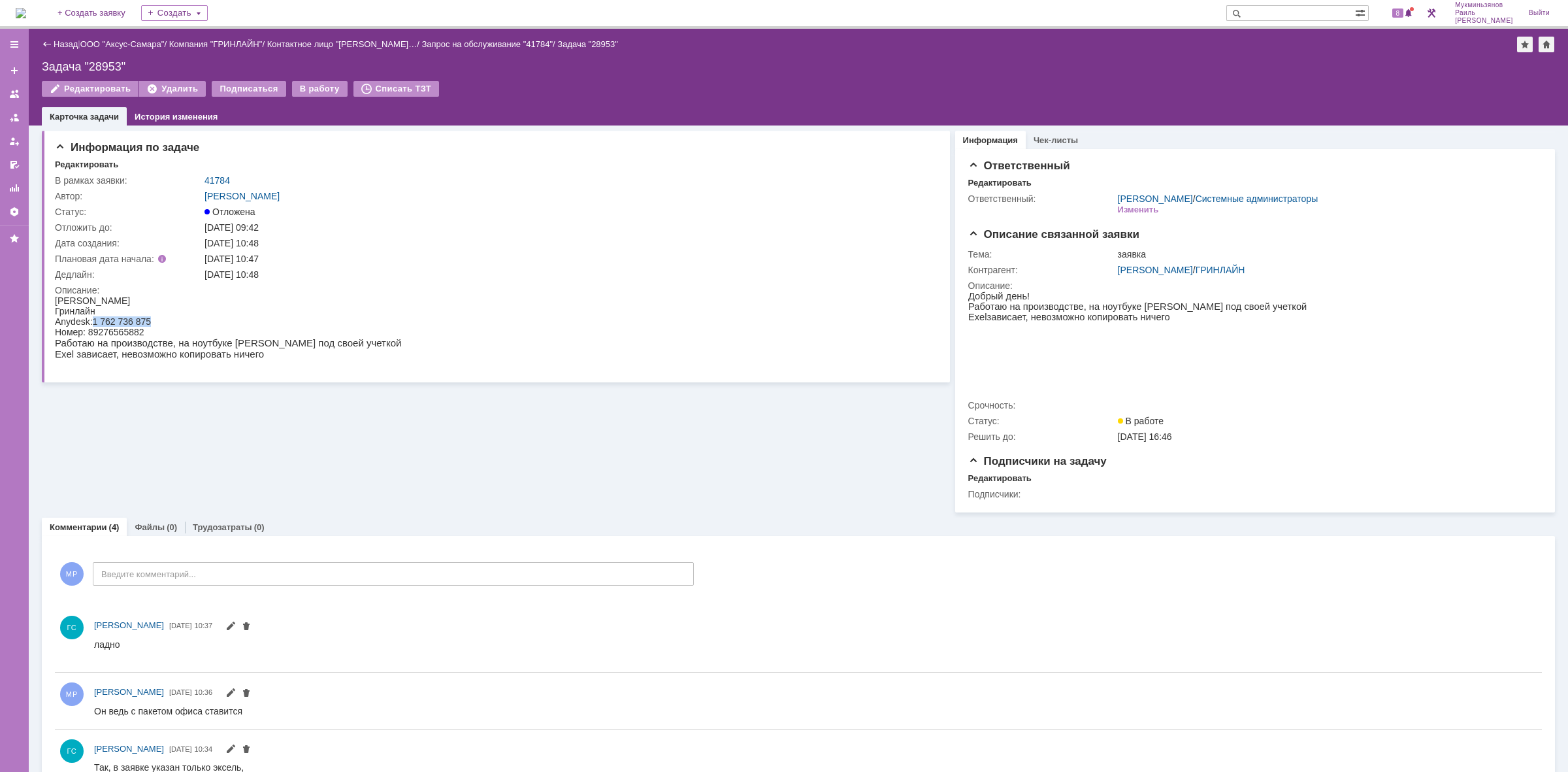
drag, startPoint x: 91, startPoint y: 319, endPoint x: 161, endPoint y: 317, distance: 70.0
click at [163, 317] on div "Anydesk:1 762 736 875" at bounding box center [228, 322] width 347 height 11
copy div "1 762 736 875"
click at [278, 453] on div "Информация по задаче Редактировать В рамках заявки: 41784 Автор: Галстьян Степа…" at bounding box center [496, 319] width 908 height 387
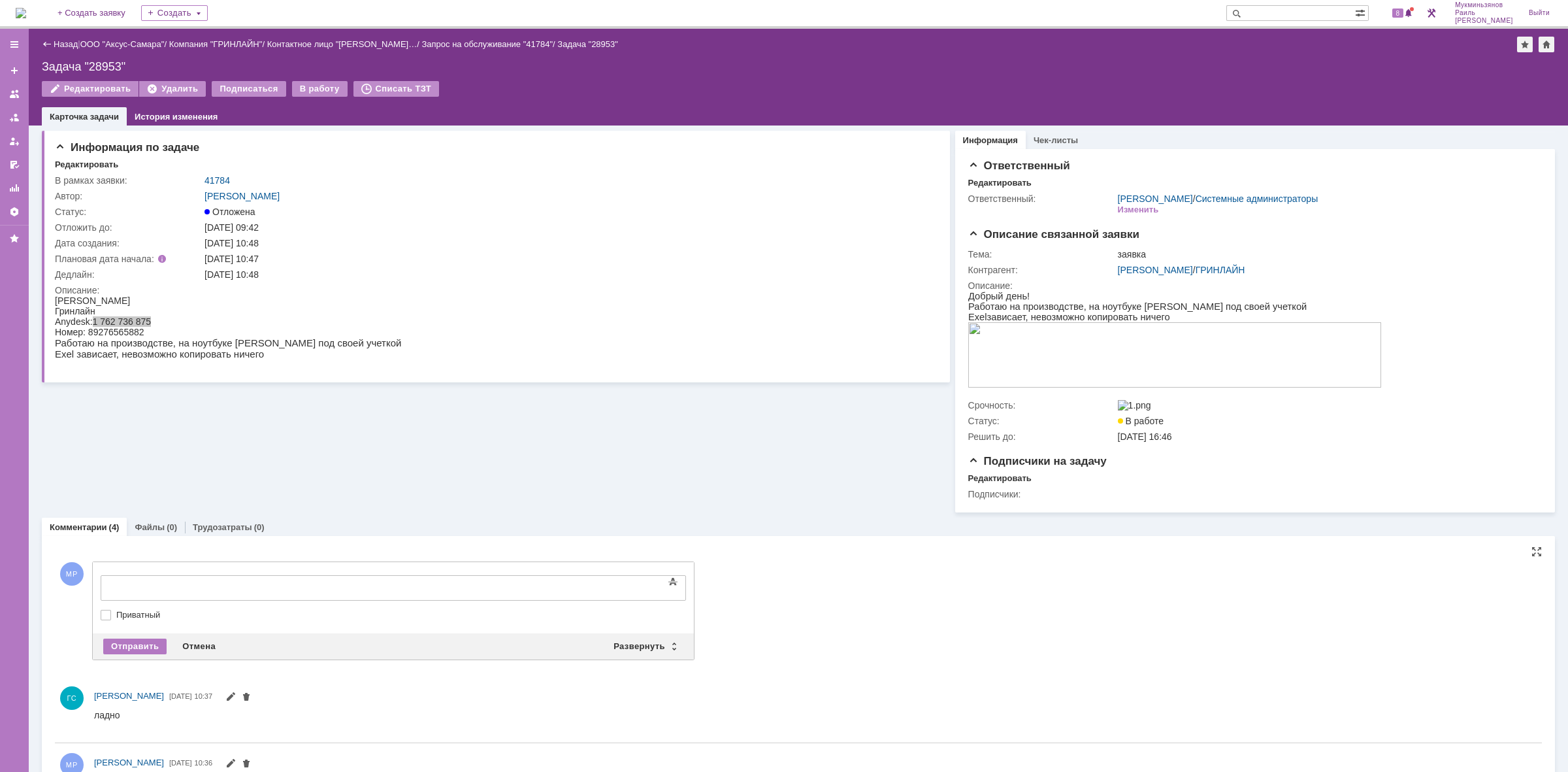
click at [267, 584] on div at bounding box center [207, 587] width 185 height 11
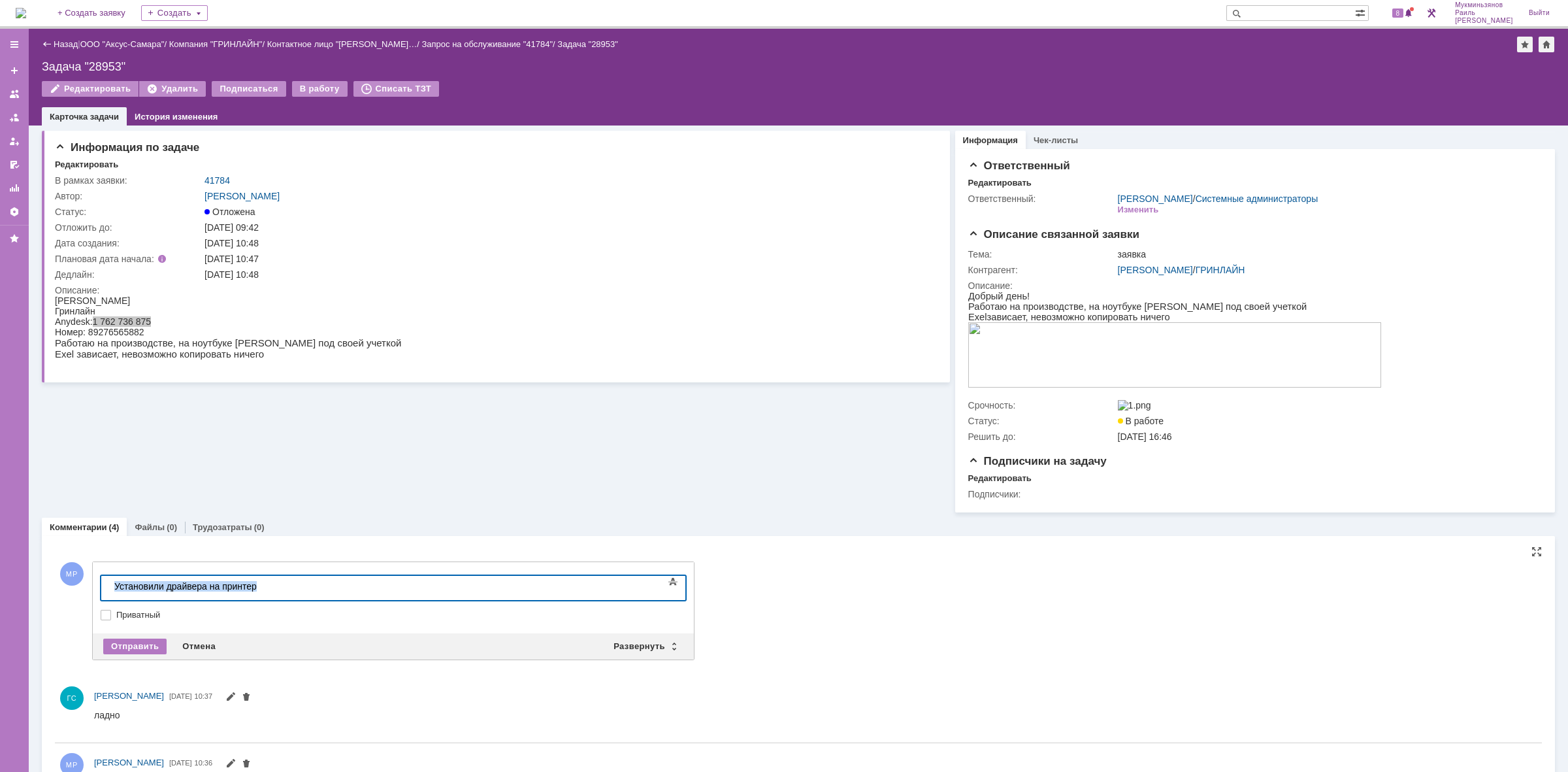
drag, startPoint x: 291, startPoint y: 584, endPoint x: 178, endPoint y: 1197, distance: 623.3
click at [109, 587] on html "Установили драйвера на принтер" at bounding box center [207, 587] width 196 height 22
copy div "Установили драйвера на принтер"
click at [133, 651] on div "Отправить" at bounding box center [135, 647] width 63 height 16
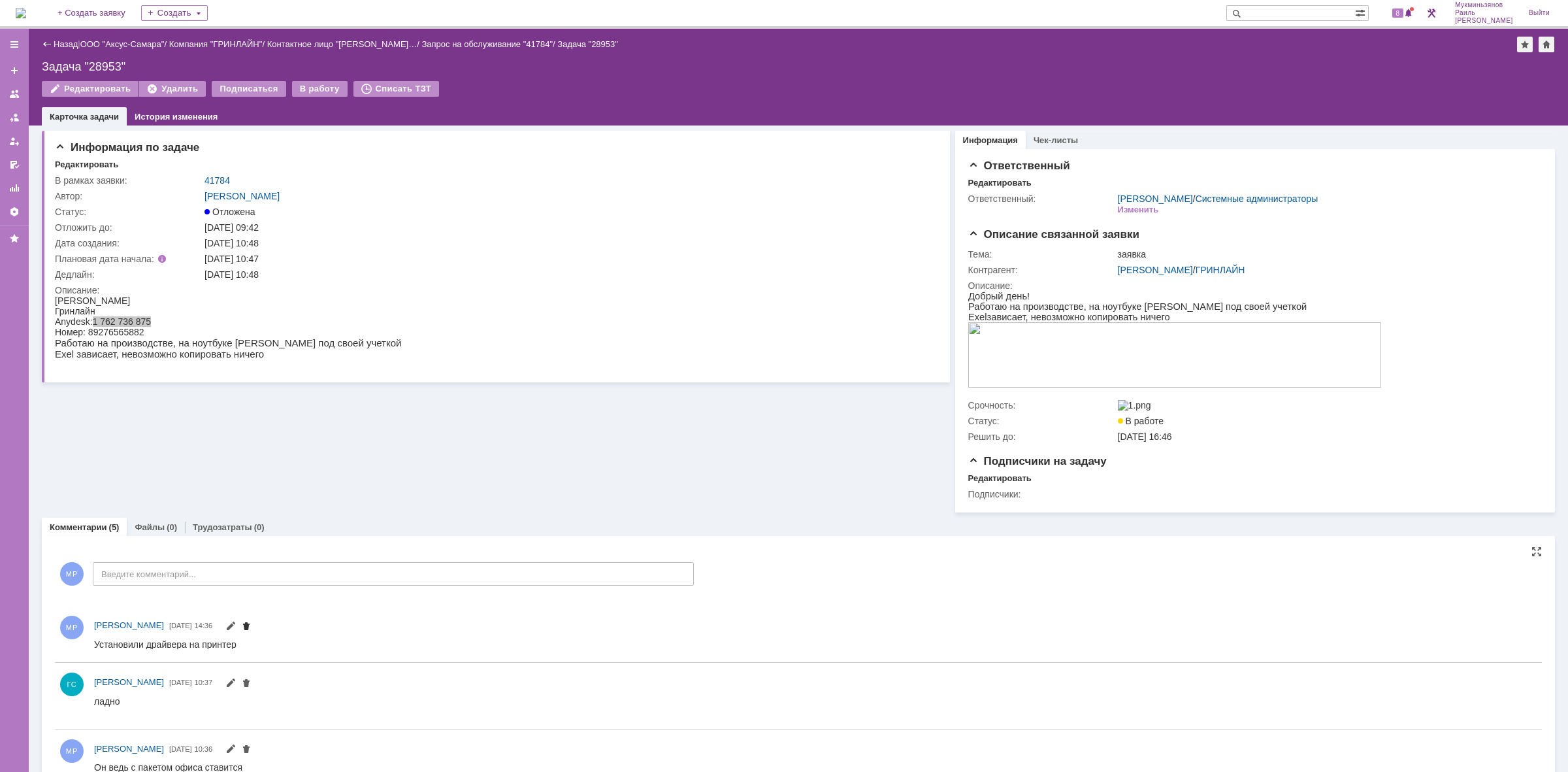
click at [252, 631] on span at bounding box center [247, 627] width 11 height 11
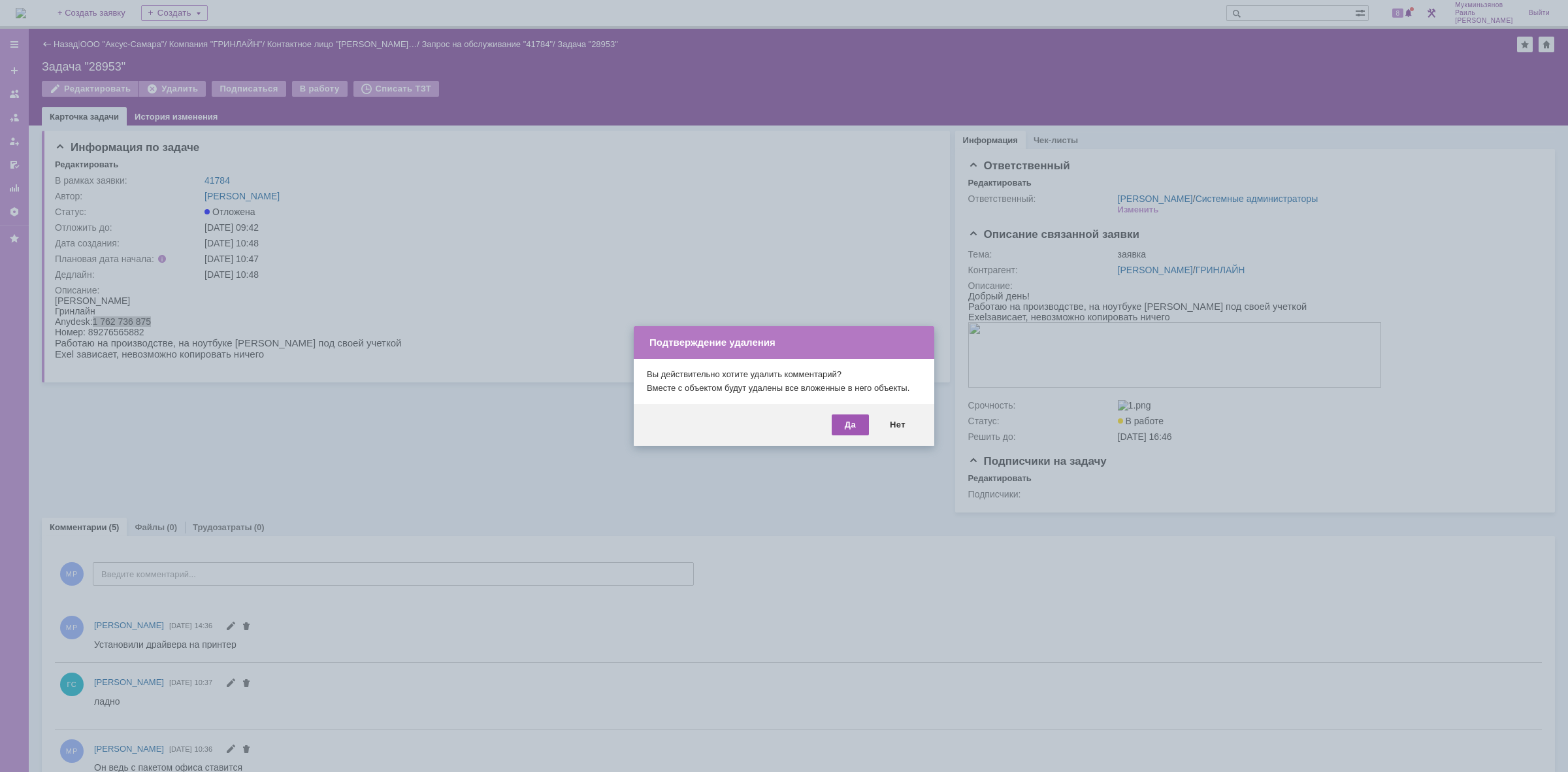
click at [854, 417] on div "Да" at bounding box center [850, 425] width 37 height 21
